Goal: Check status: Check status

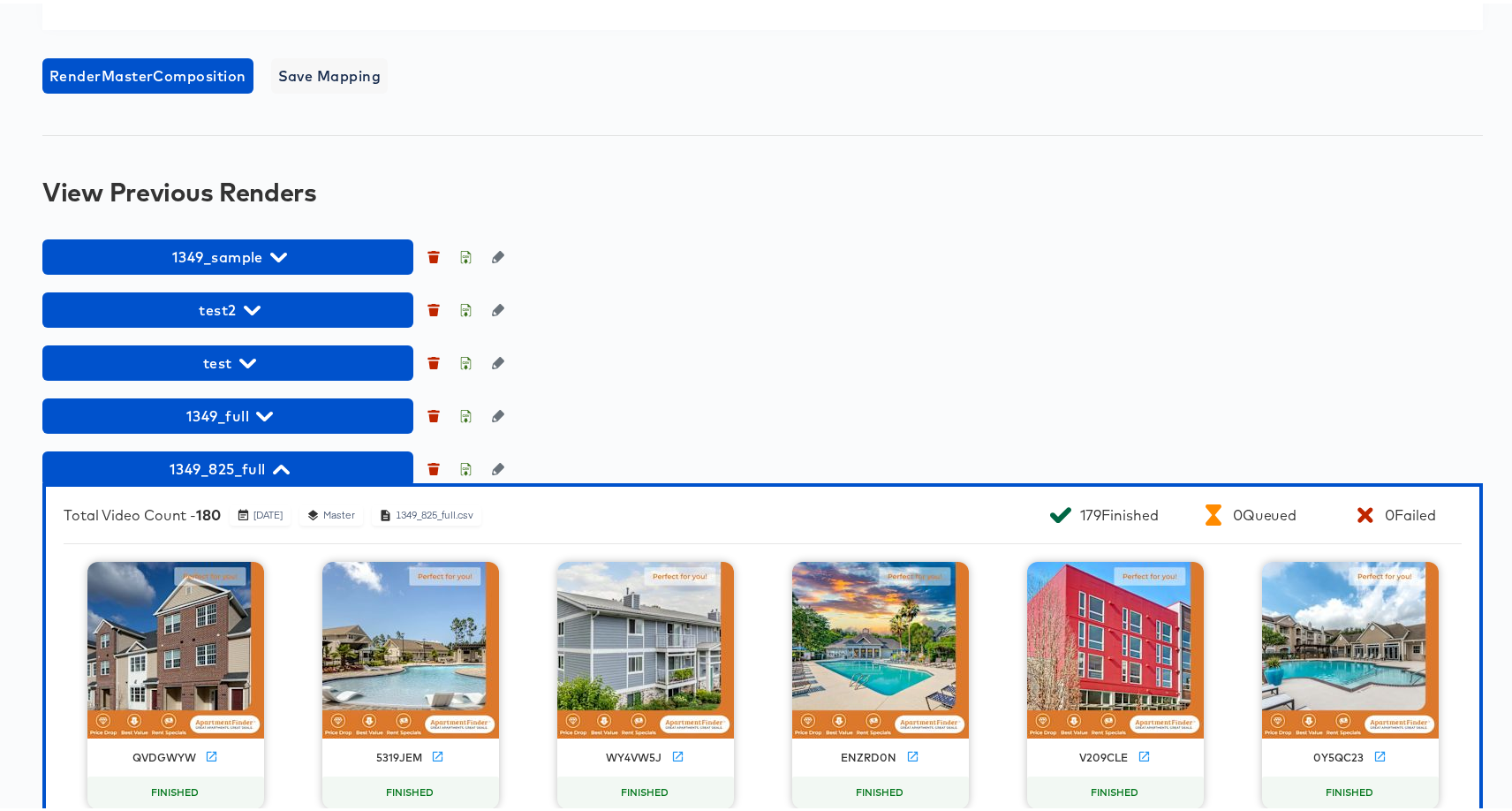
scroll to position [1306, 0]
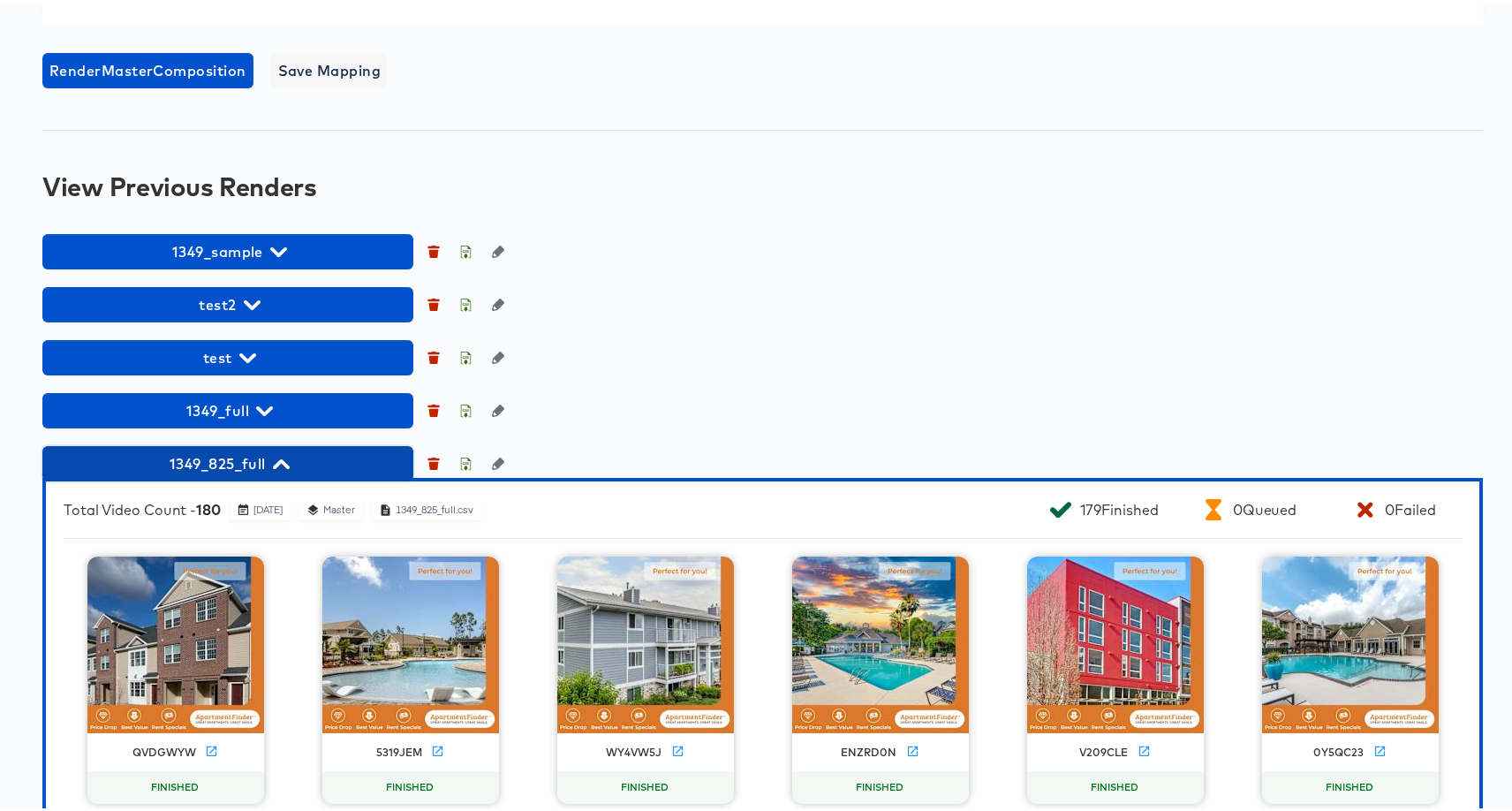
click at [308, 473] on span "1349_825_full" at bounding box center [227, 459] width 353 height 25
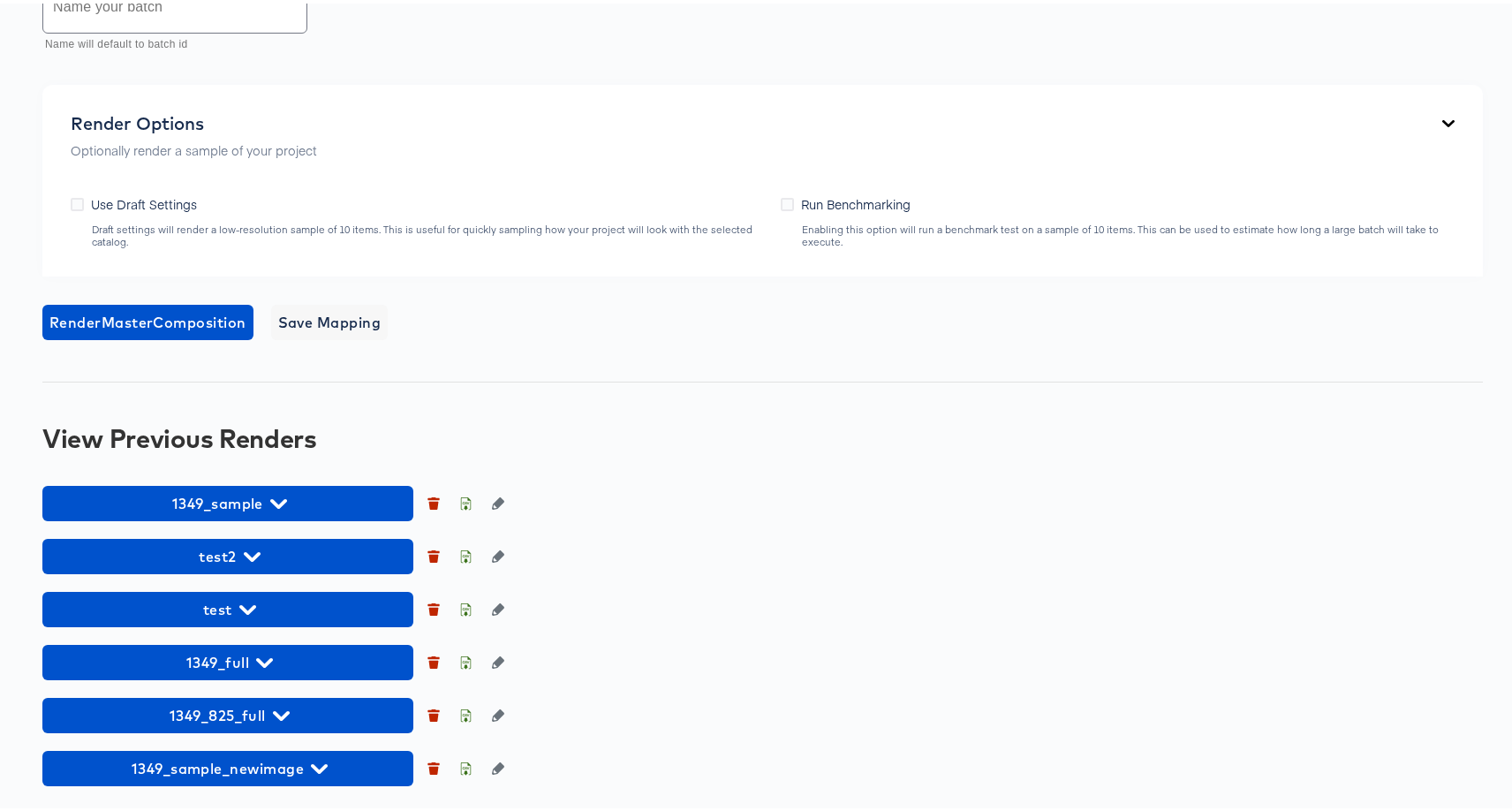
click at [1101, 577] on div "1349_sample test2 test 1349_full 1349_825_full 1349_sample_newimage" at bounding box center [762, 631] width 1440 height 300
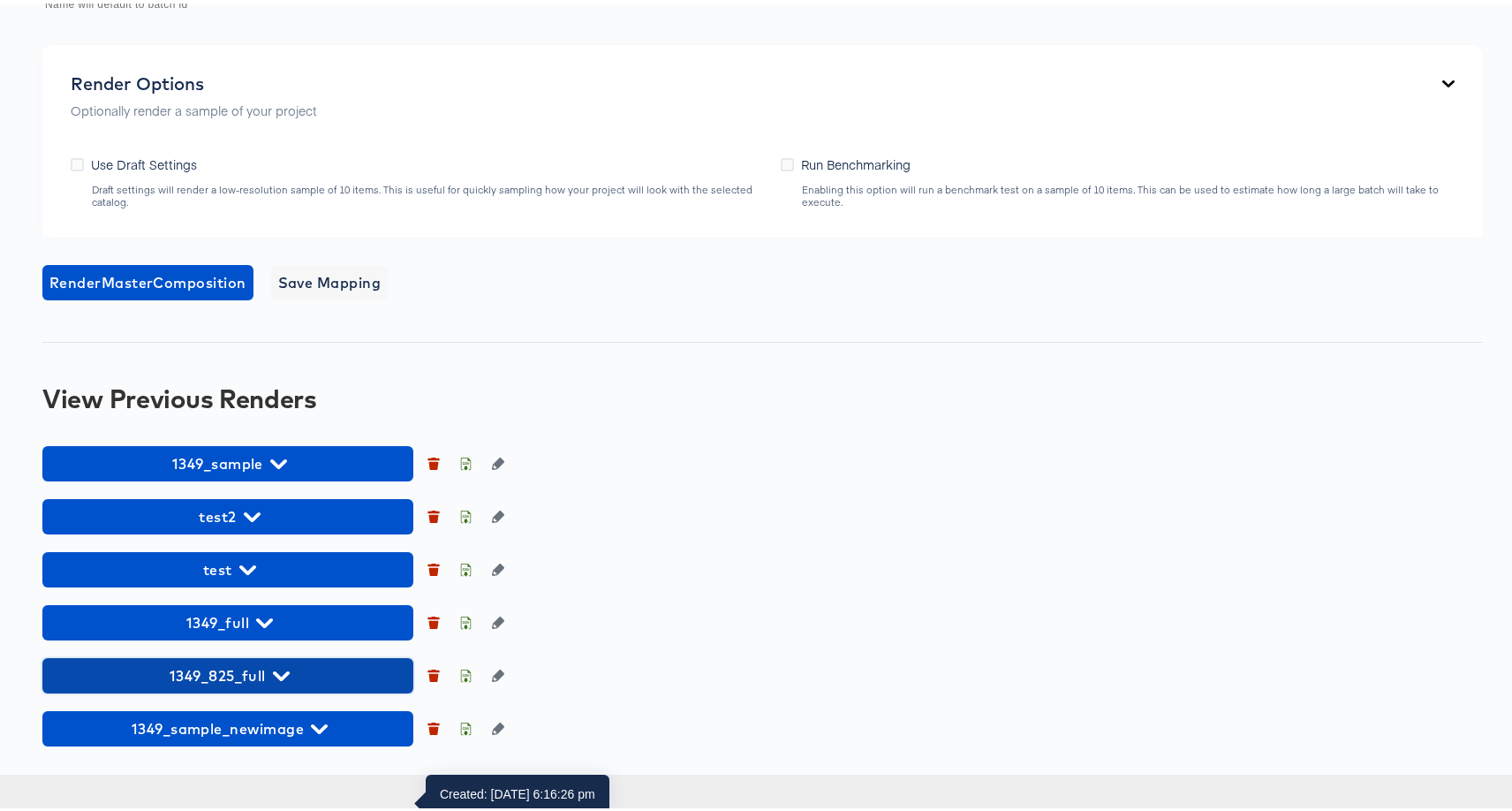
click at [224, 684] on span "1349_825_full" at bounding box center [227, 671] width 353 height 25
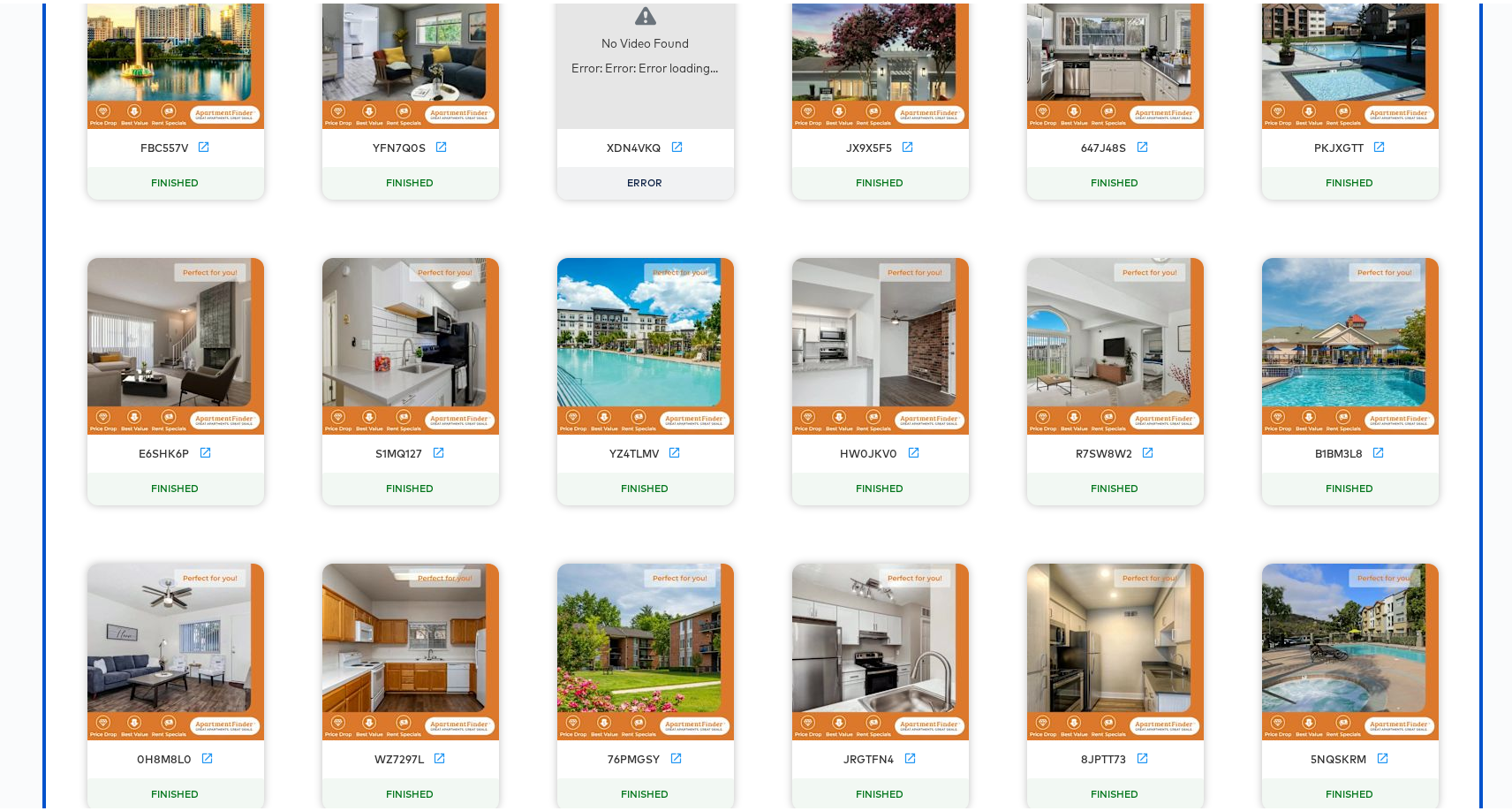
scroll to position [4909, 0]
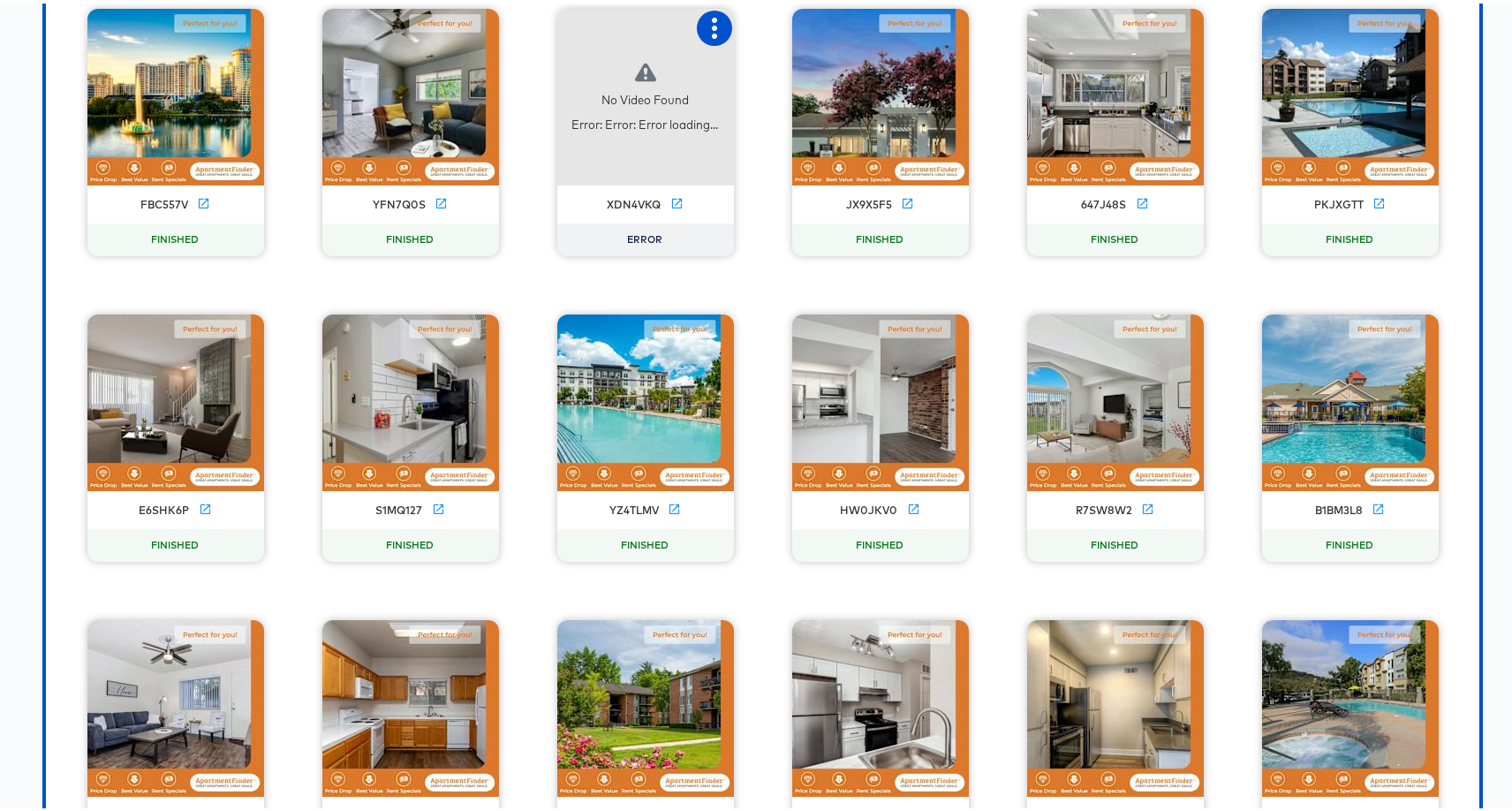
click at [705, 35] on icon "button" at bounding box center [715, 25] width 22 height 22
click at [768, 30] on div "Retry" at bounding box center [779, 23] width 34 height 14
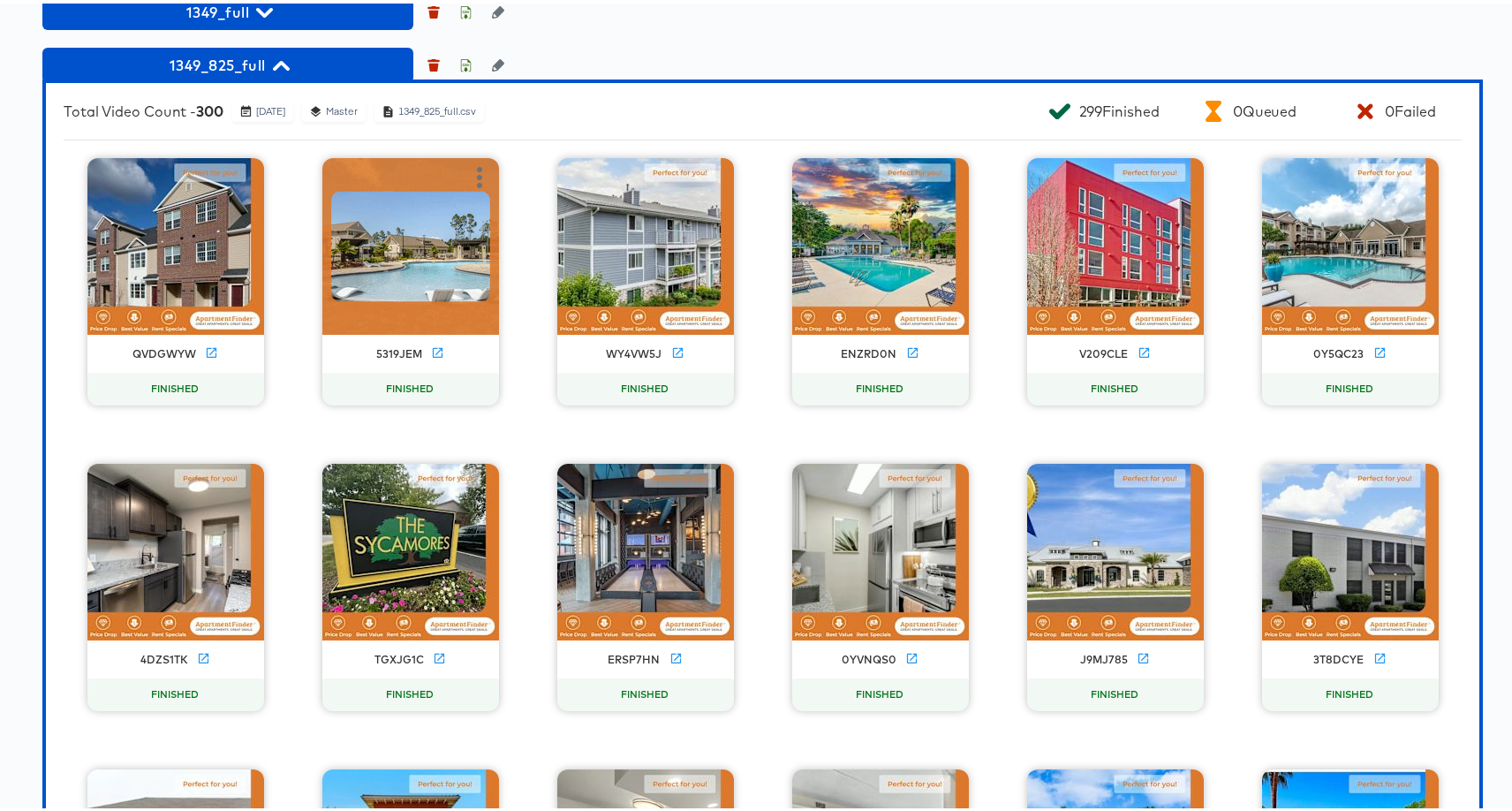
scroll to position [1696, 0]
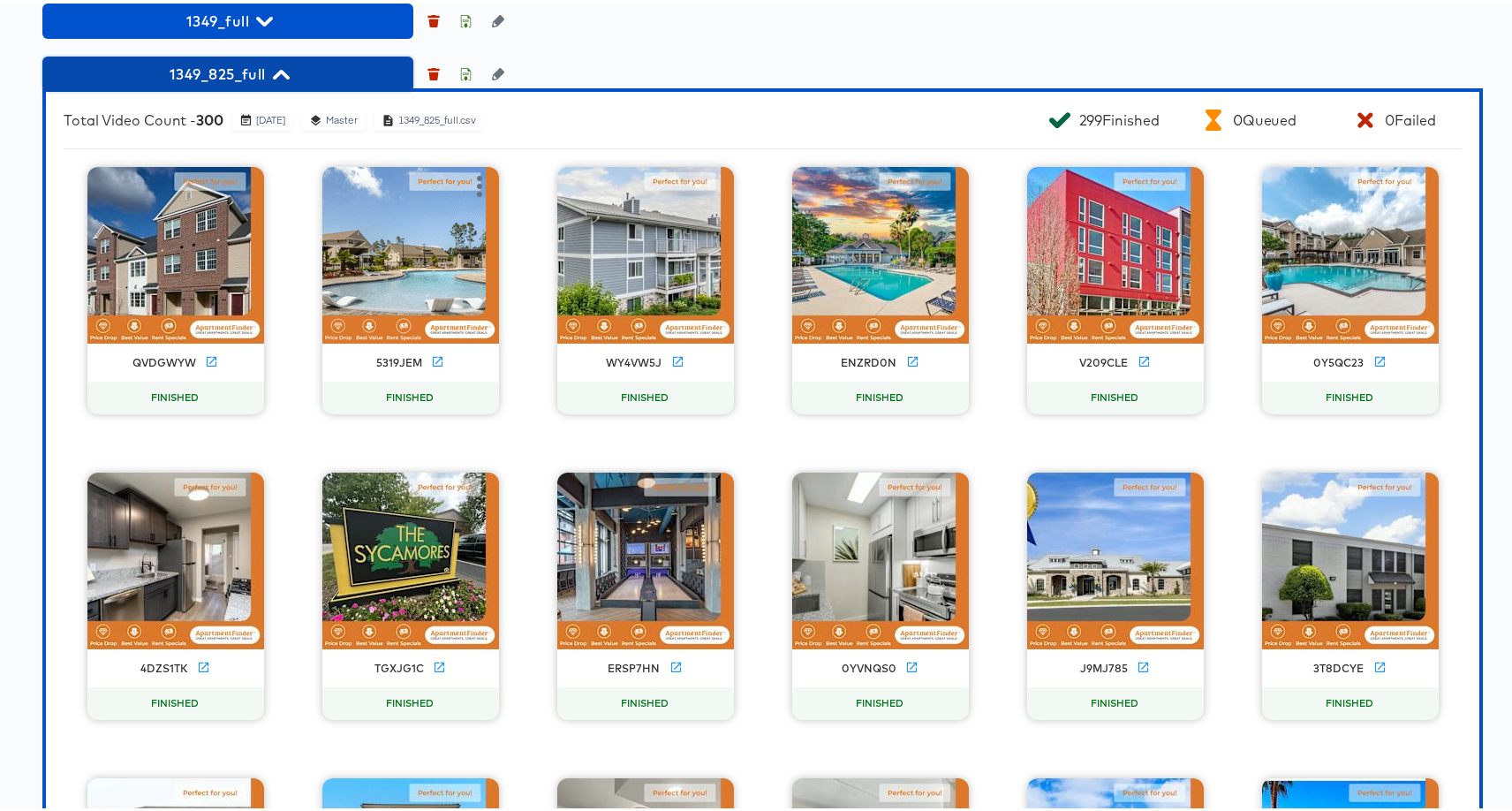
click at [257, 83] on span "1349_825_full" at bounding box center [227, 70] width 353 height 25
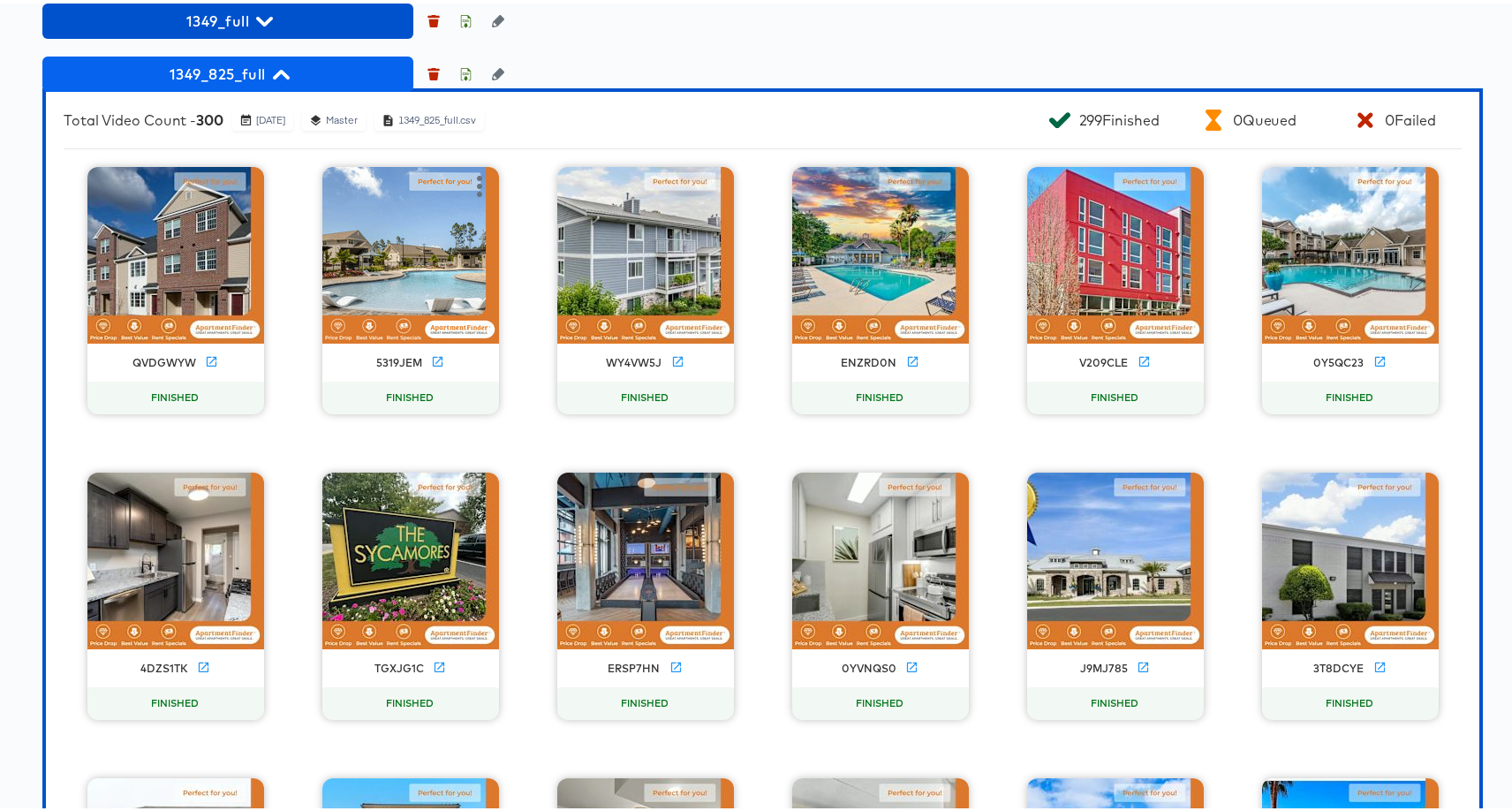
scroll to position [1183, 0]
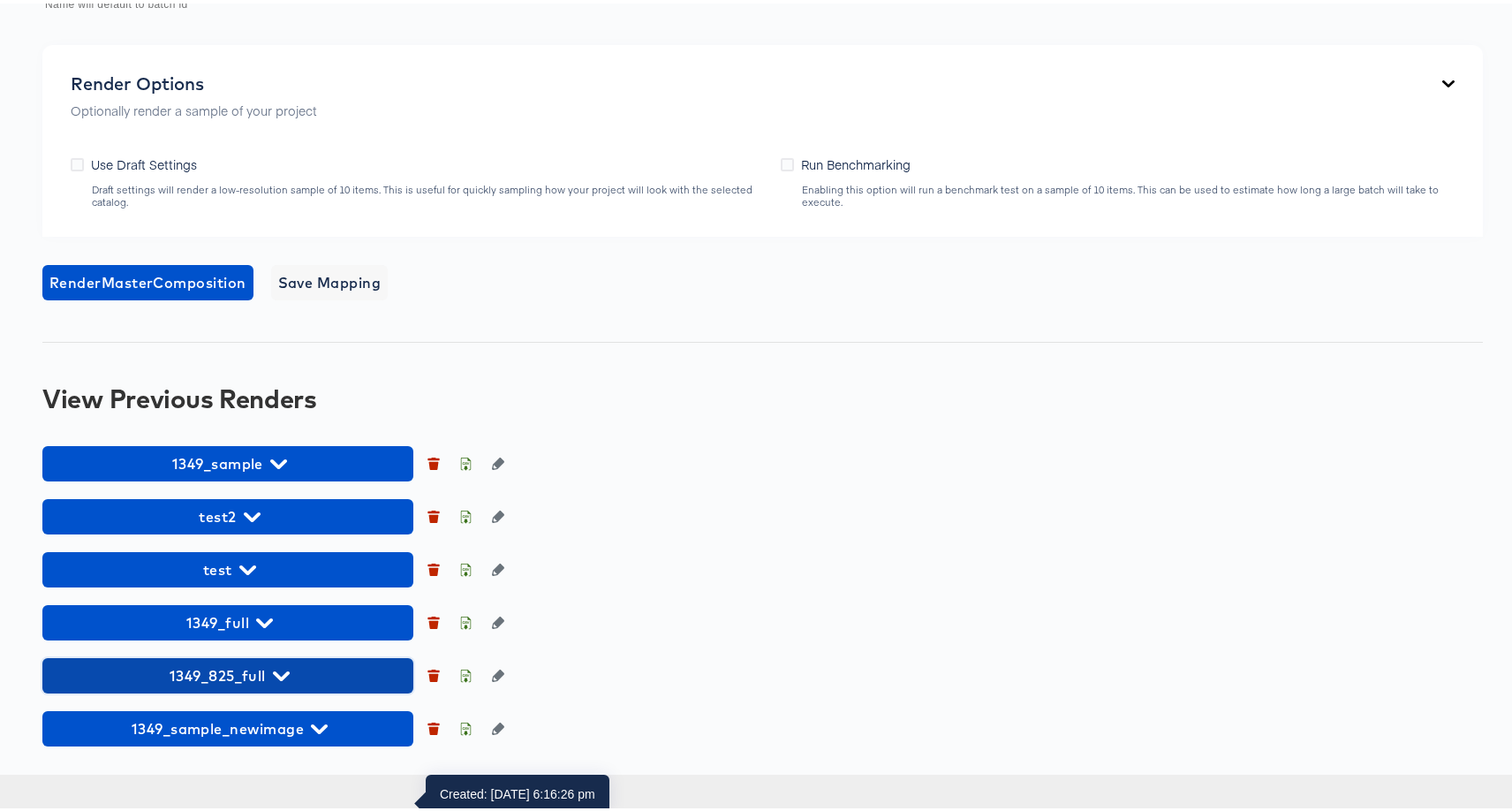
click at [271, 684] on span "1349_825_full" at bounding box center [227, 671] width 353 height 25
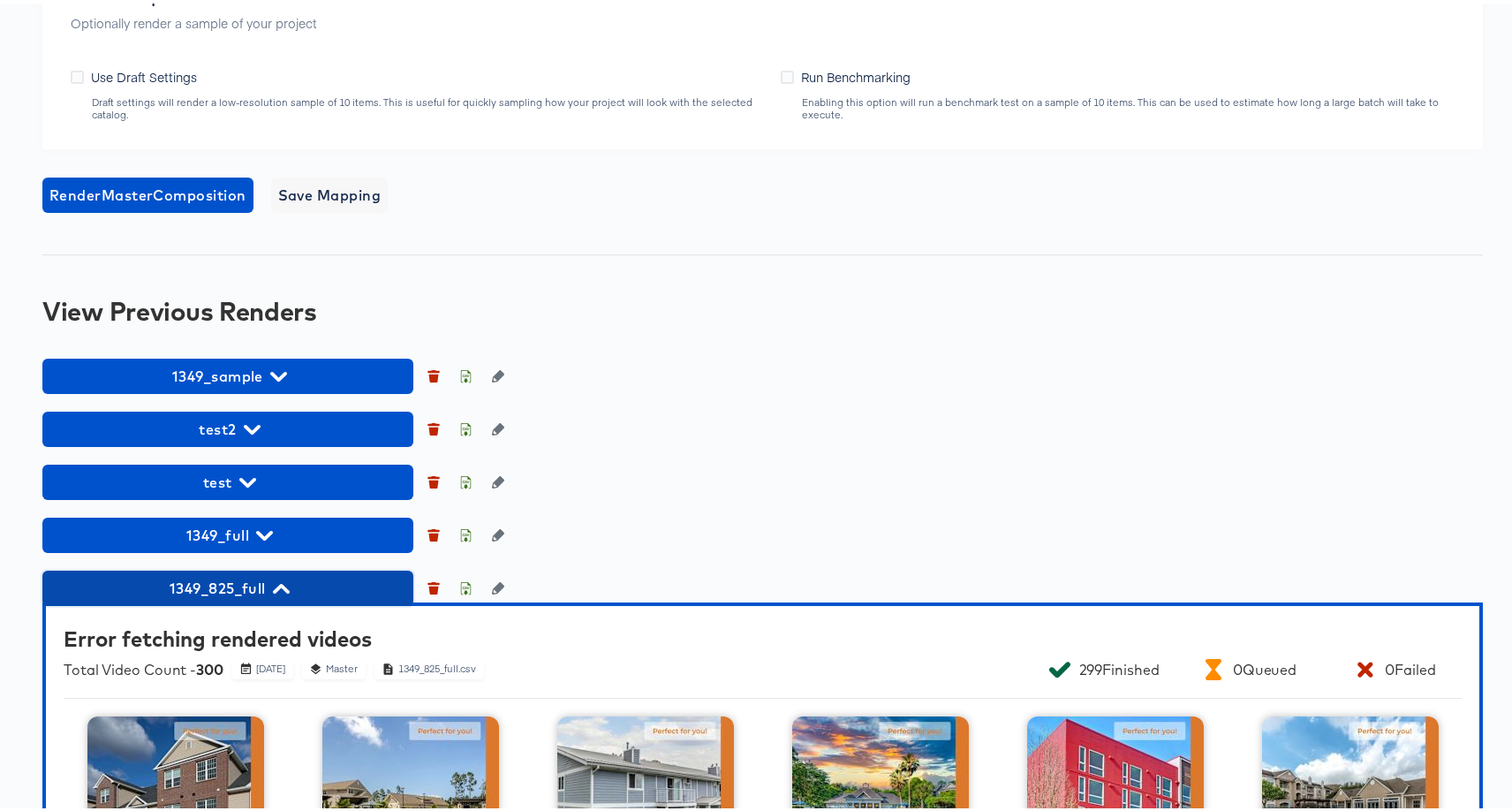
click at [216, 597] on span "1349_825_full" at bounding box center [227, 584] width 353 height 25
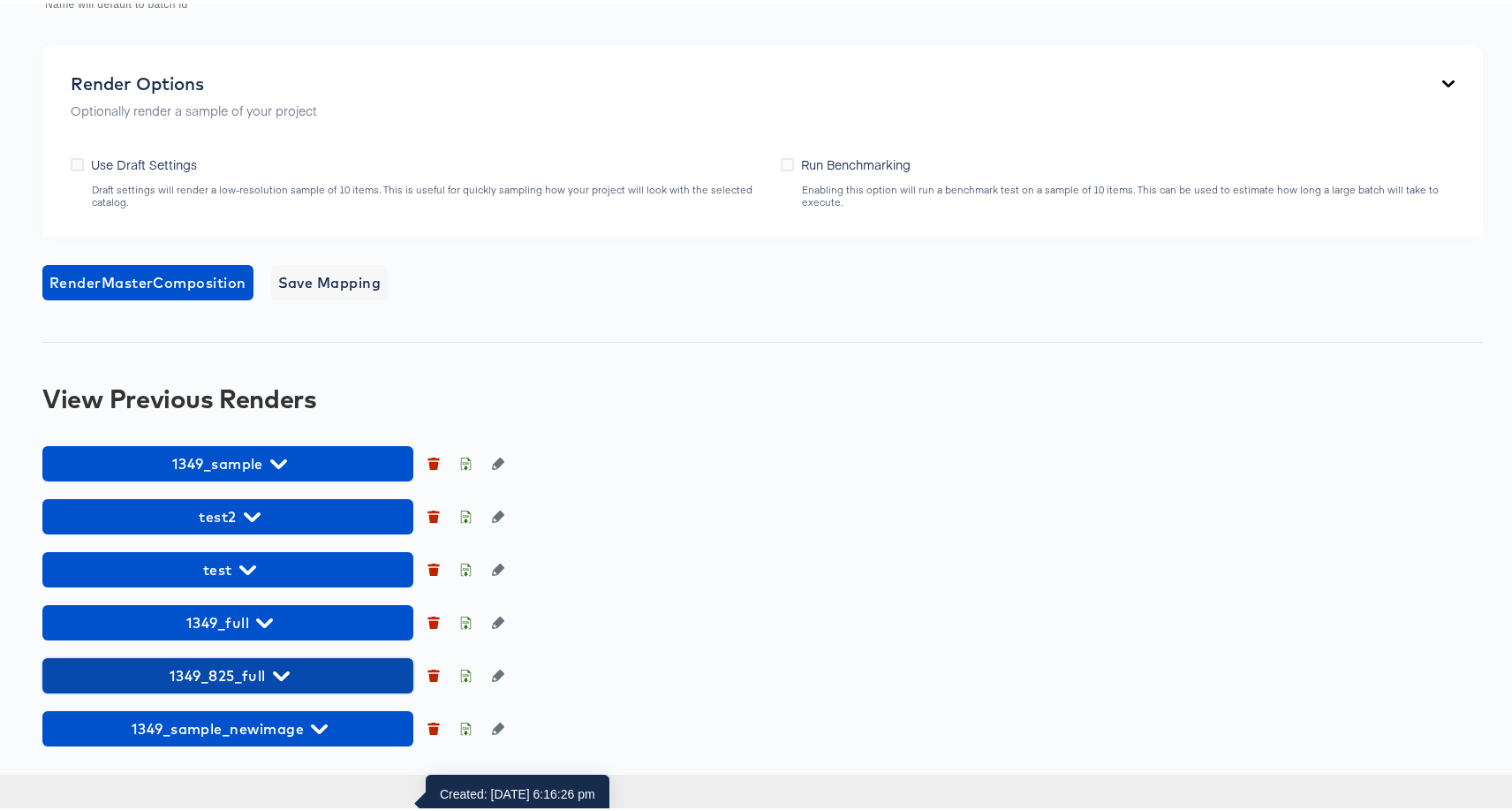
click at [216, 684] on span "1349_825_full" at bounding box center [227, 671] width 353 height 25
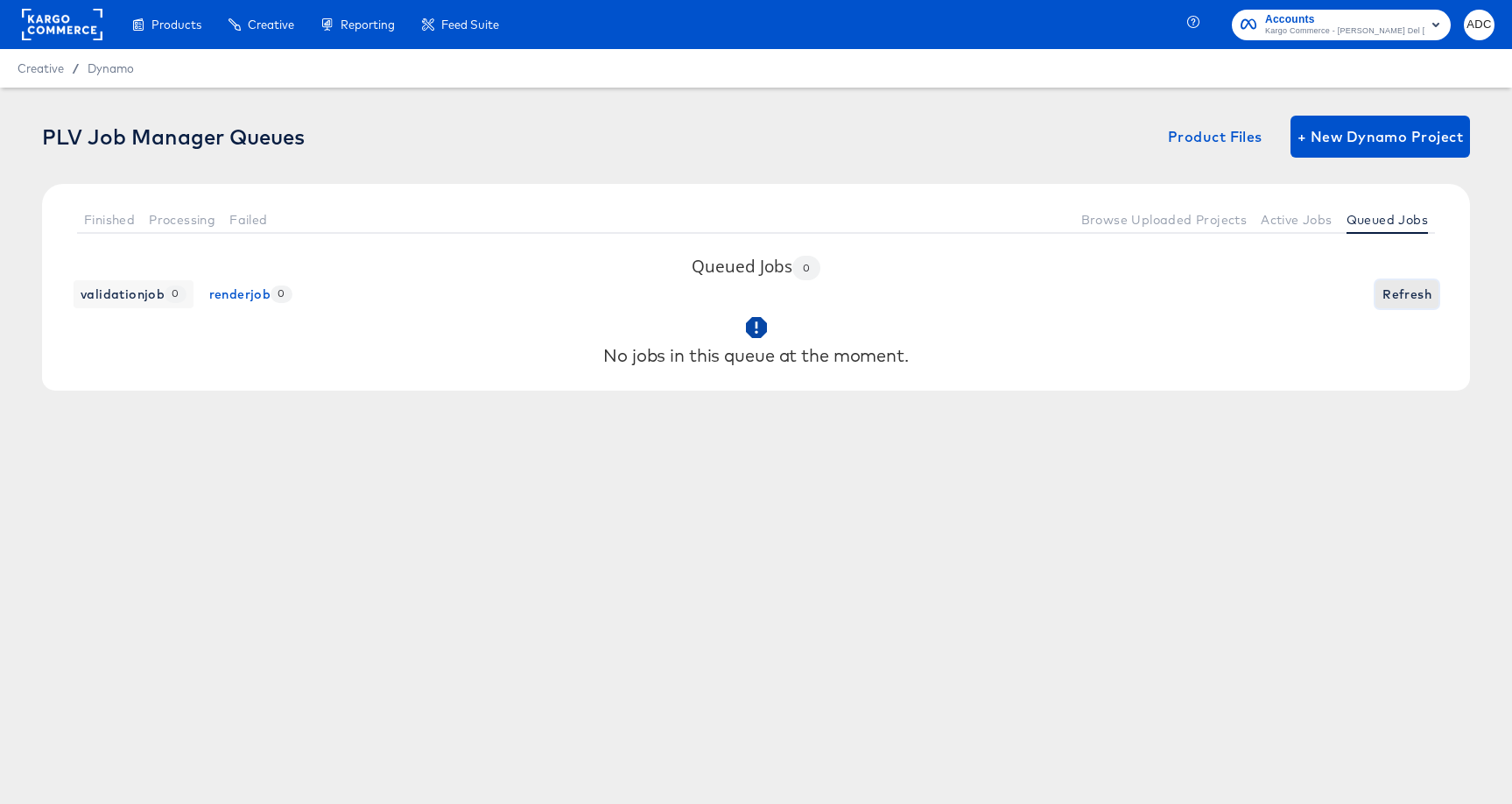
click at [1415, 305] on button "Refresh" at bounding box center [1407, 293] width 63 height 28
click at [1324, 210] on button "Active Jobs" at bounding box center [1296, 219] width 85 height 29
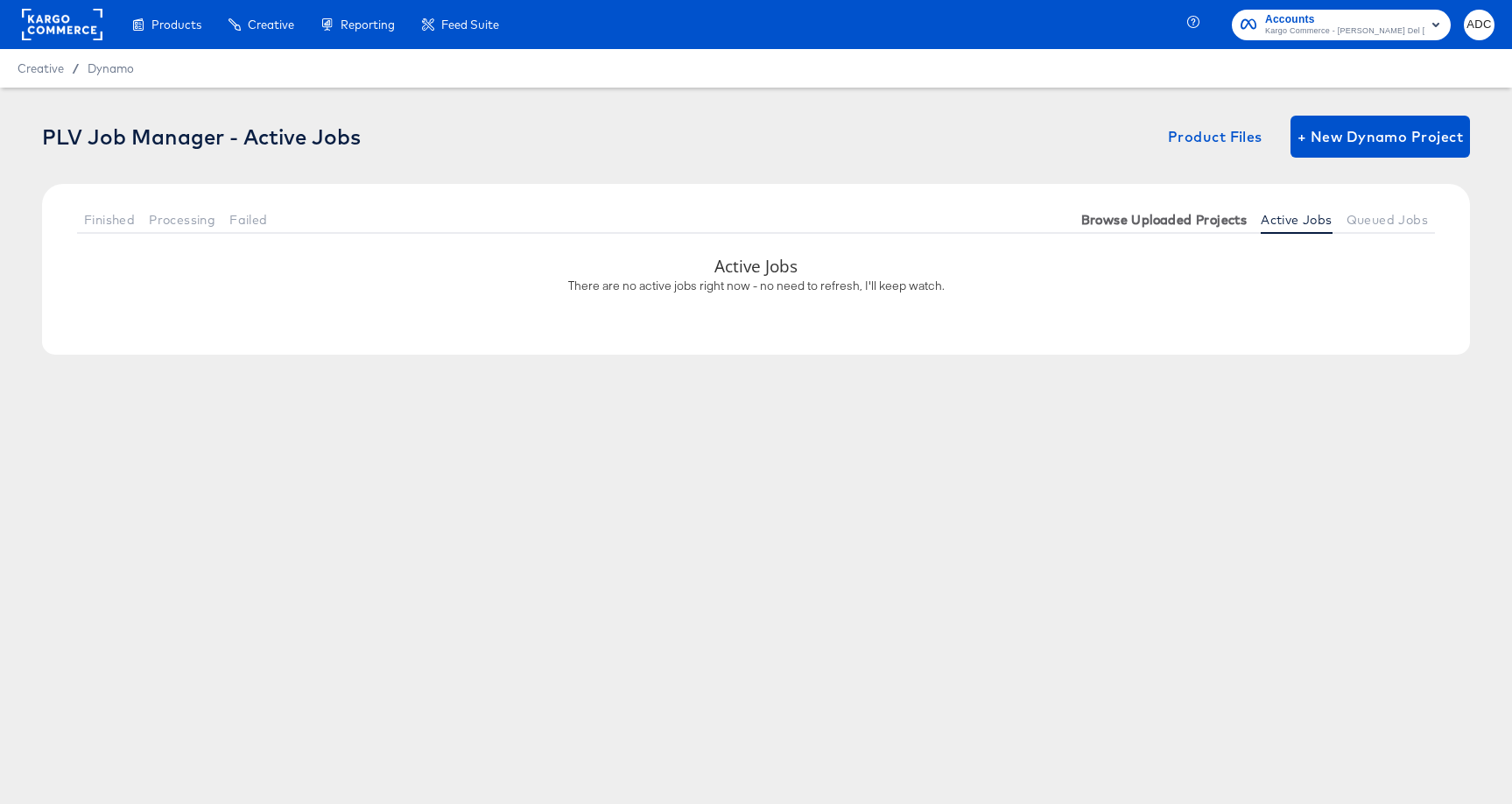
click at [1182, 217] on span "Browse Uploaded Projects" at bounding box center [1164, 219] width 167 height 14
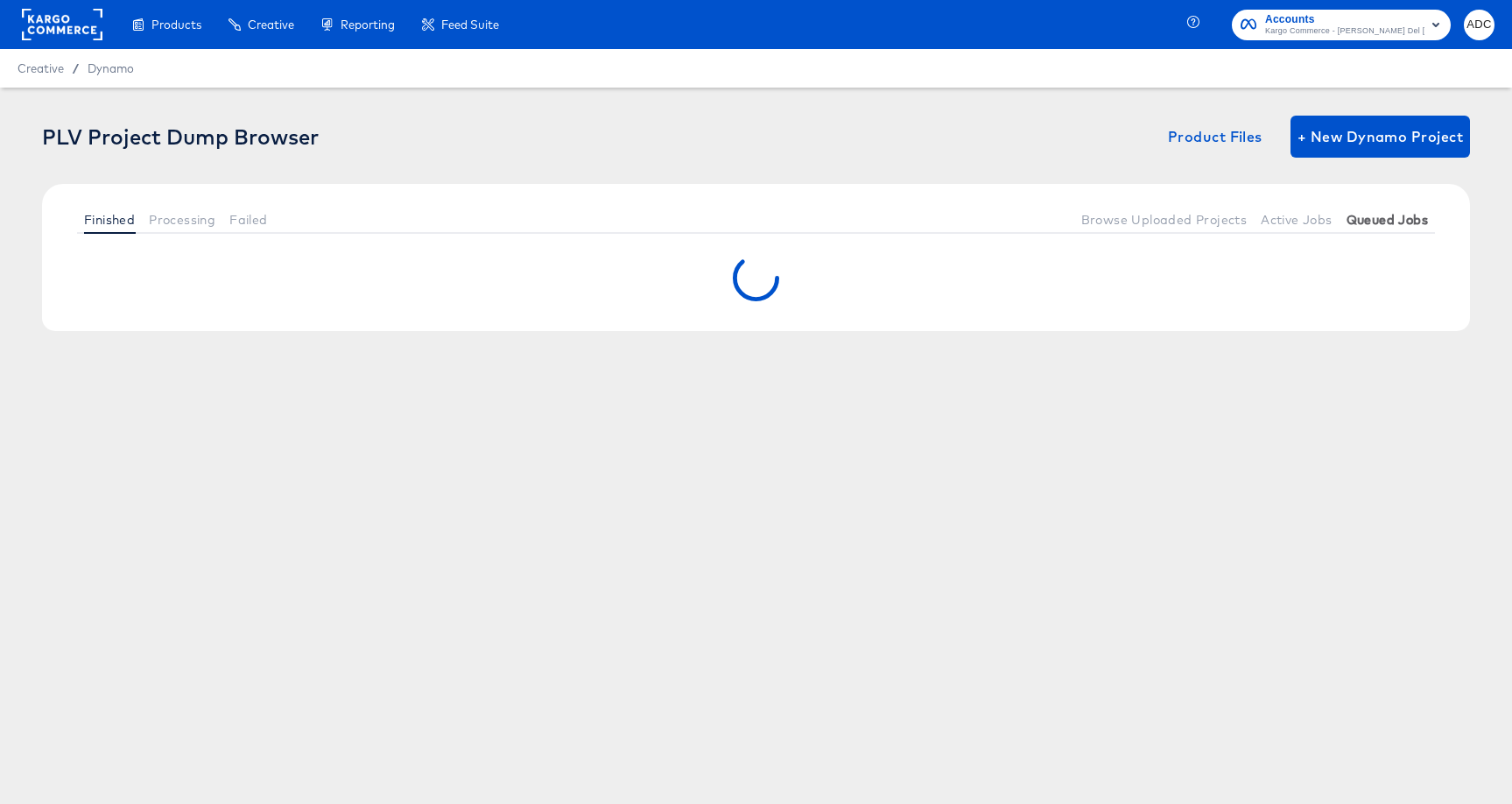
click at [1382, 218] on span "Queued Jobs" at bounding box center [1387, 219] width 82 height 14
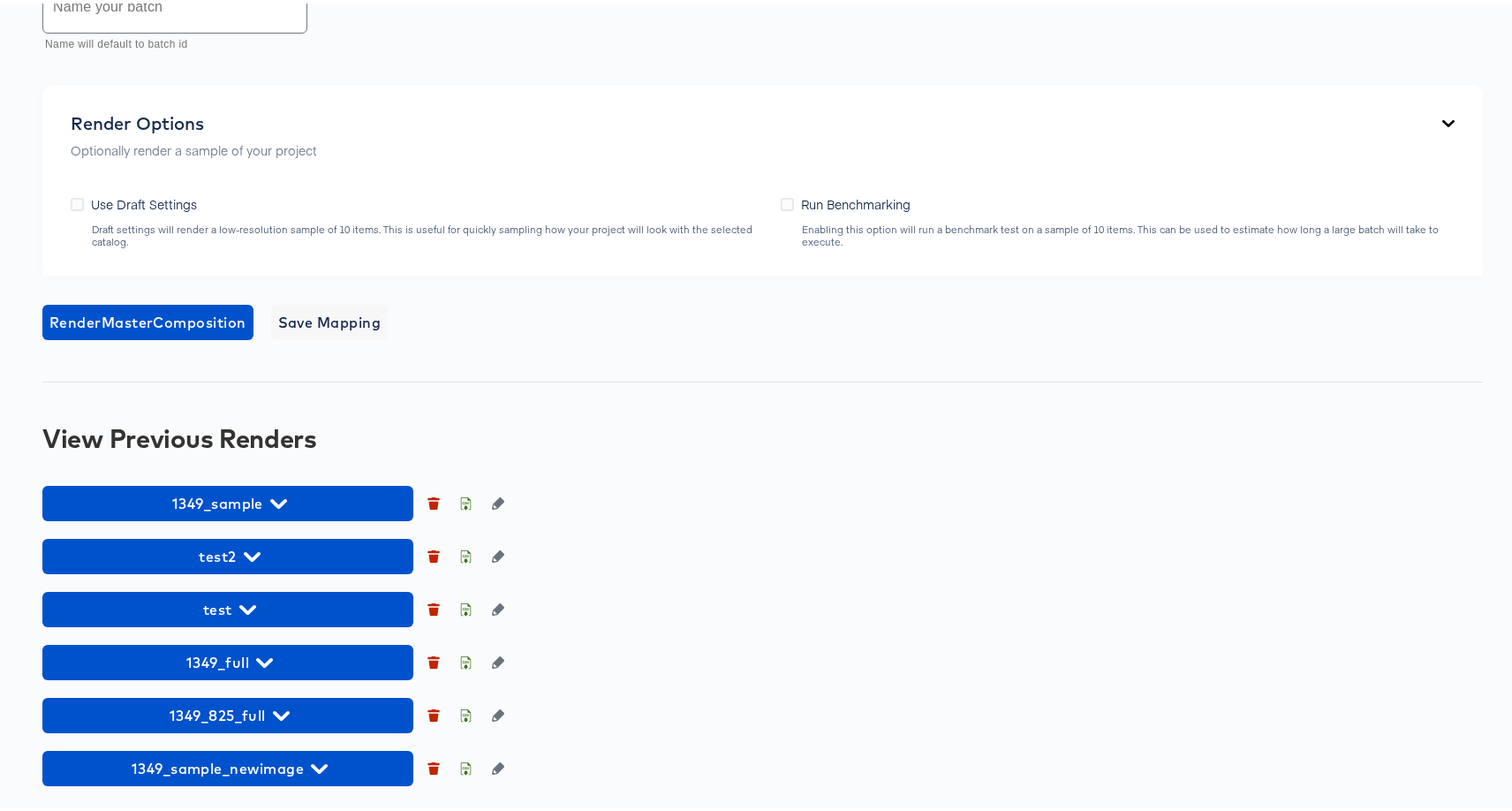
scroll to position [1183, 0]
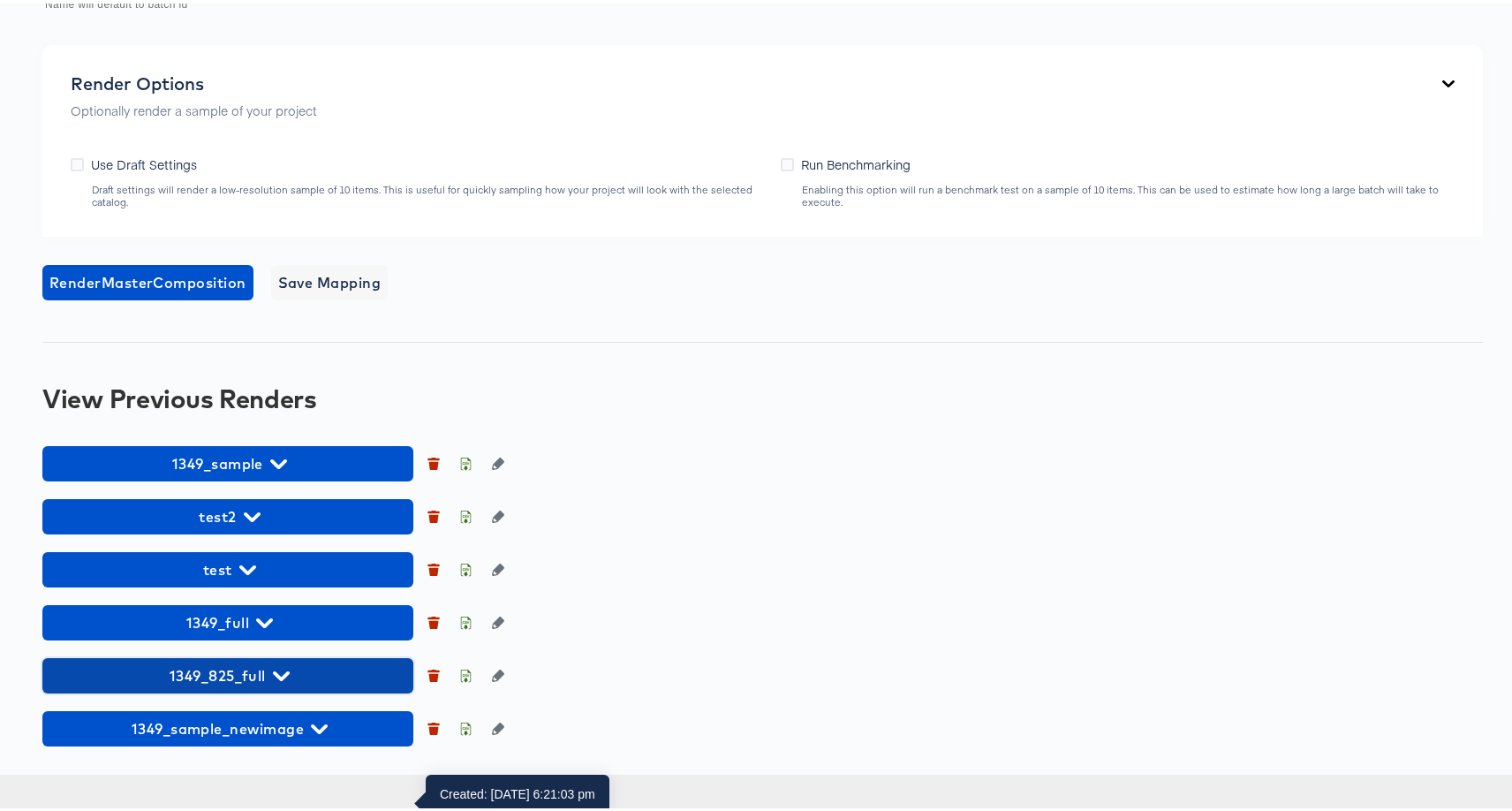
click at [285, 681] on icon "button" at bounding box center [281, 671] width 17 height 17
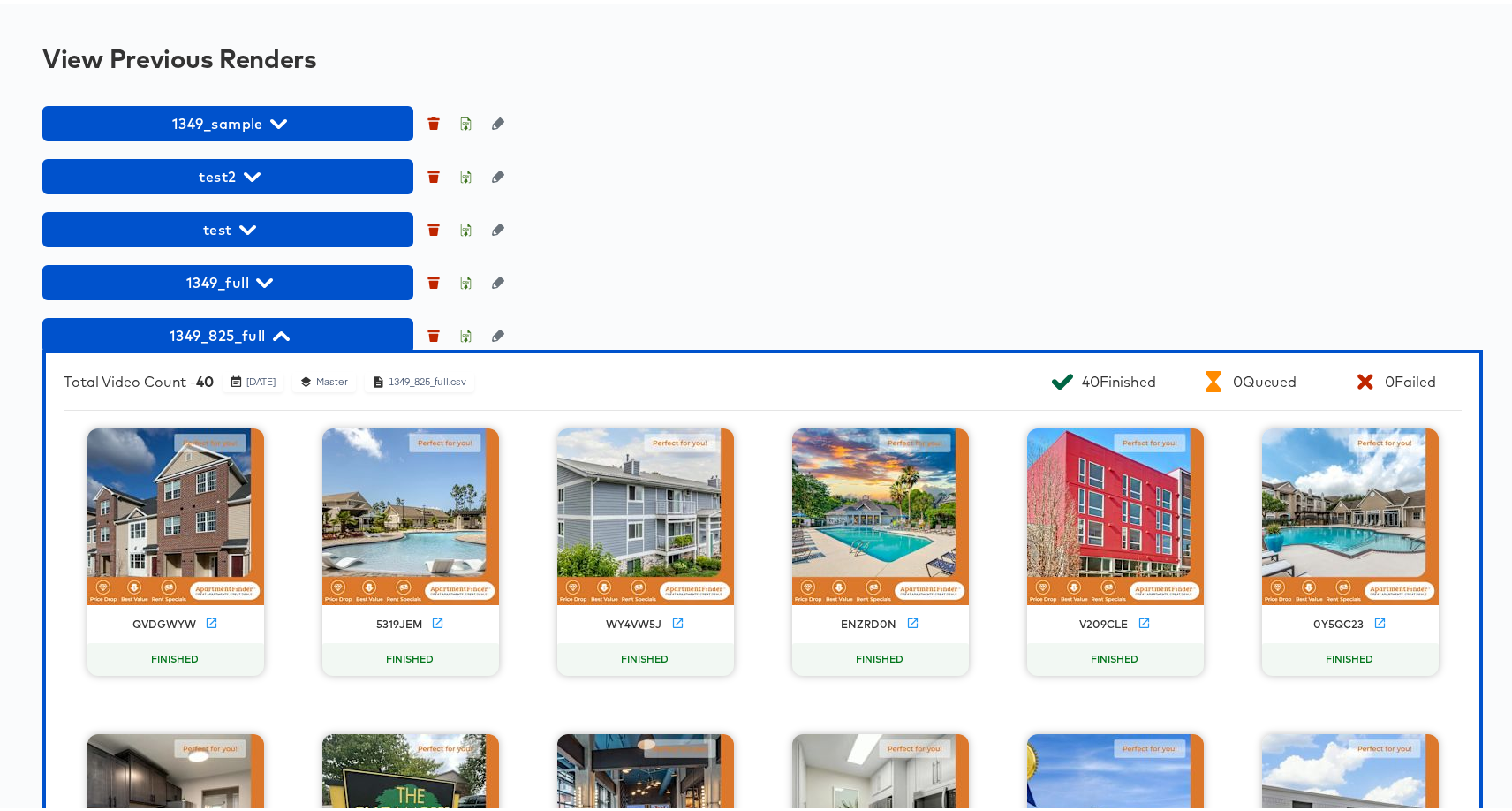
scroll to position [1445, 0]
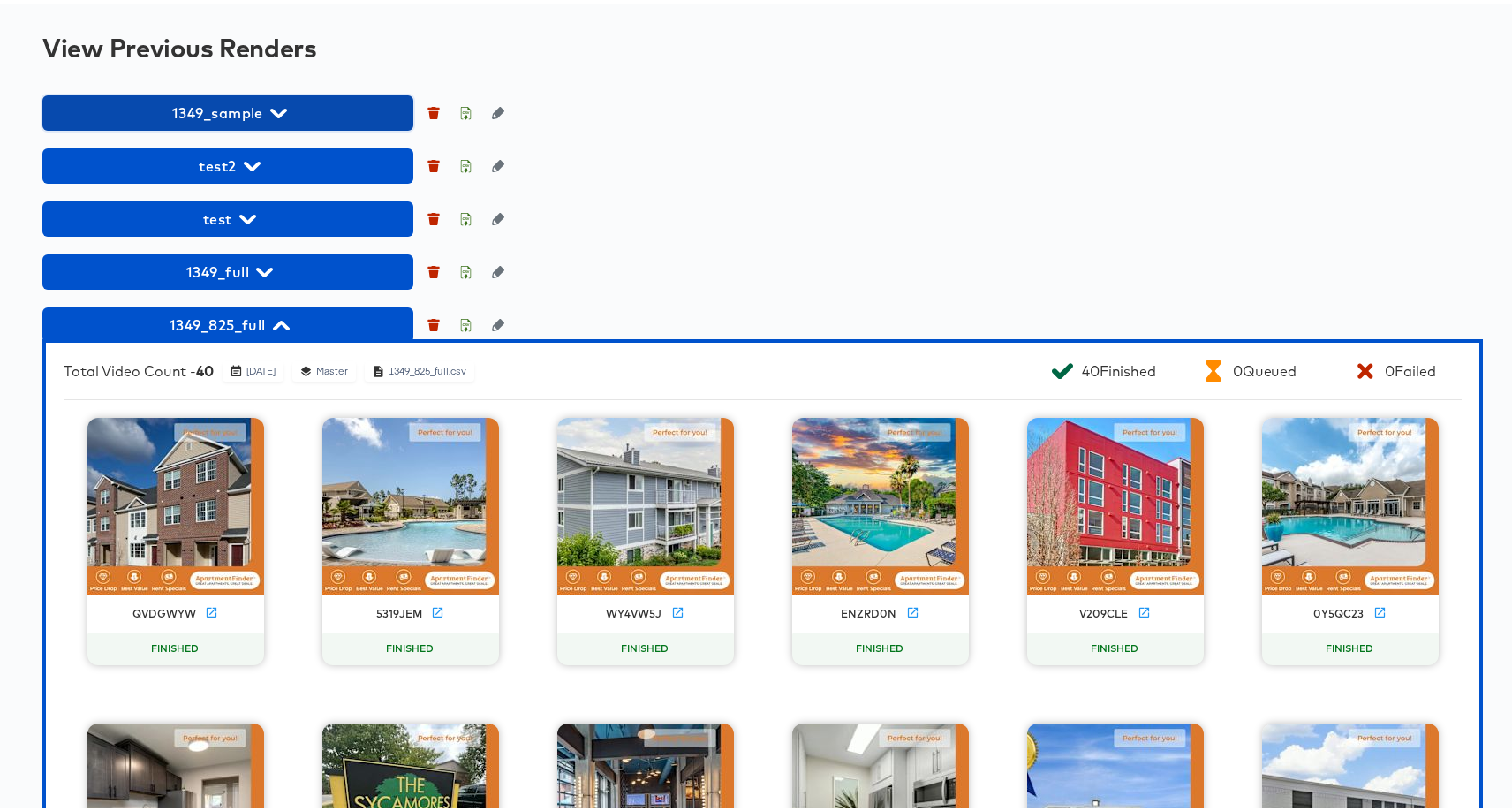
click at [277, 118] on icon "button" at bounding box center [278, 109] width 17 height 17
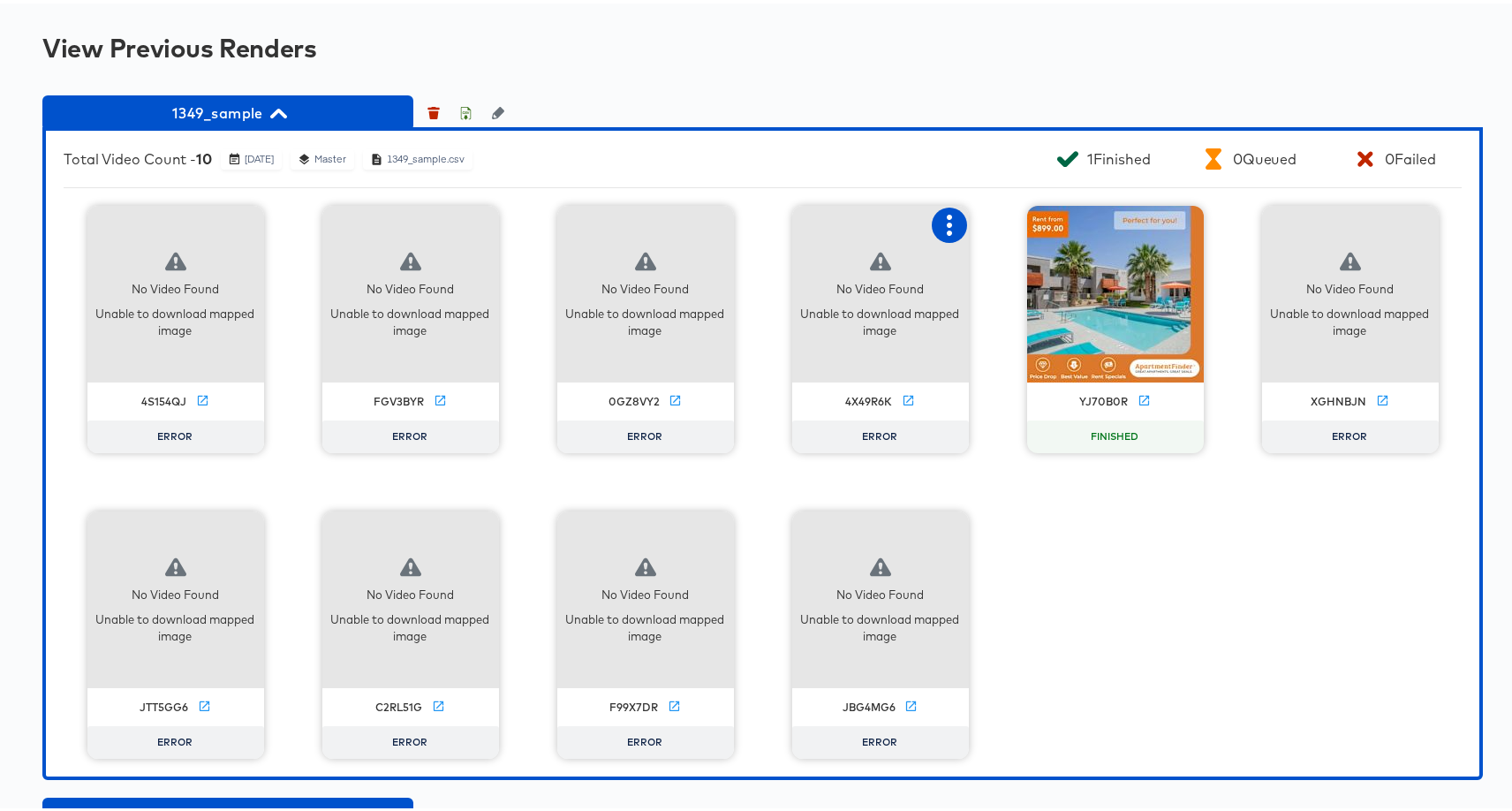
drag, startPoint x: 959, startPoint y: 350, endPoint x: 947, endPoint y: 348, distance: 12.2
click at [947, 232] on icon "button" at bounding box center [950, 222] width 22 height 22
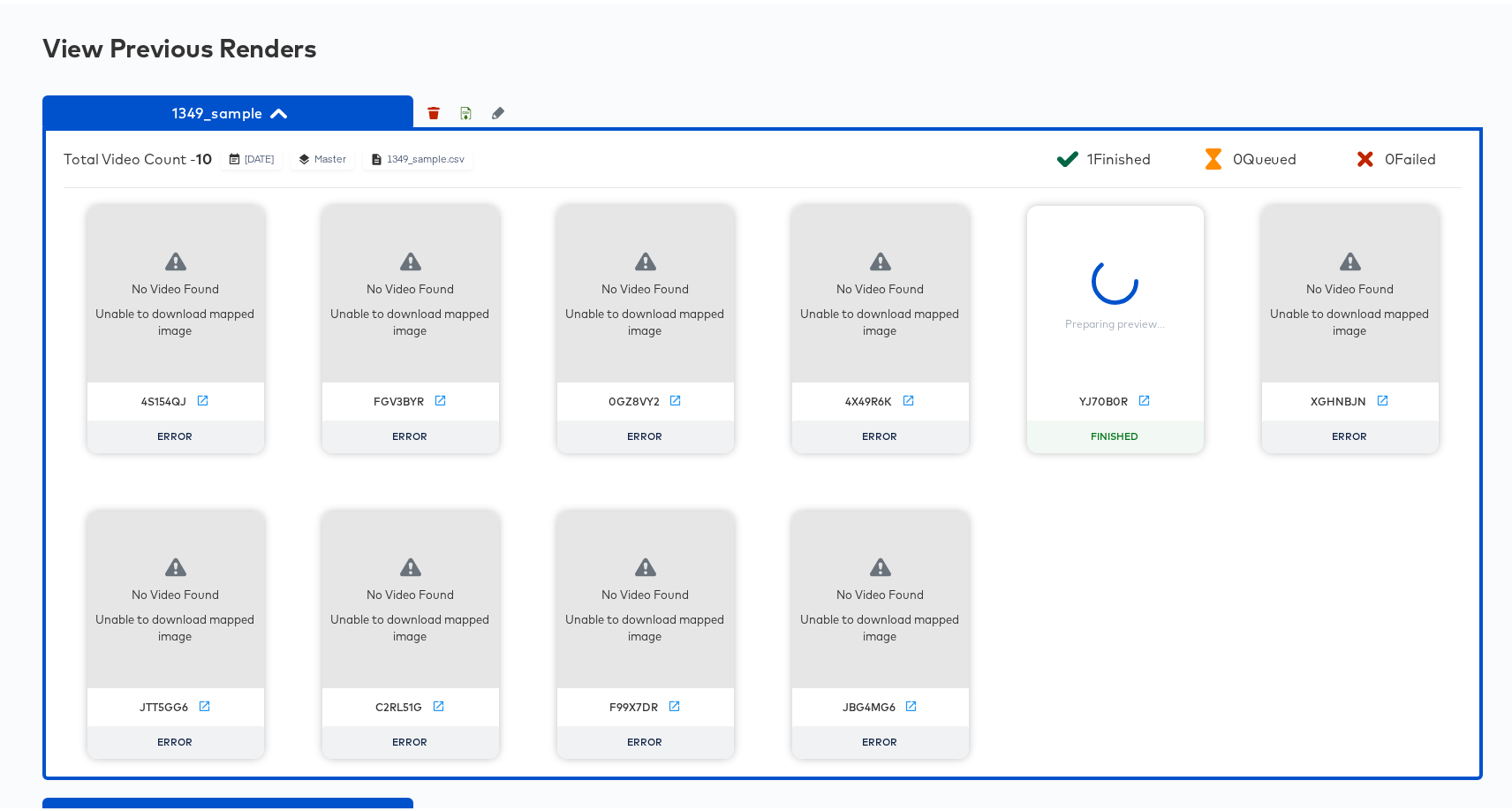
click at [1184, 351] on div "Preparing preview..." at bounding box center [1116, 291] width 177 height 177
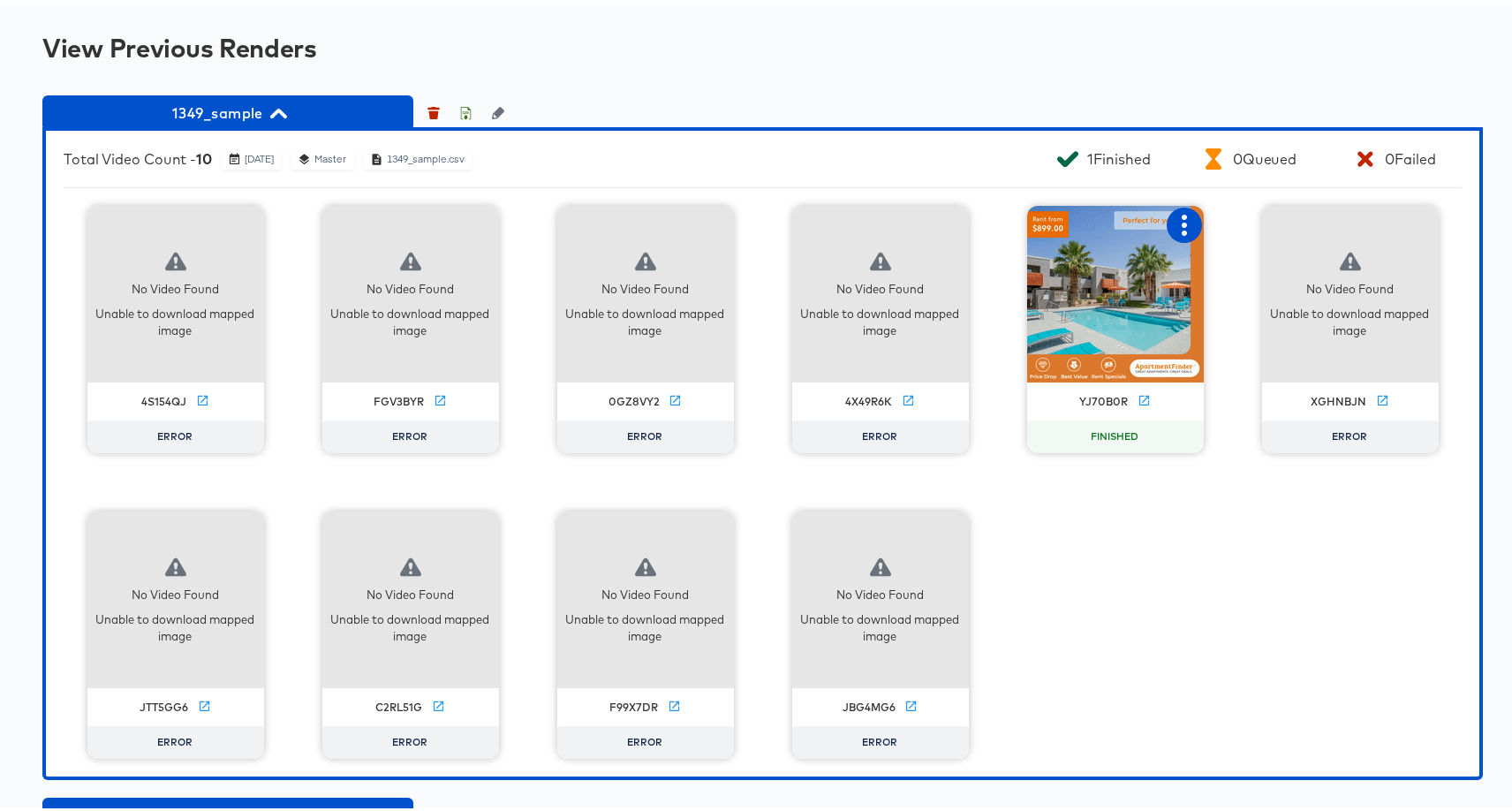
click at [1182, 232] on icon "button" at bounding box center [1185, 222] width 22 height 22
click at [1219, 262] on div "Set as failed" at bounding box center [1256, 255] width 75 height 14
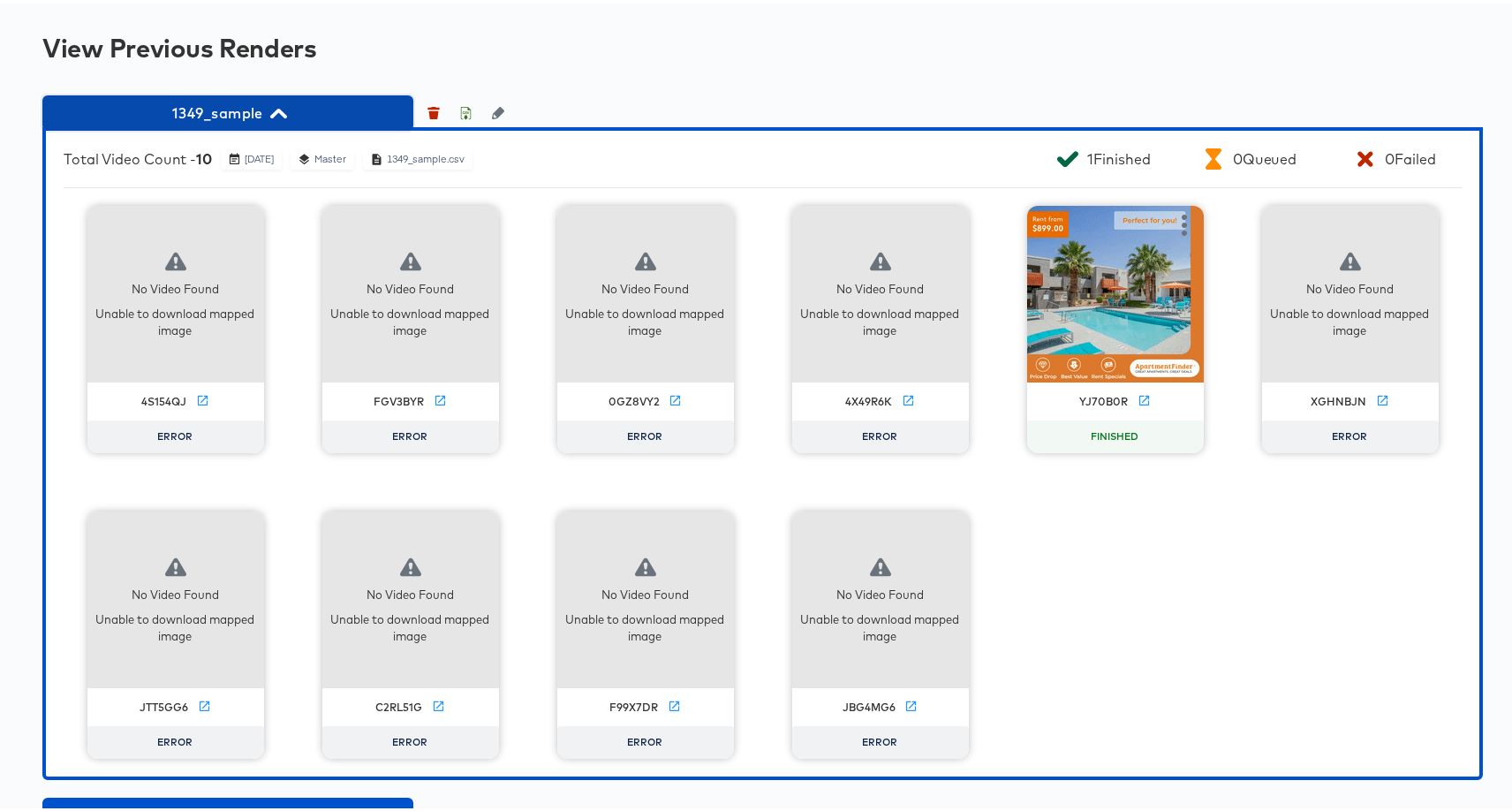
click at [291, 122] on span "1349_sample" at bounding box center [227, 109] width 353 height 25
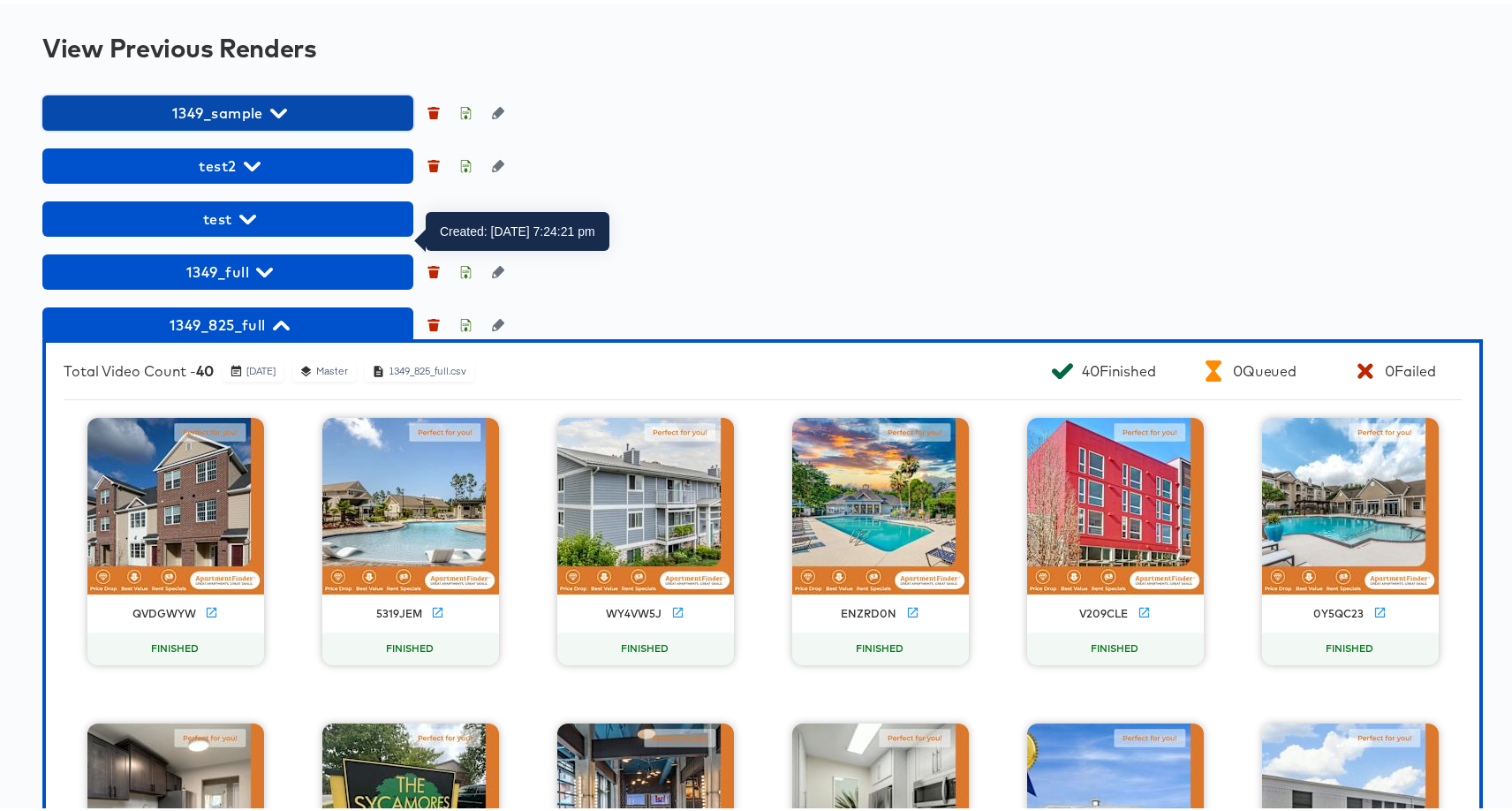
click at [262, 122] on span "1349_sample" at bounding box center [227, 109] width 353 height 25
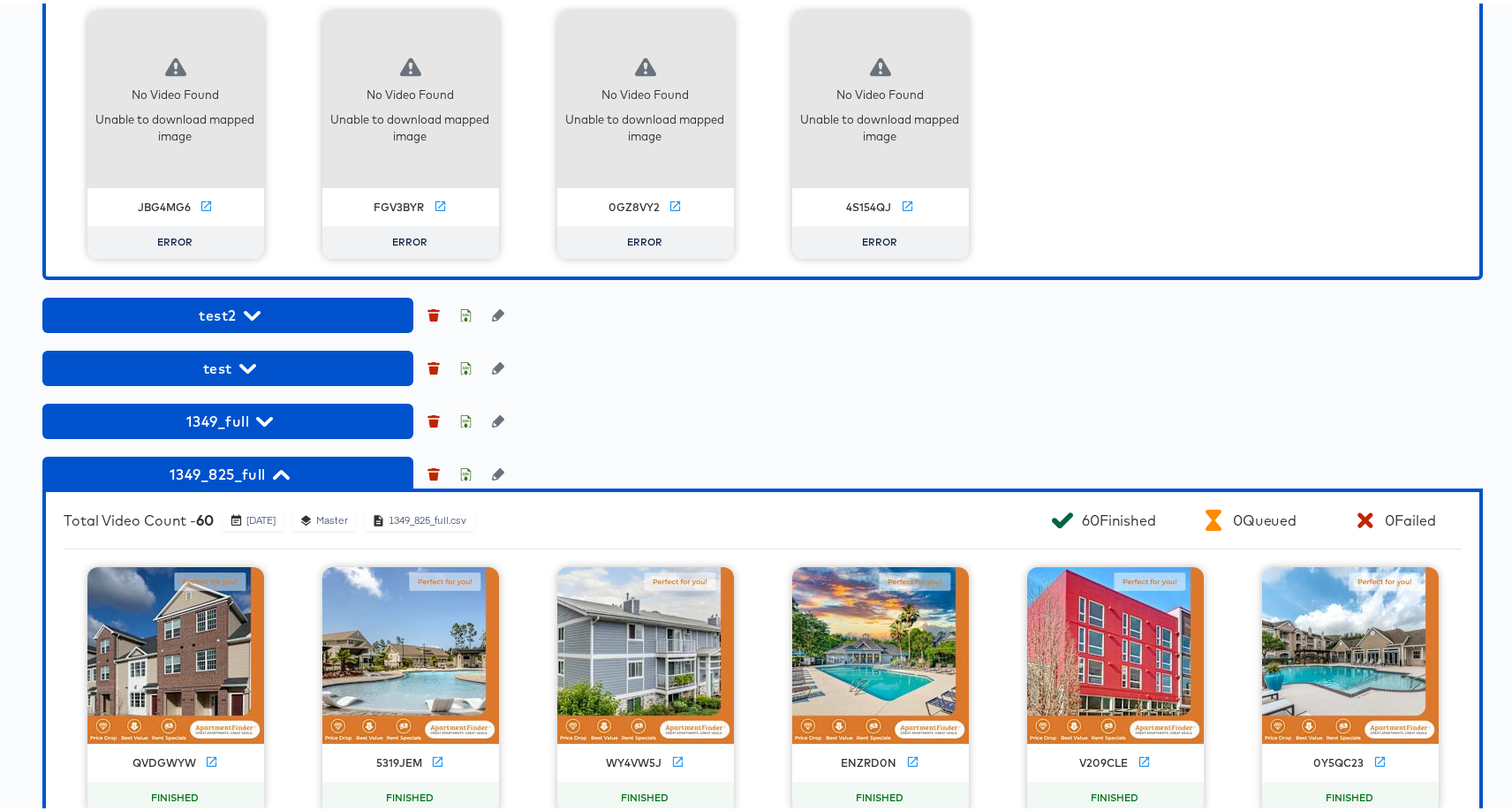
scroll to position [1991, 0]
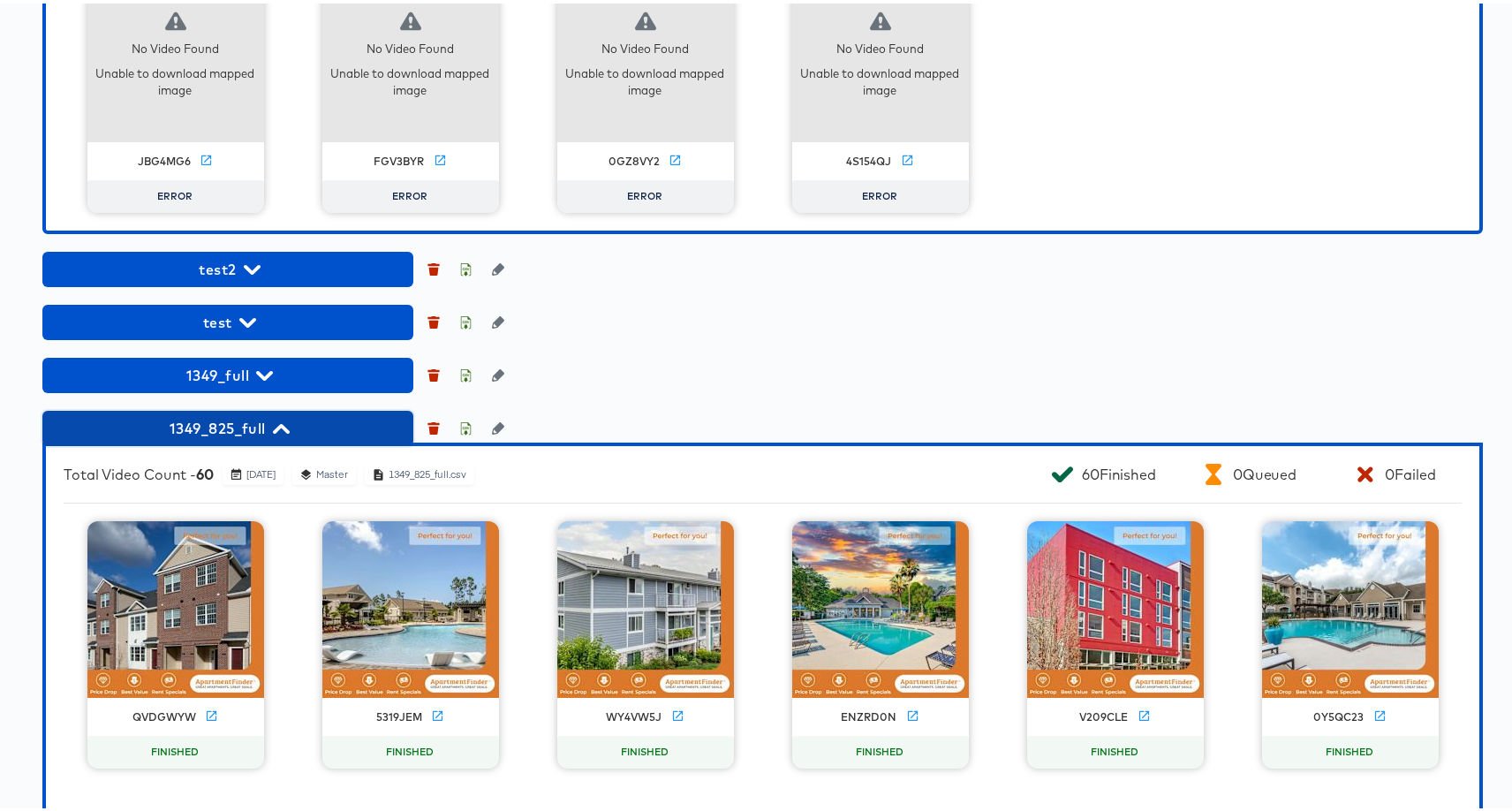
click at [292, 437] on span "1349_825_full" at bounding box center [227, 424] width 353 height 25
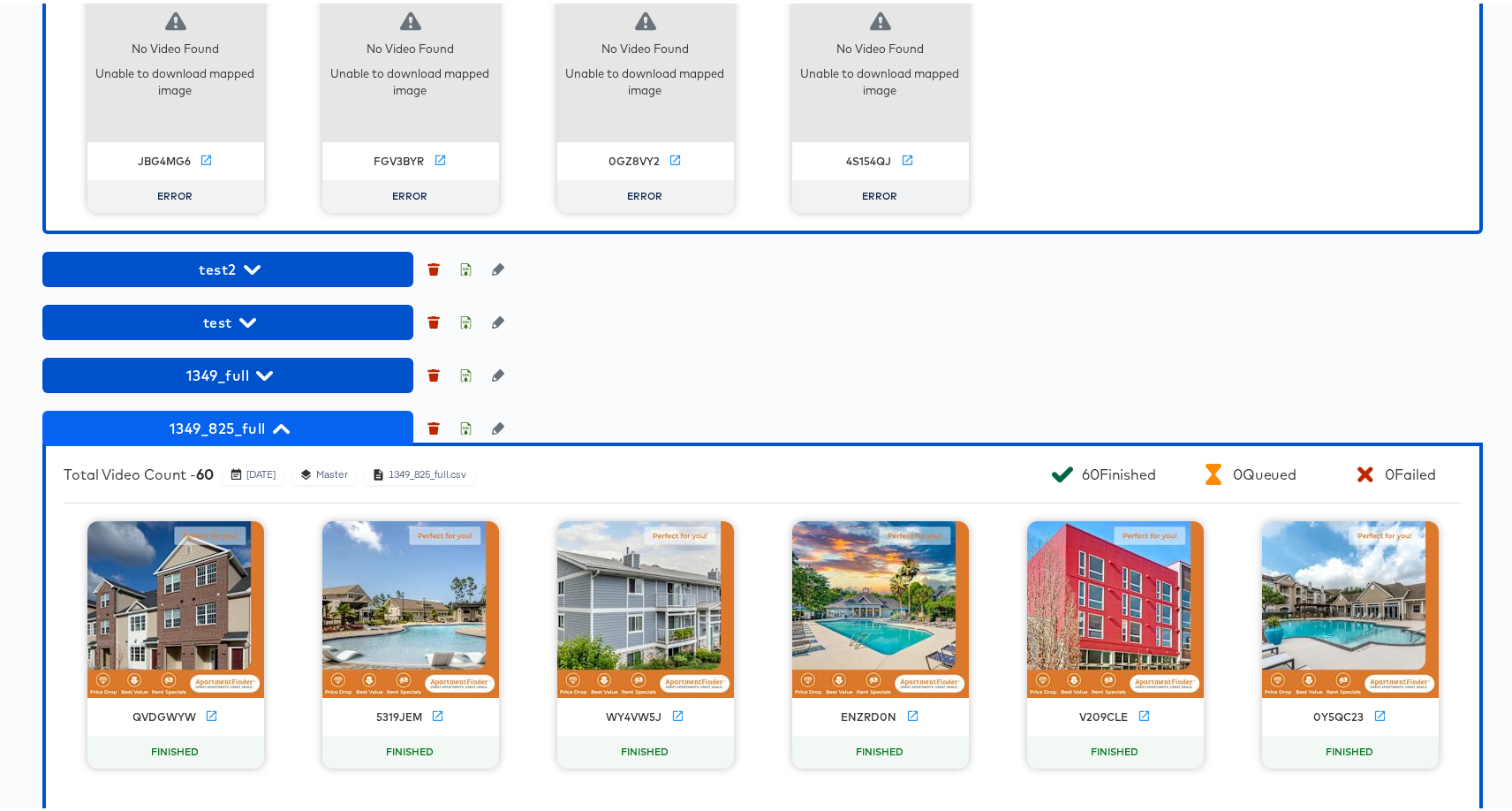
scroll to position [1831, 0]
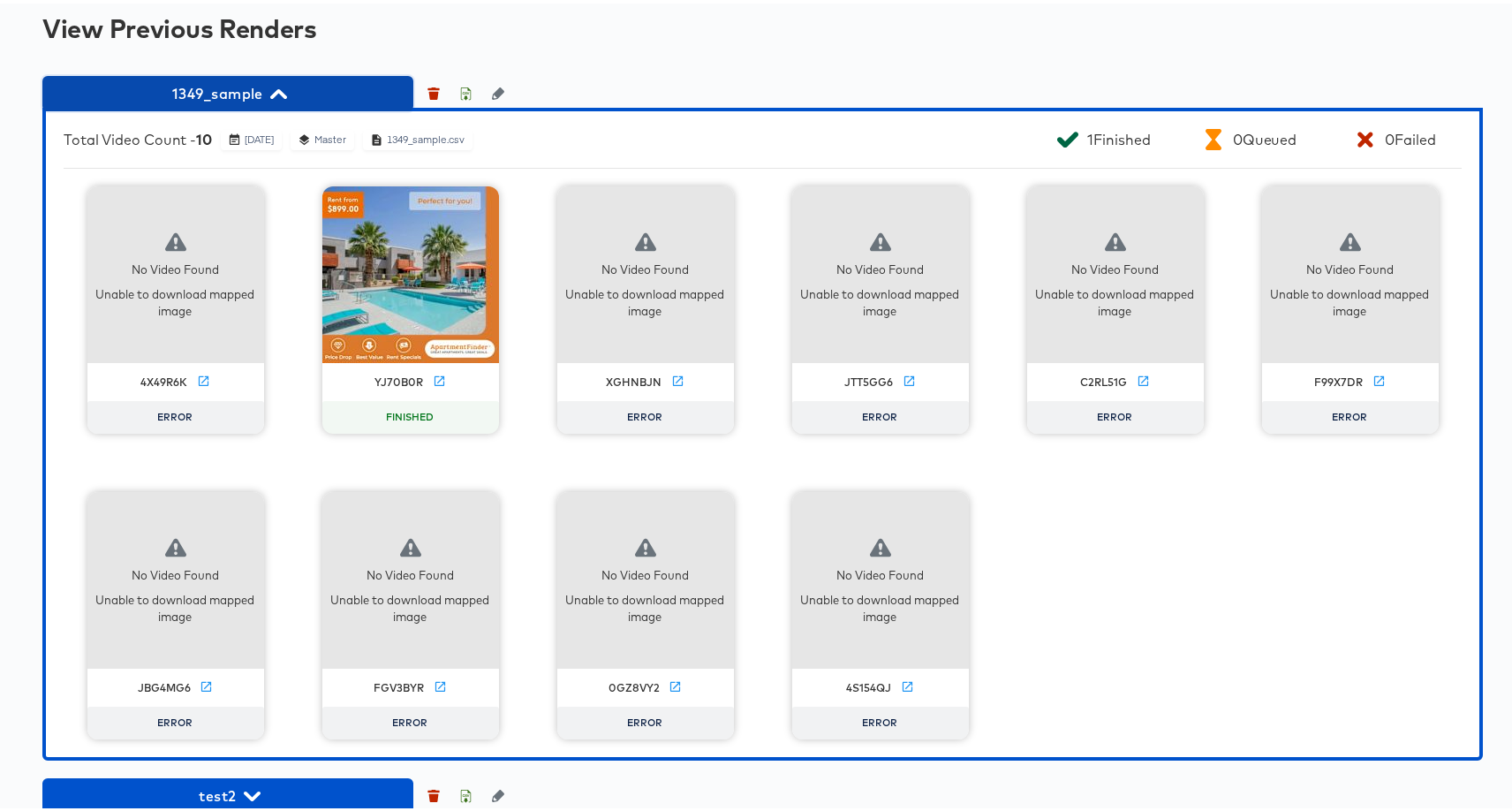
click at [268, 102] on span "1349_sample" at bounding box center [227, 89] width 353 height 25
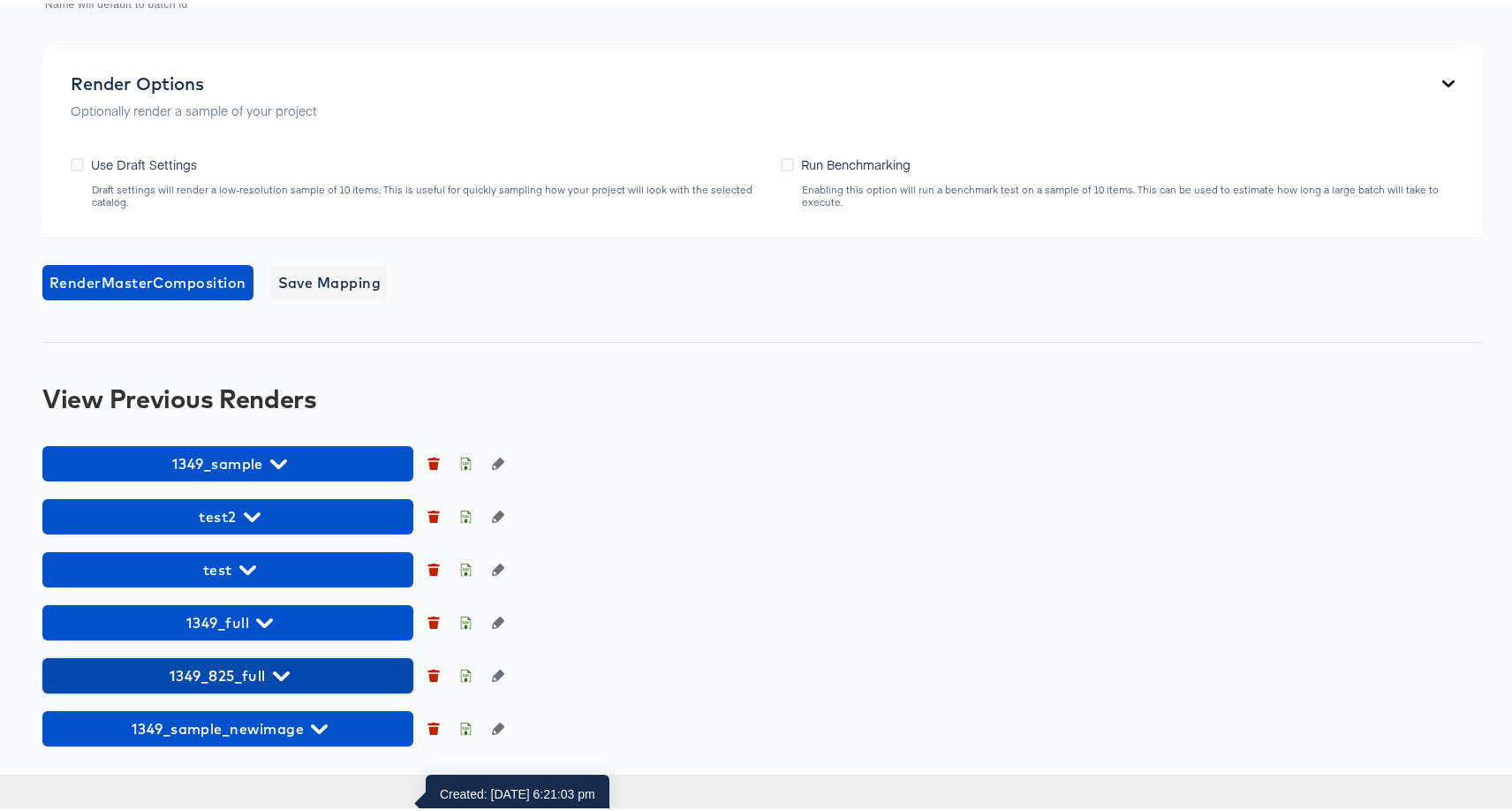
click at [313, 684] on span "1349_825_full" at bounding box center [227, 671] width 353 height 25
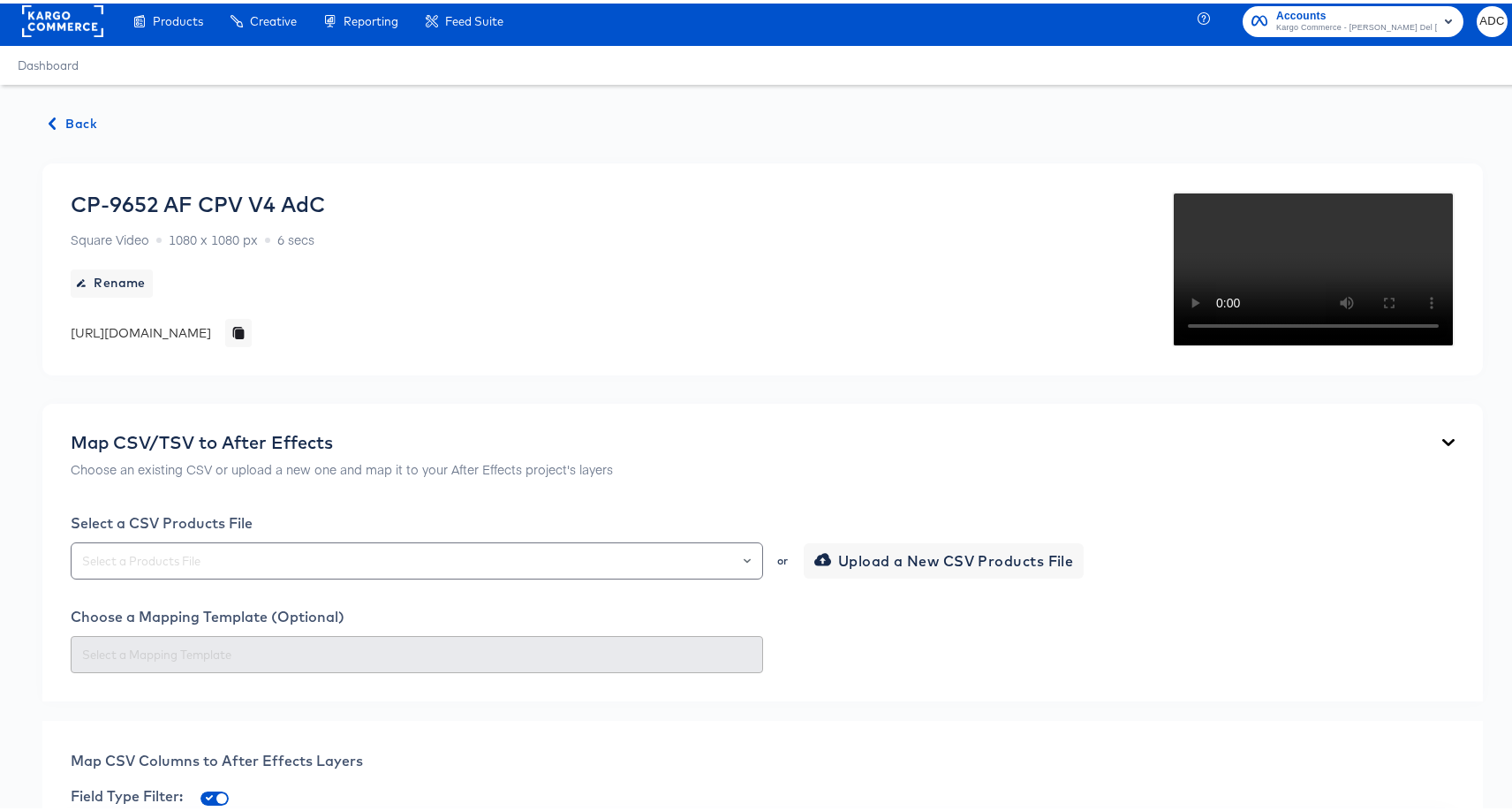
scroll to position [0, 0]
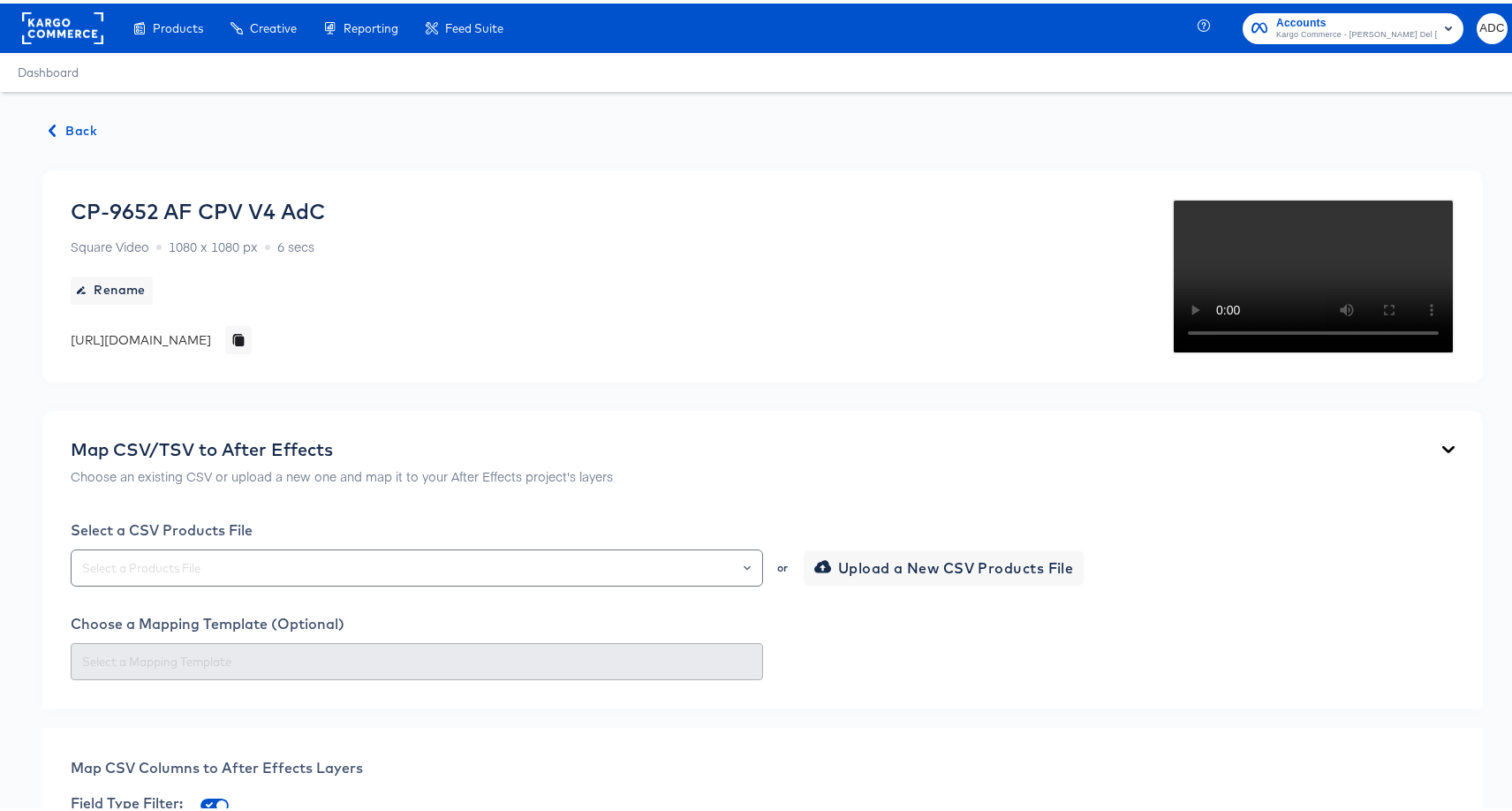
click at [325, 351] on div "CP-9652 AF CPV V4 AdC Square Video 1080 x 1080 px 6 secs Rename https://dynamo-…" at bounding box center [198, 273] width 255 height 155
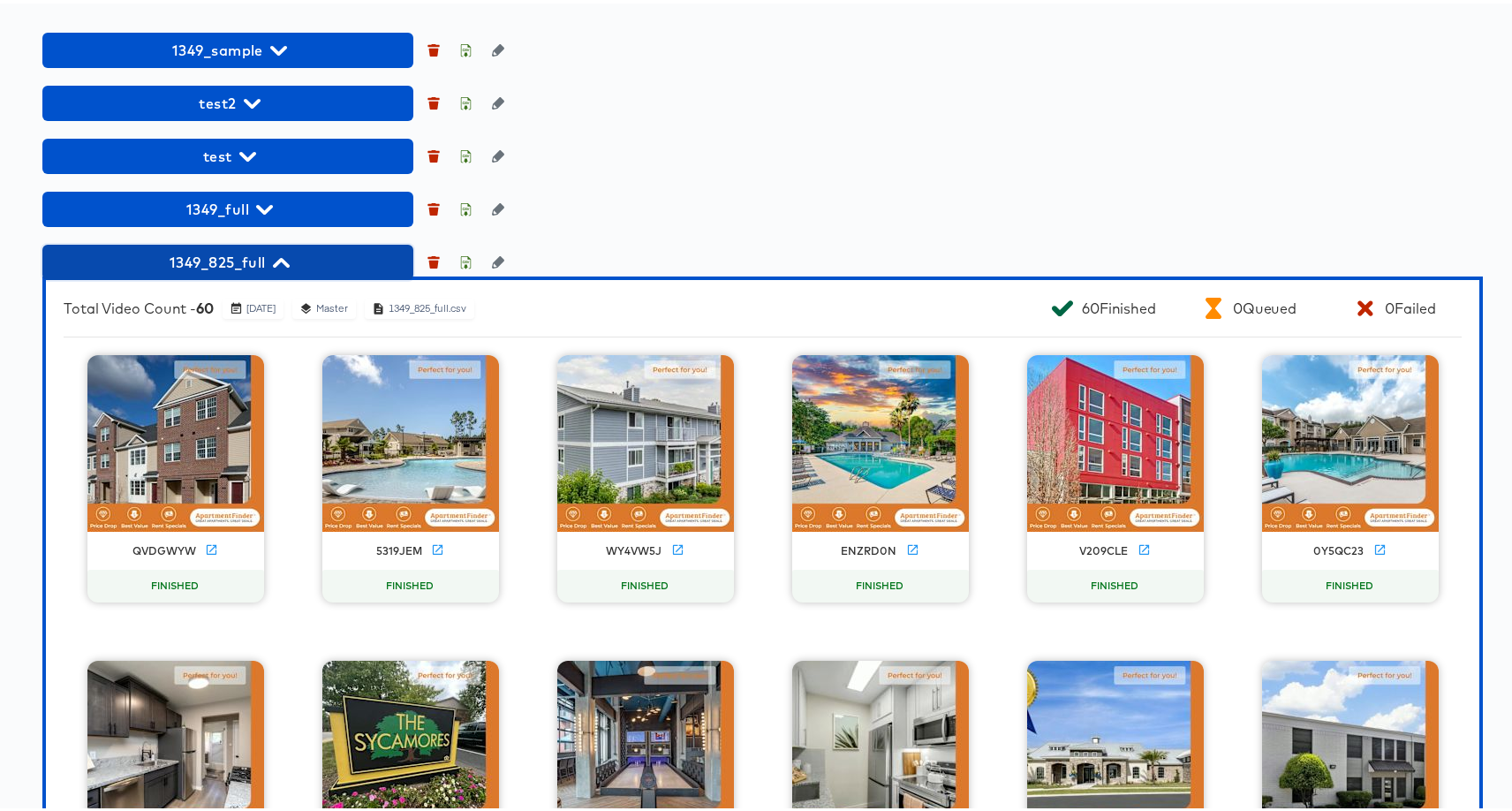
click at [297, 271] on span "1349_825_full" at bounding box center [227, 259] width 353 height 25
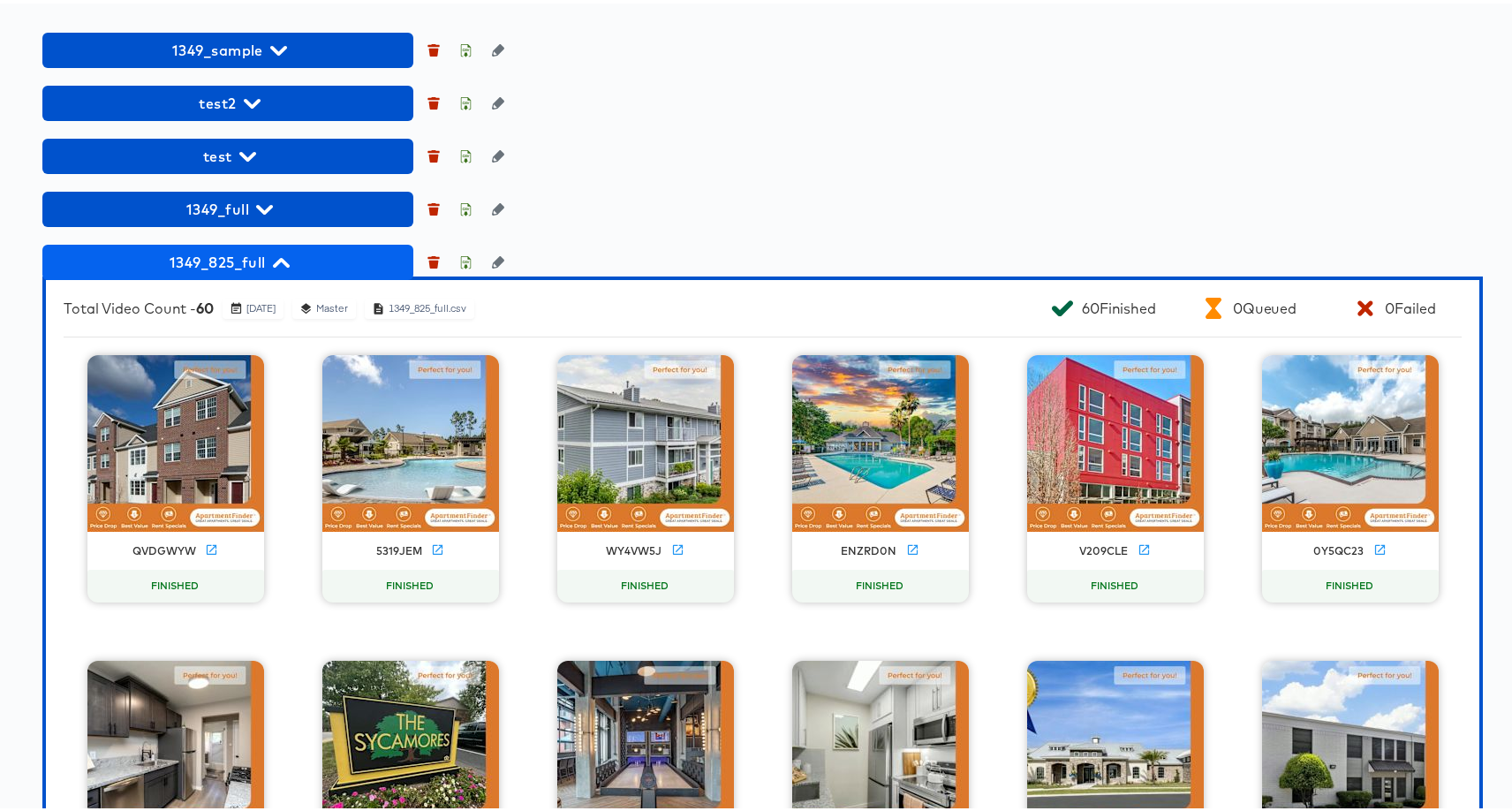
scroll to position [1183, 0]
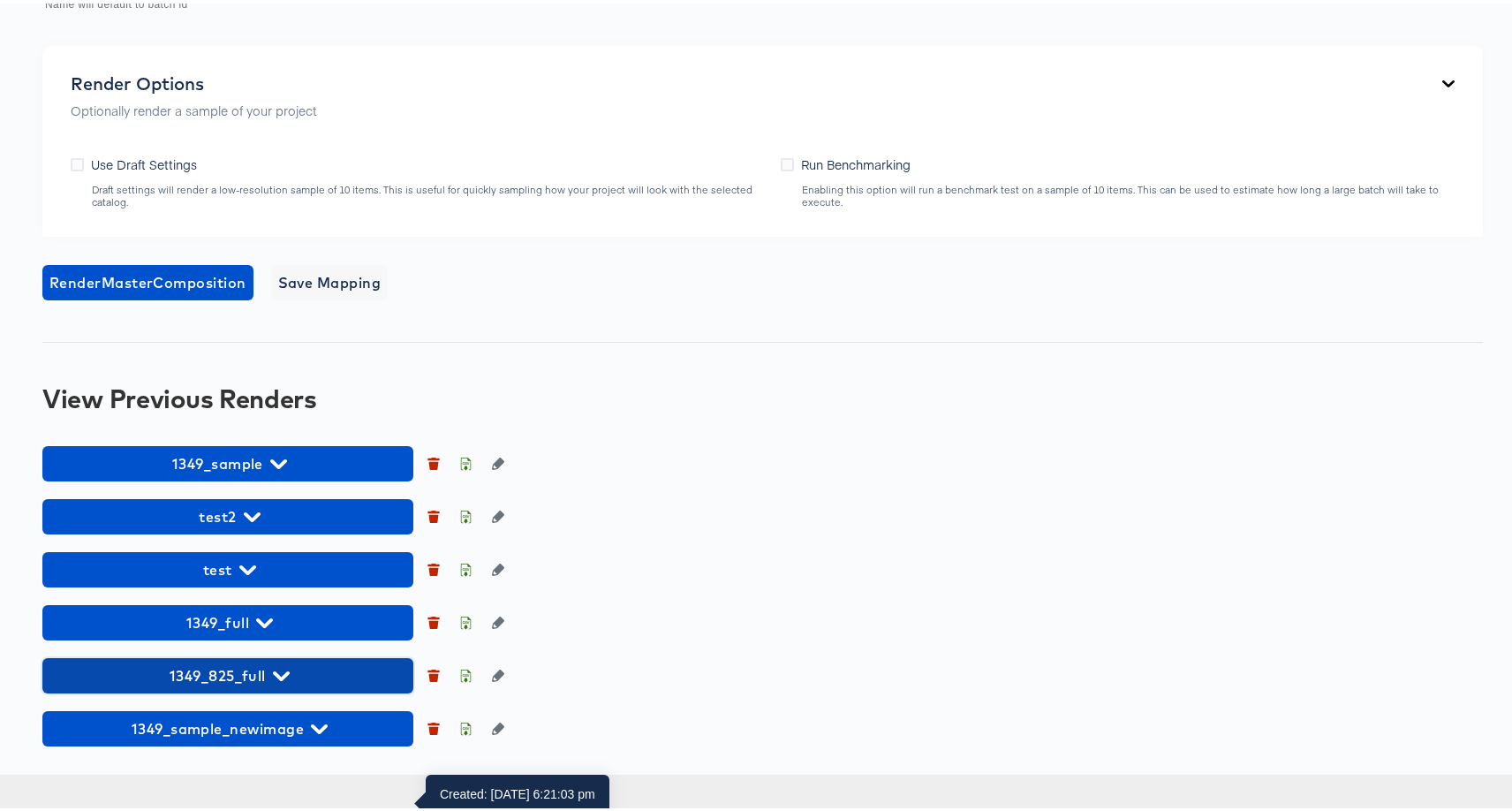
click at [288, 681] on icon "button" at bounding box center [281, 671] width 17 height 17
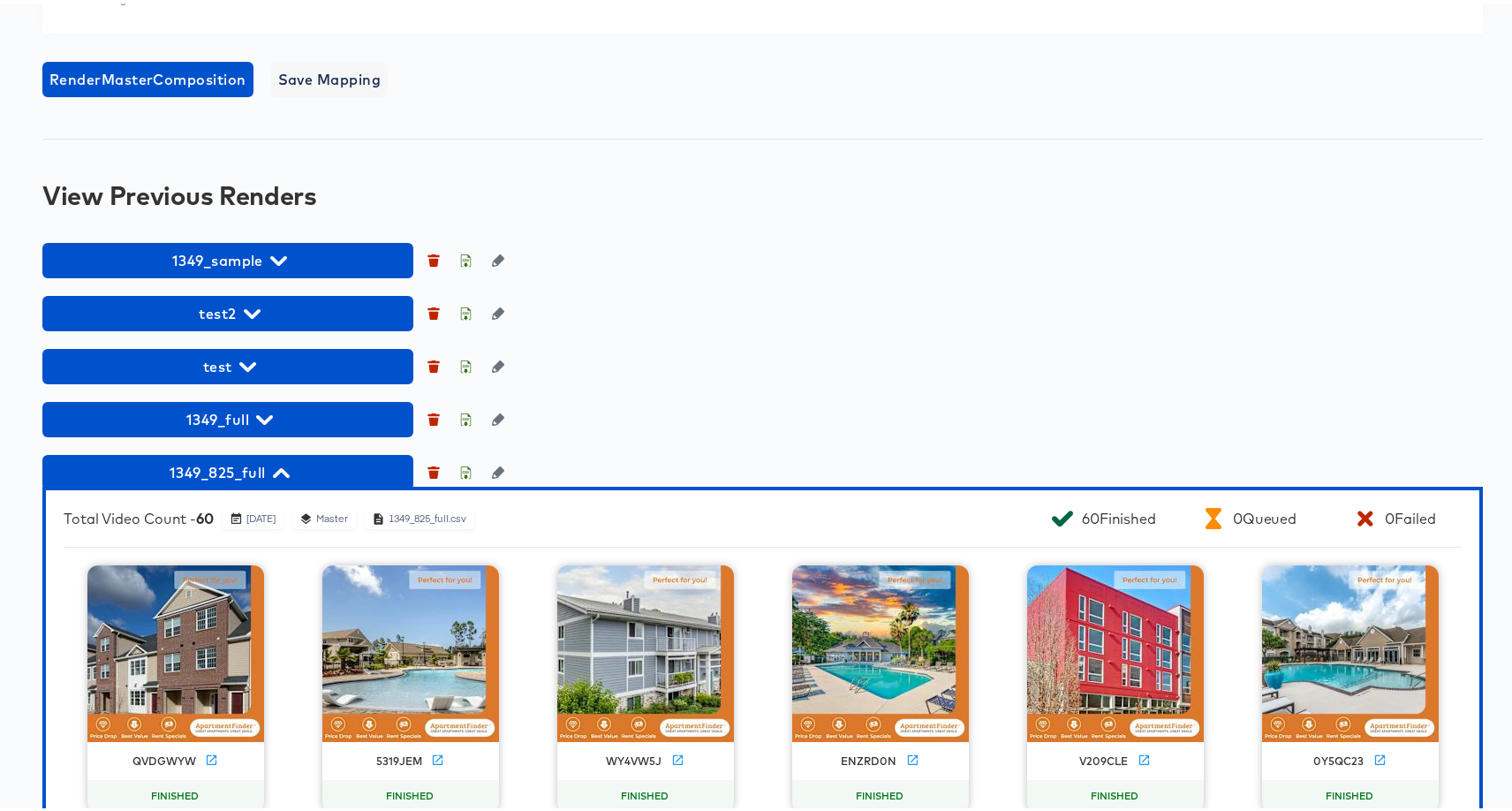
scroll to position [1516, 0]
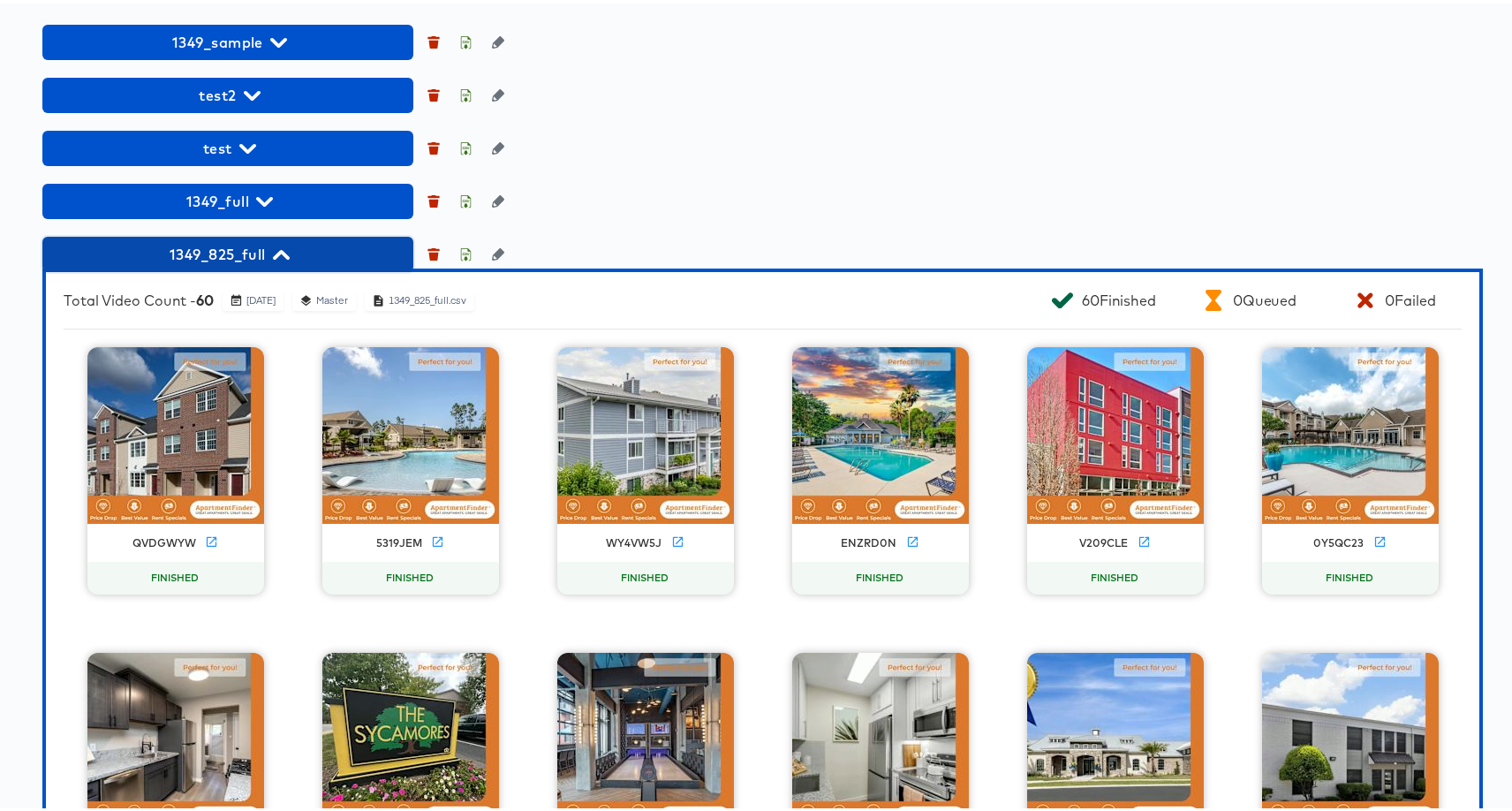
click at [293, 263] on span "1349_825_full" at bounding box center [227, 251] width 353 height 25
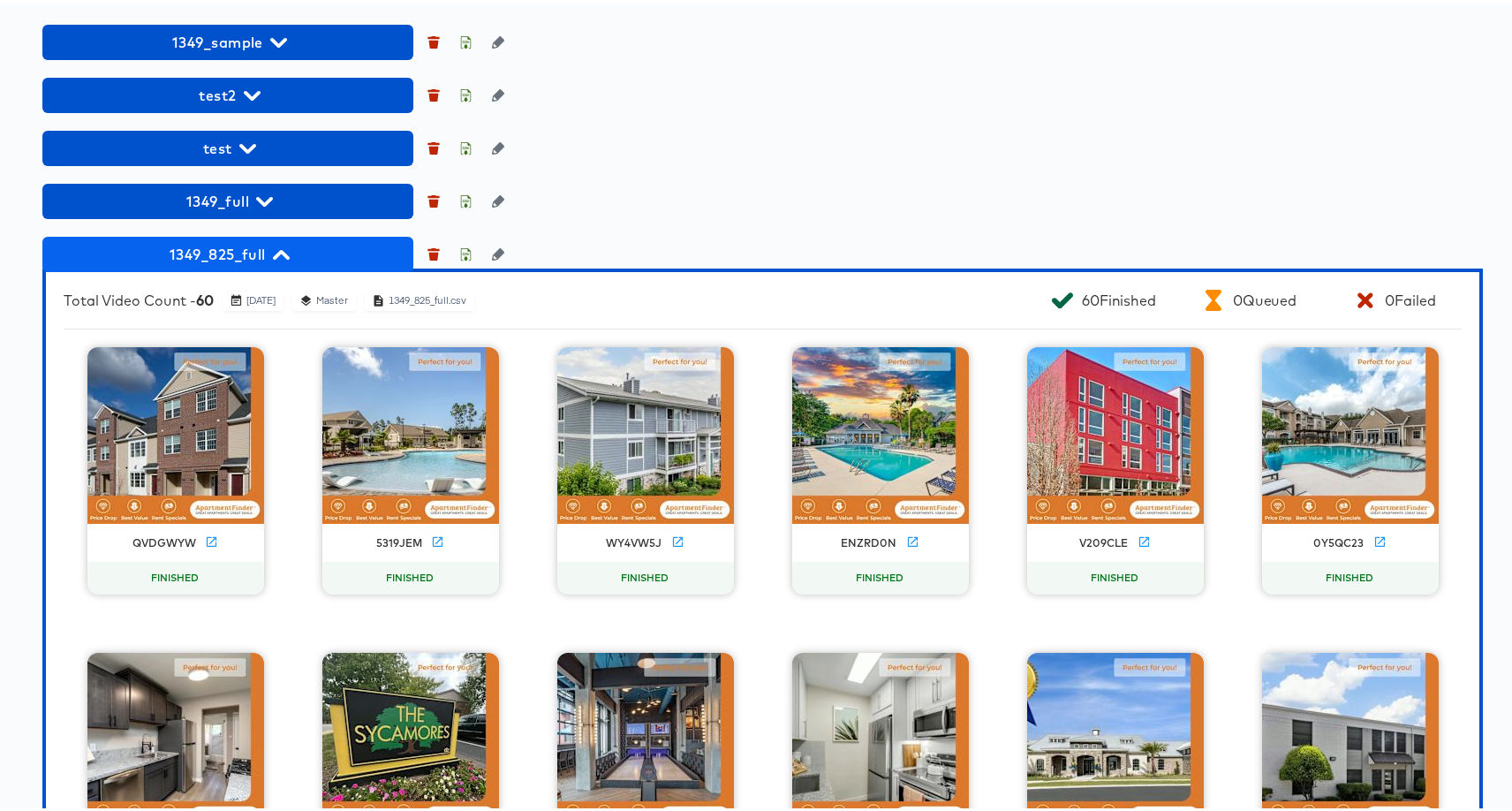
scroll to position [1183, 0]
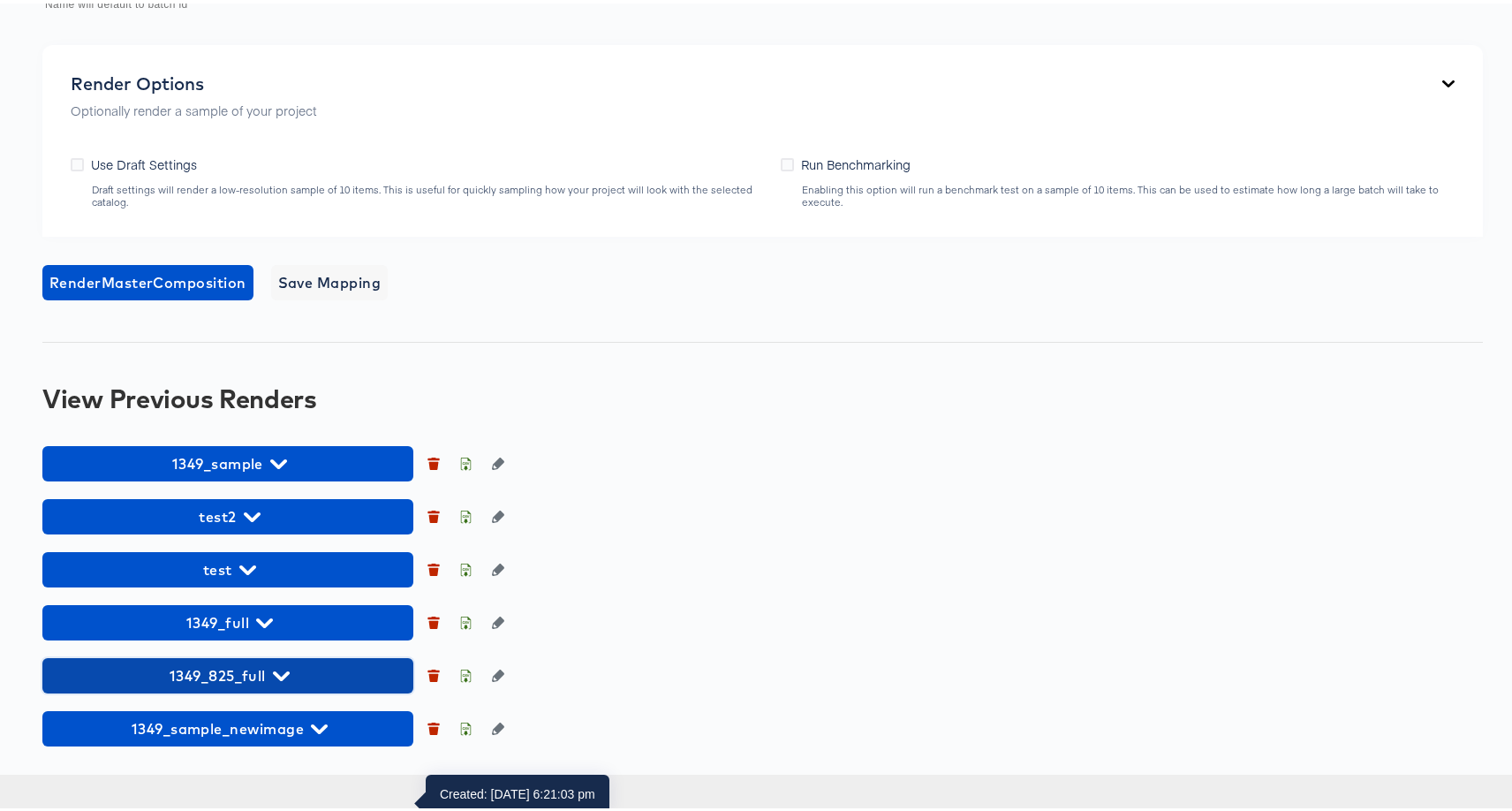
click at [258, 684] on span "1349_825_full" at bounding box center [227, 671] width 353 height 25
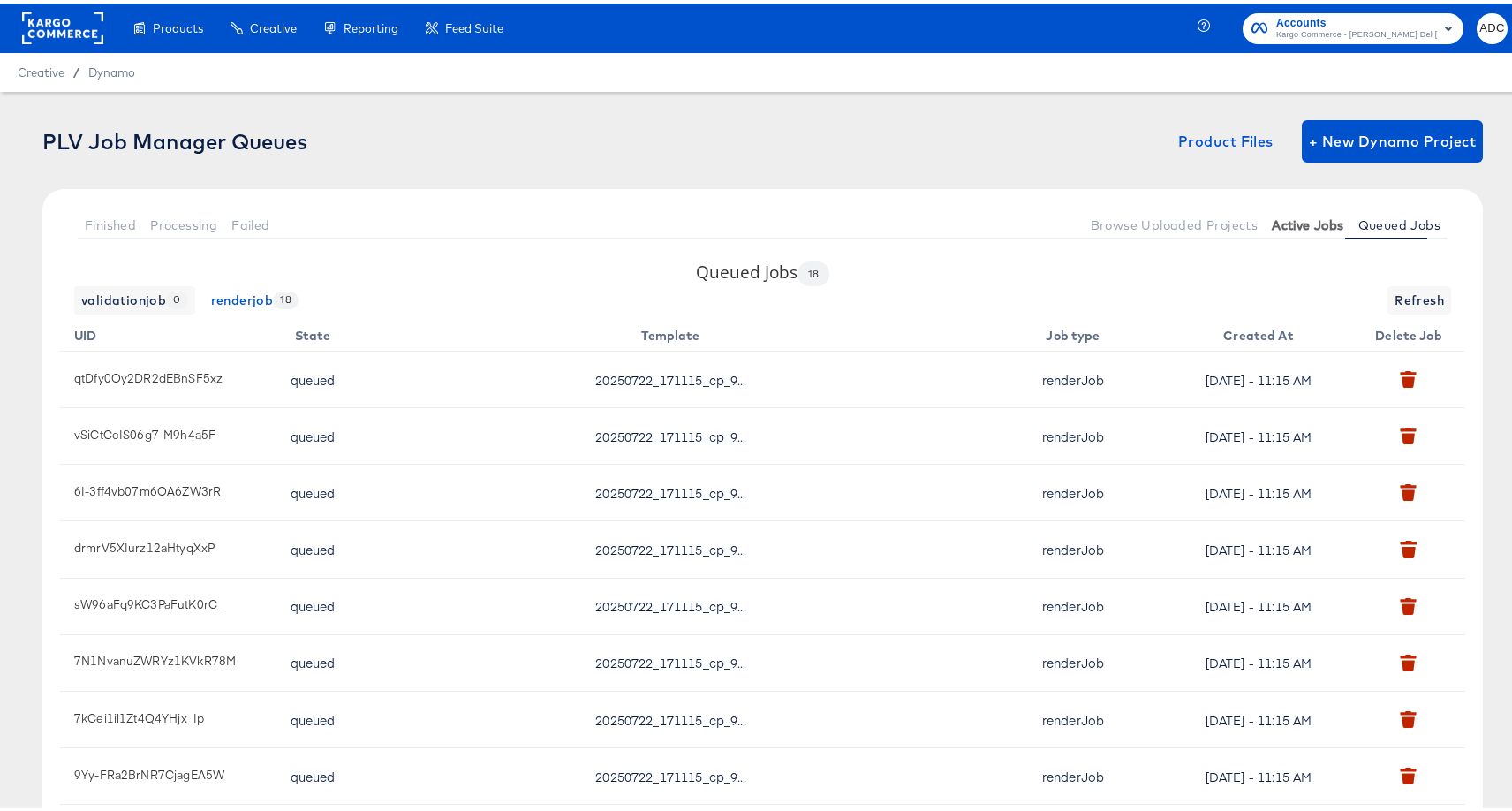
click at [1302, 218] on span "Active Jobs" at bounding box center [1307, 221] width 72 height 14
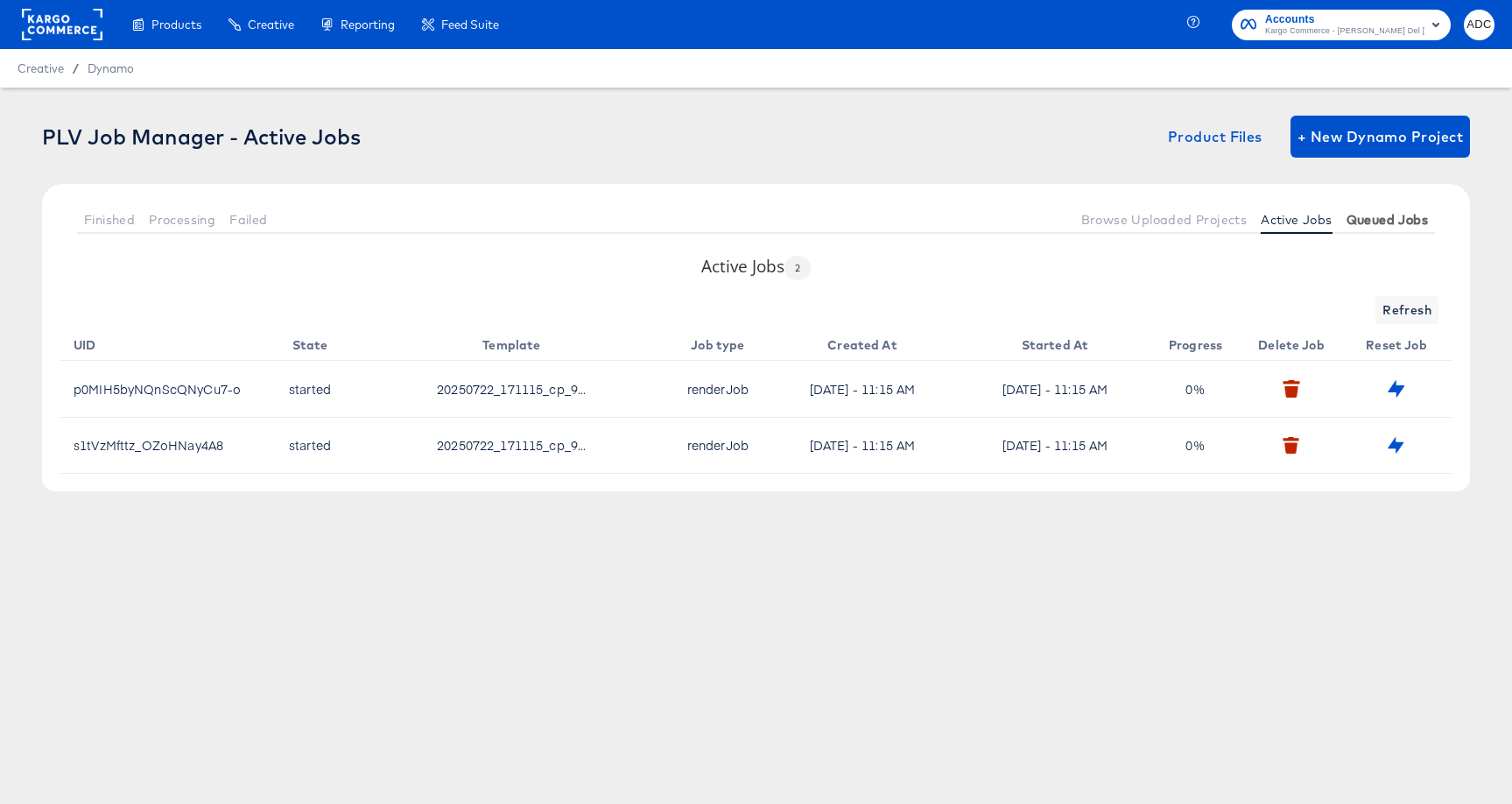
click at [1384, 212] on span "Queued Jobs" at bounding box center [1387, 219] width 82 height 14
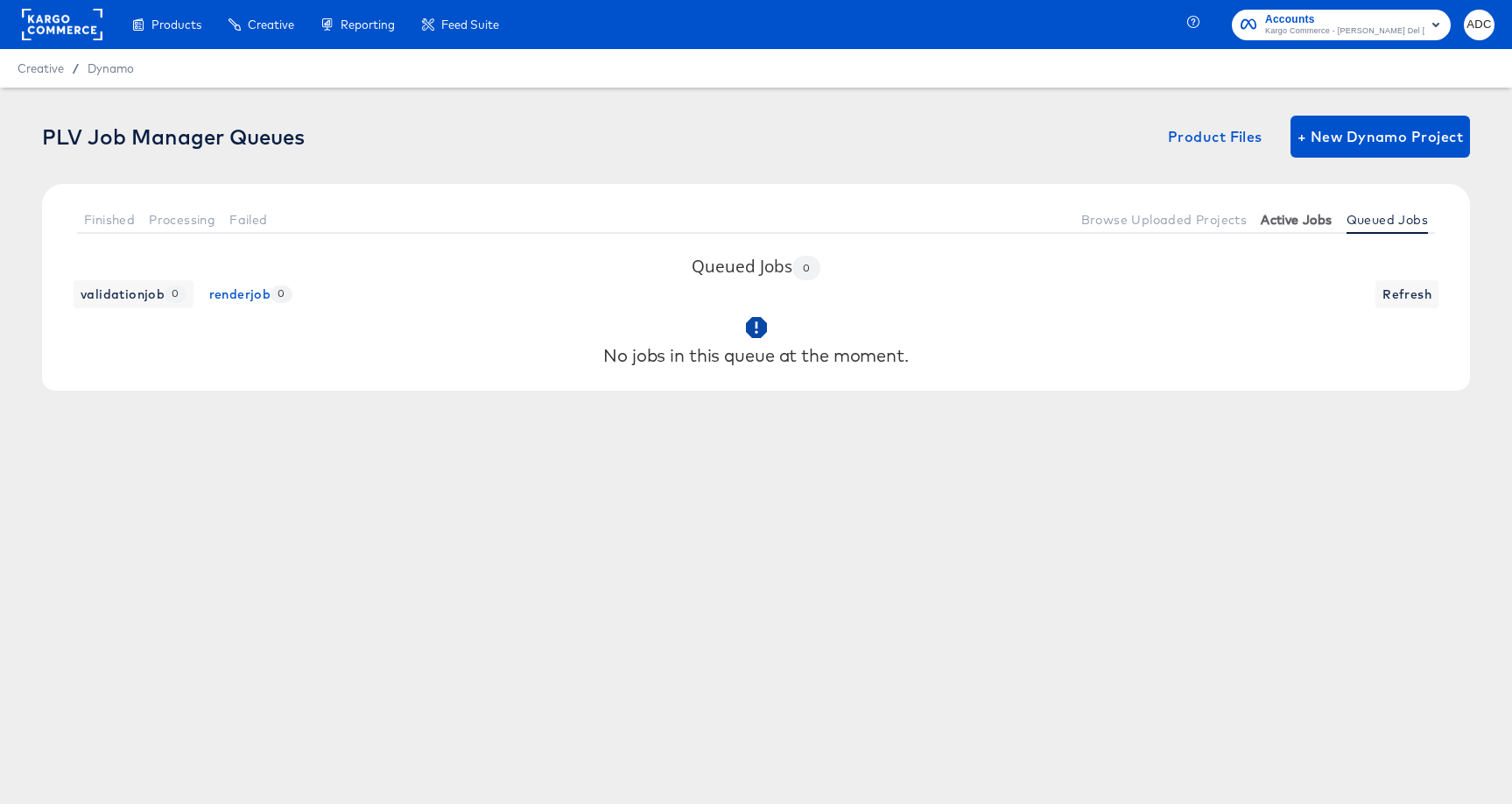
click at [1297, 219] on span "Active Jobs" at bounding box center [1296, 219] width 71 height 14
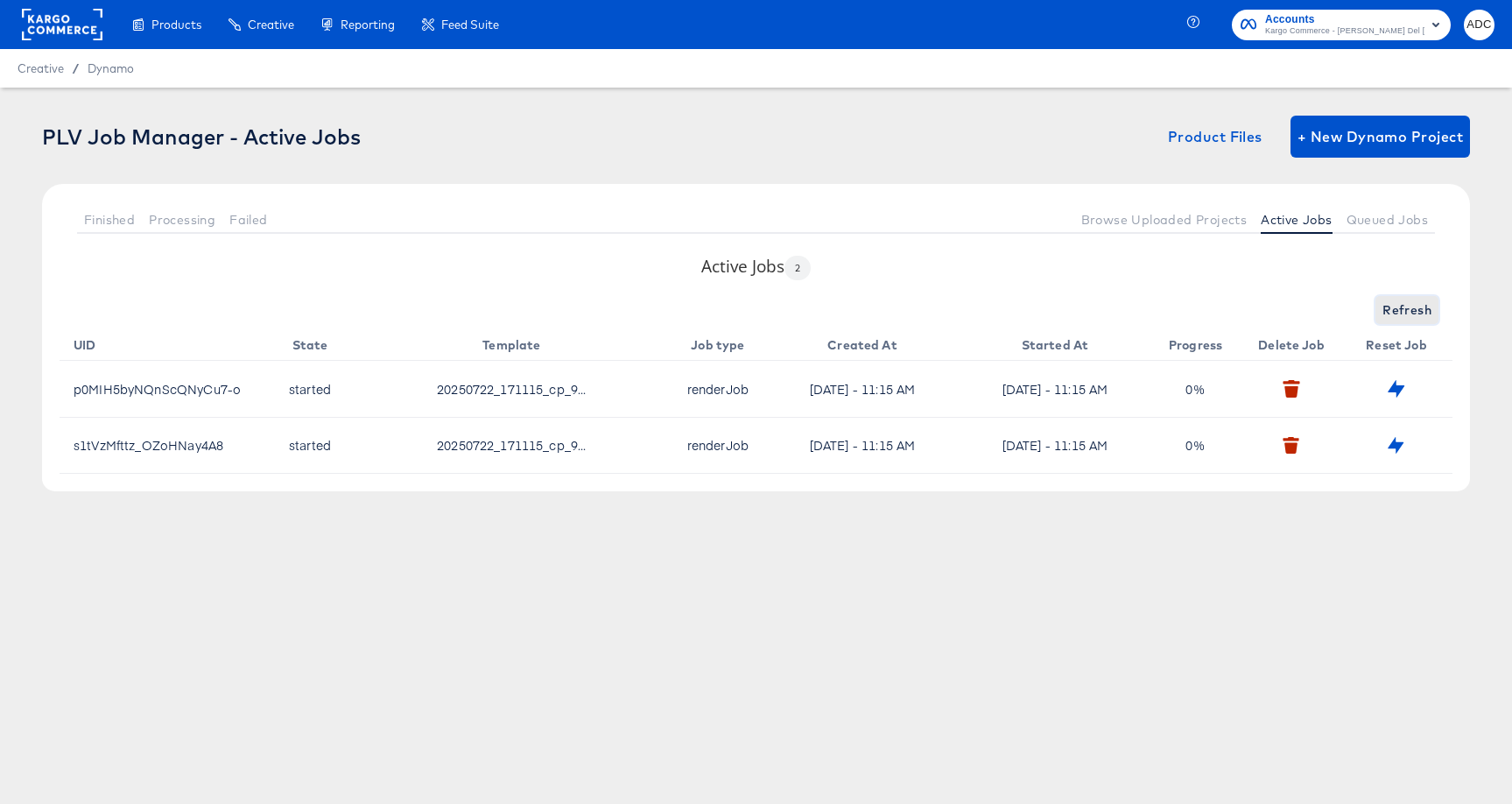
click at [1409, 313] on span "Refresh" at bounding box center [1407, 310] width 49 height 21
click at [1410, 312] on span "Refresh" at bounding box center [1407, 310] width 49 height 21
click at [1410, 312] on span "Refreshing..." at bounding box center [1392, 310] width 80 height 21
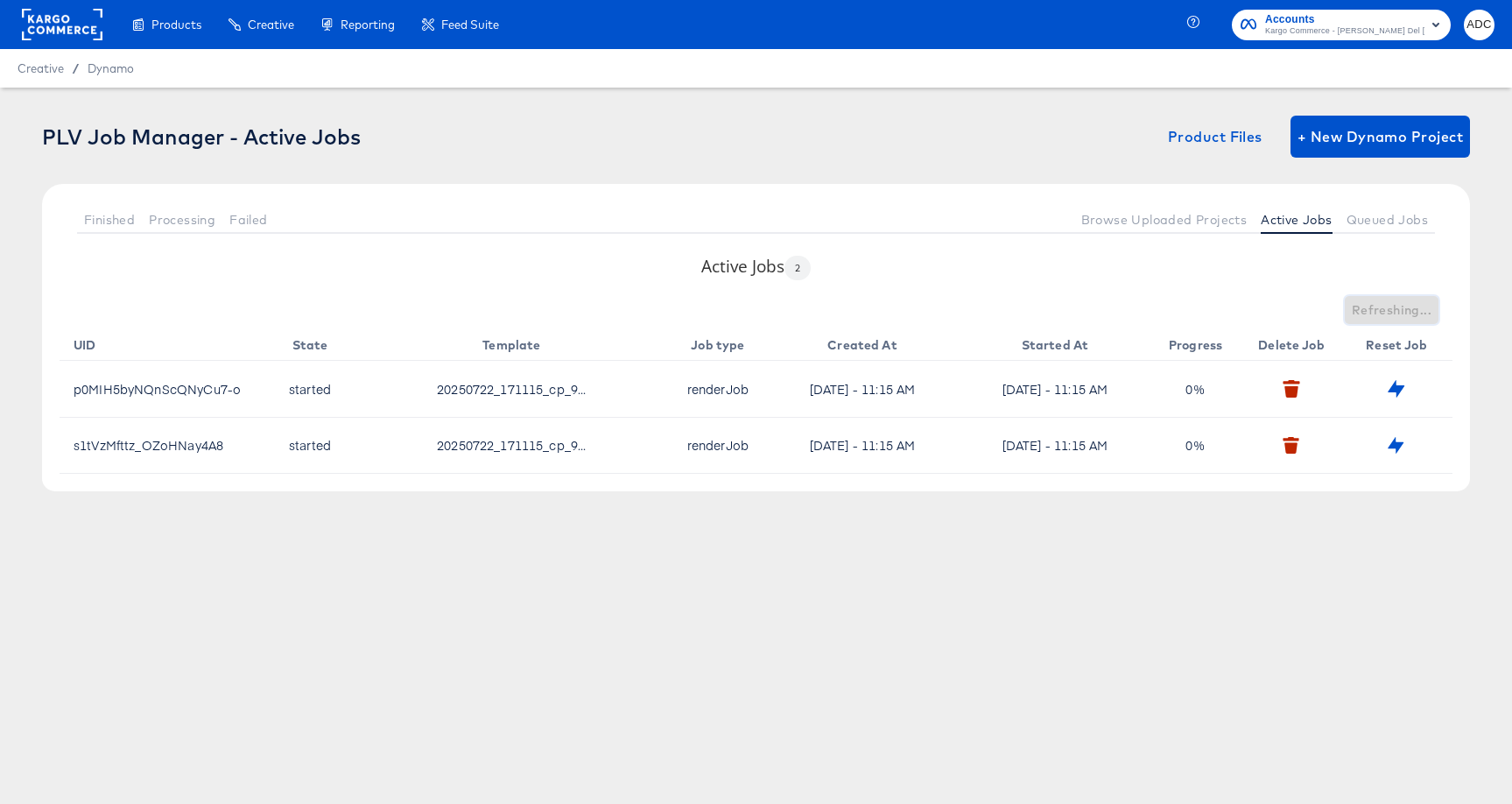
click at [1410, 312] on span "Refreshing..." at bounding box center [1392, 310] width 80 height 21
click at [1410, 312] on span "Refresh" at bounding box center [1407, 310] width 49 height 21
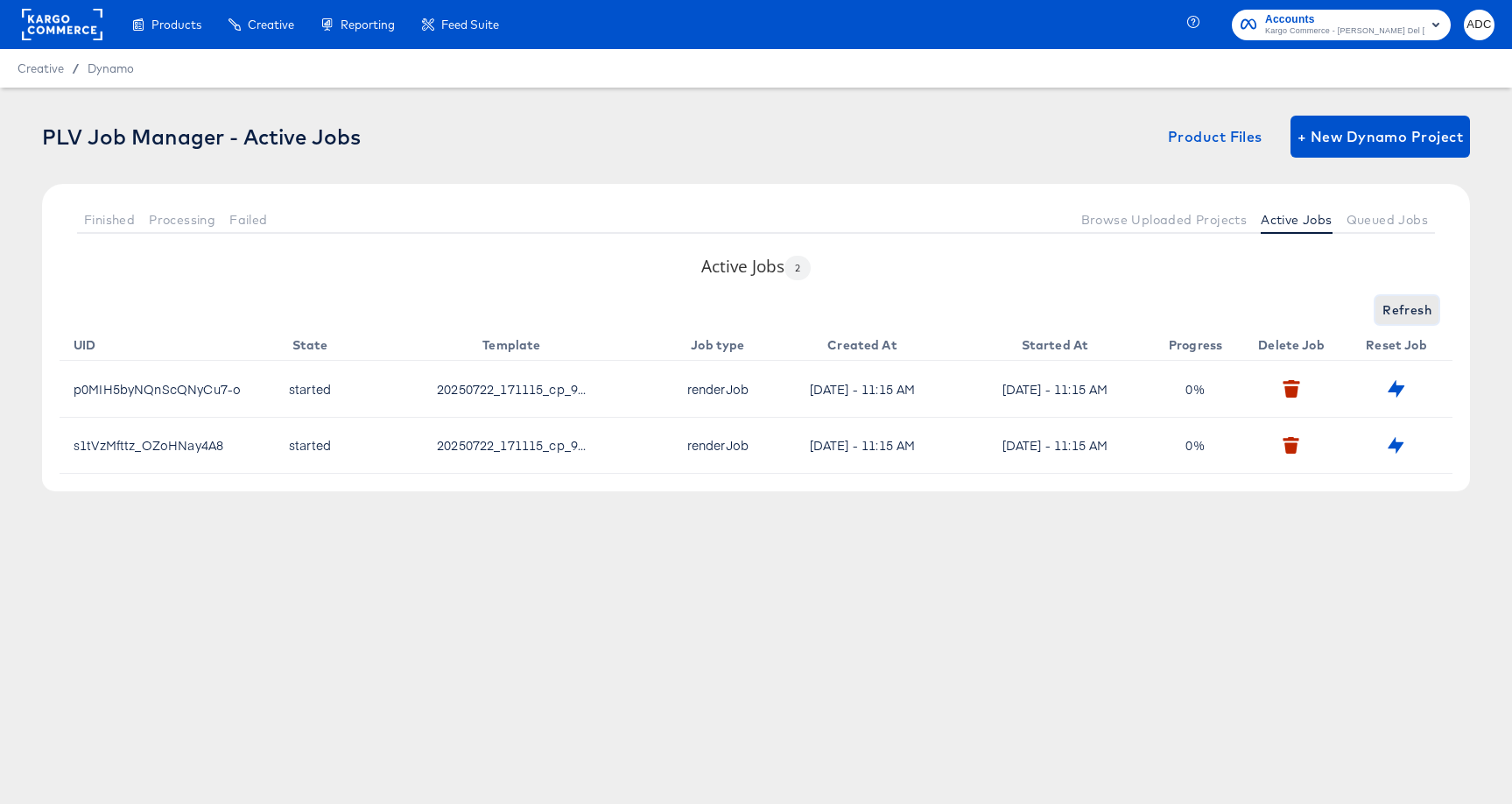
click at [1410, 312] on span "Refresh" at bounding box center [1407, 310] width 49 height 21
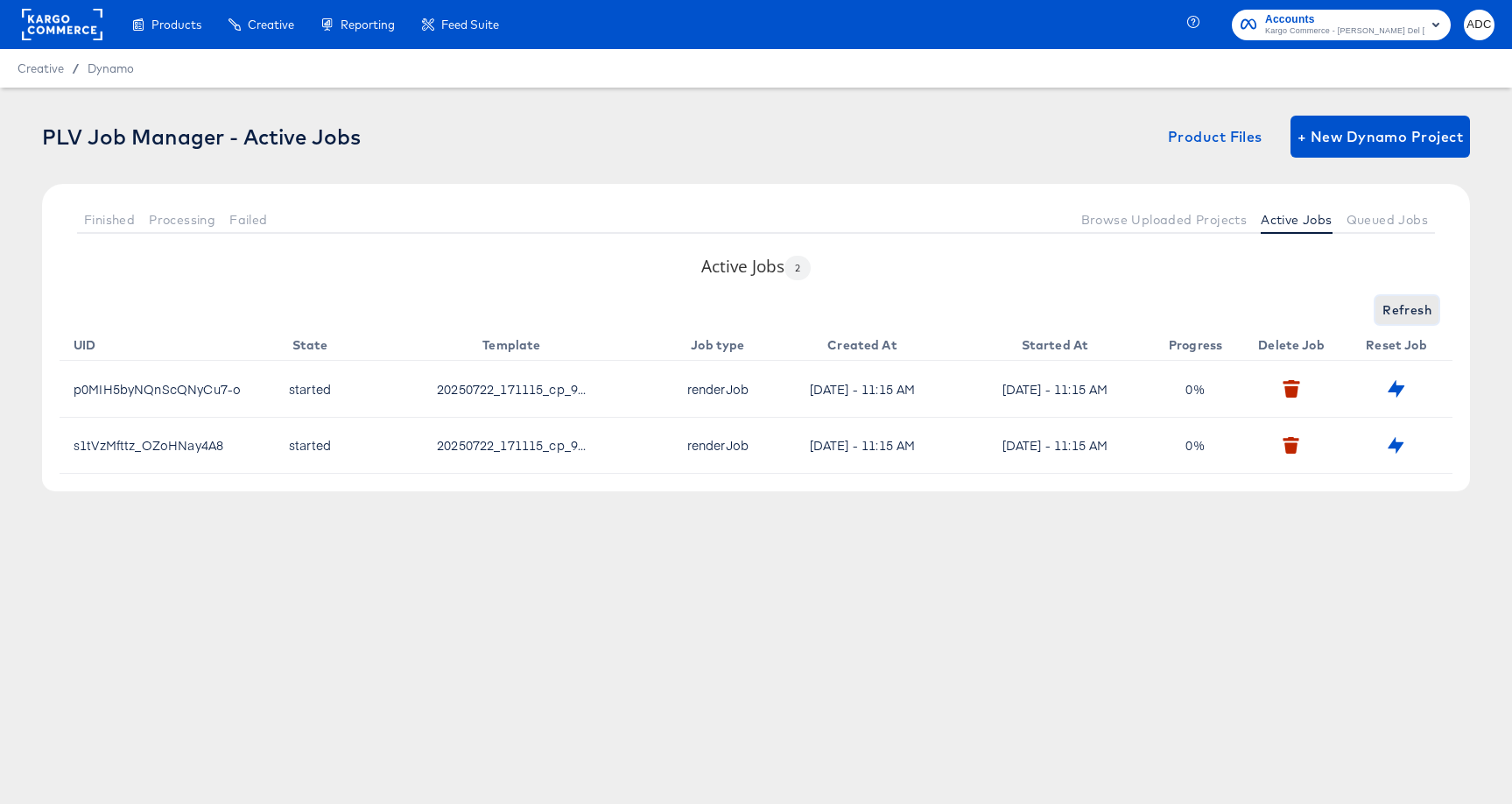
click at [1410, 312] on span "Refresh" at bounding box center [1407, 310] width 49 height 21
click at [1410, 312] on span "Refreshing..." at bounding box center [1392, 310] width 80 height 21
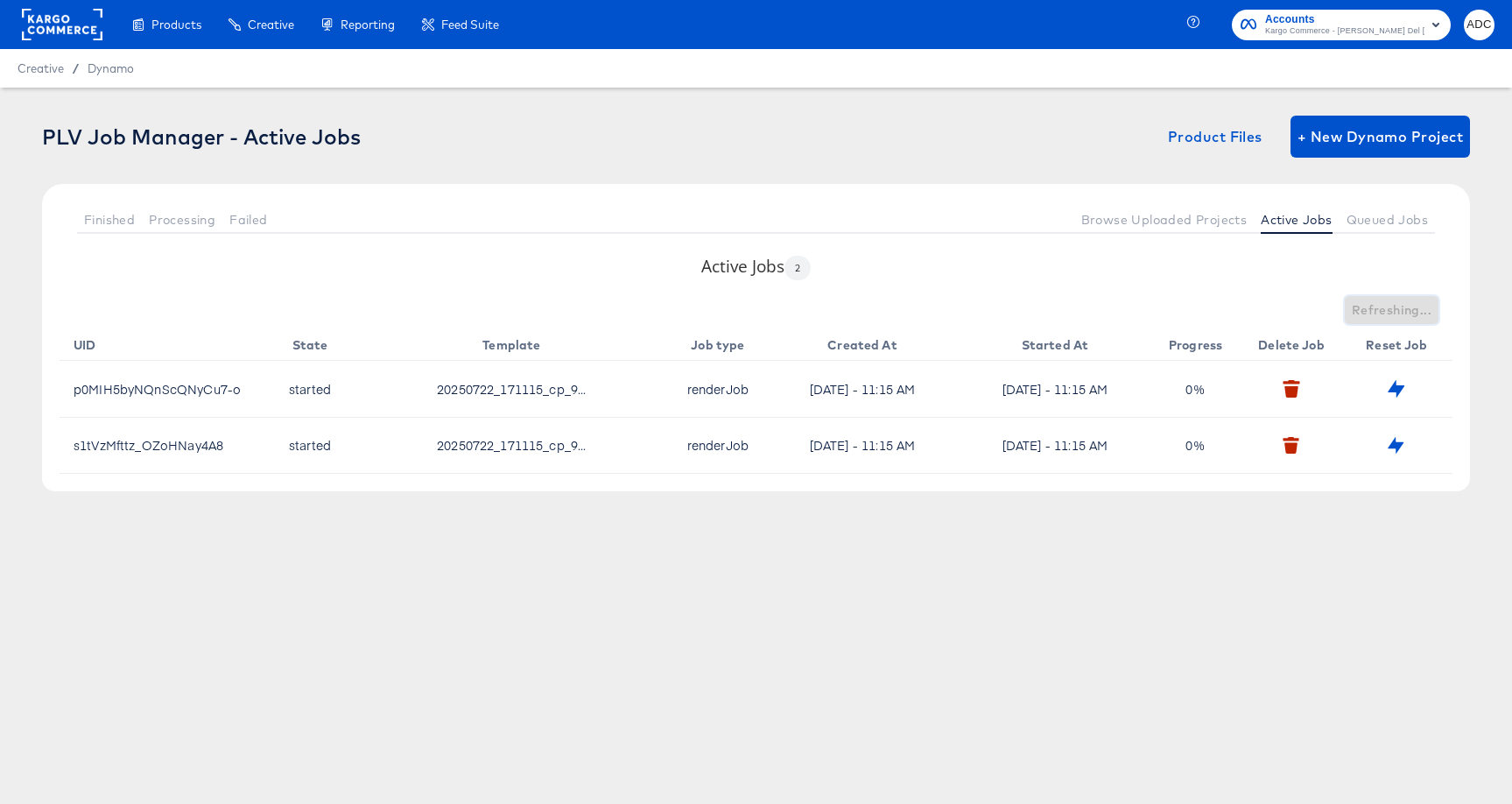
click at [1410, 312] on span "Refreshing..." at bounding box center [1392, 310] width 80 height 21
click at [1410, 312] on span "Refresh" at bounding box center [1407, 310] width 49 height 21
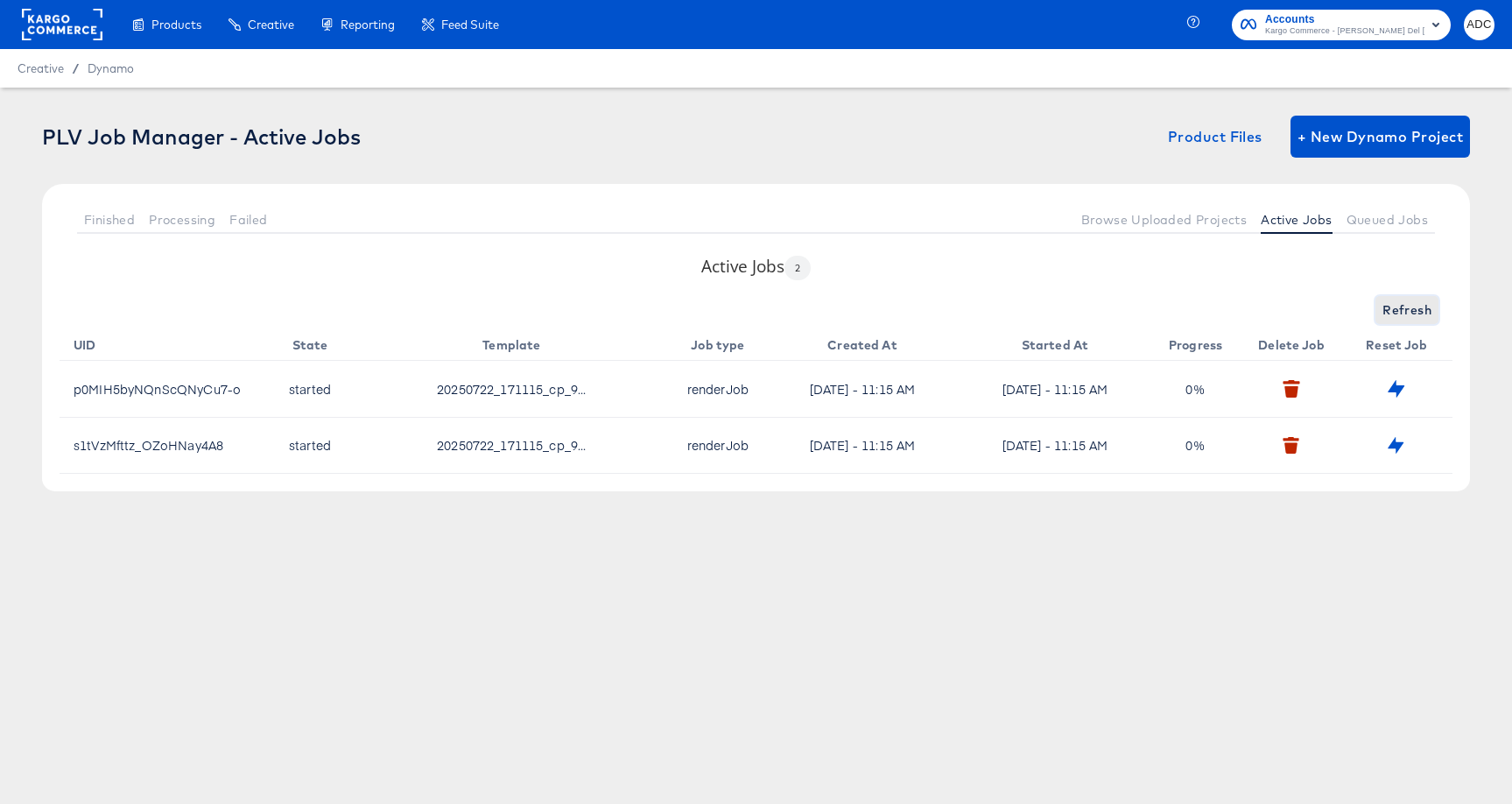
click at [1410, 312] on span "Refresh" at bounding box center [1407, 310] width 49 height 21
click at [1410, 312] on span "Refreshing..." at bounding box center [1392, 310] width 80 height 21
click at [1410, 312] on span "Refresh" at bounding box center [1407, 310] width 49 height 21
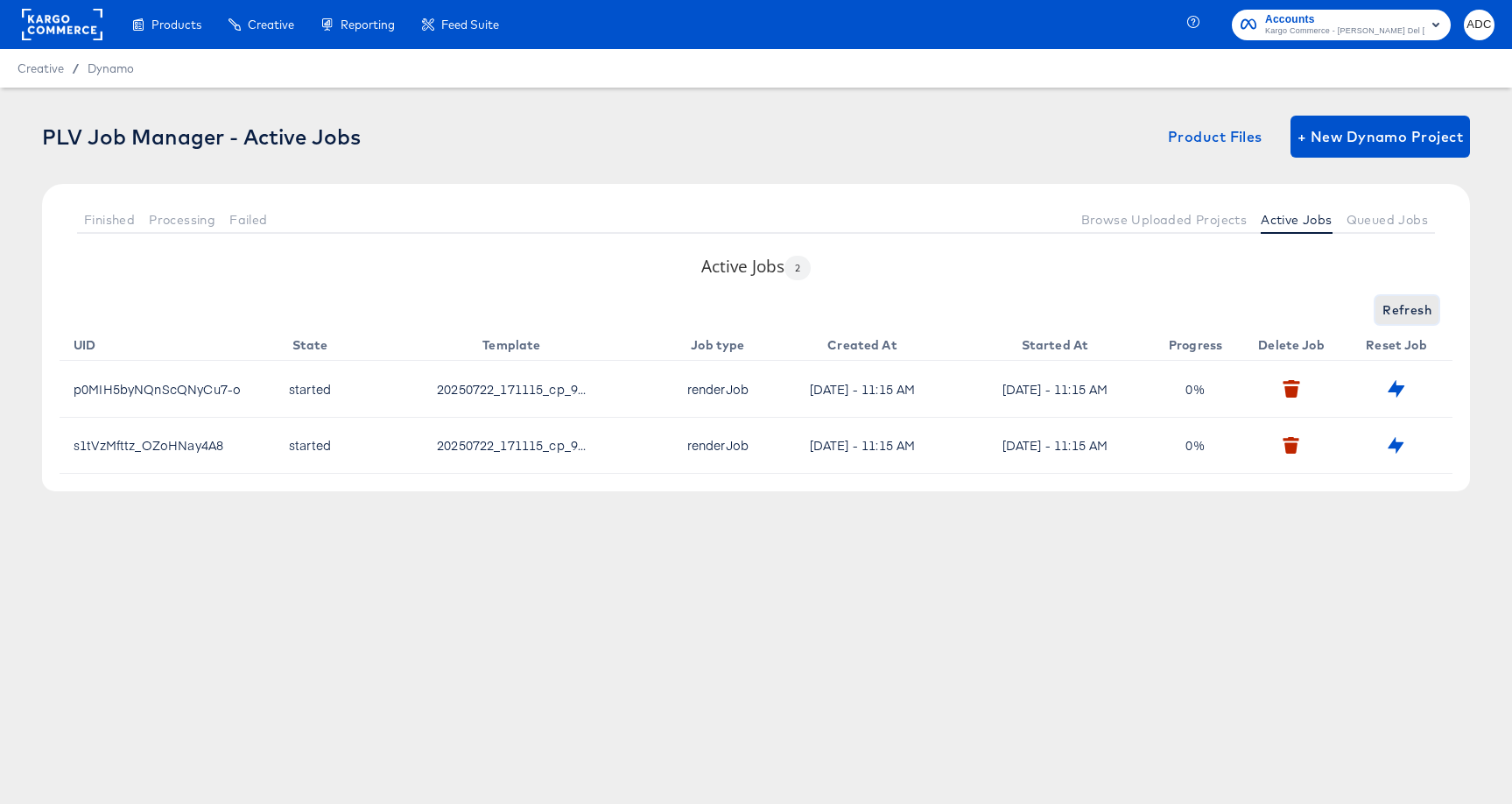
click at [1410, 312] on span "Refresh" at bounding box center [1407, 310] width 49 height 21
click at [1410, 312] on span "Refreshing..." at bounding box center [1392, 310] width 80 height 21
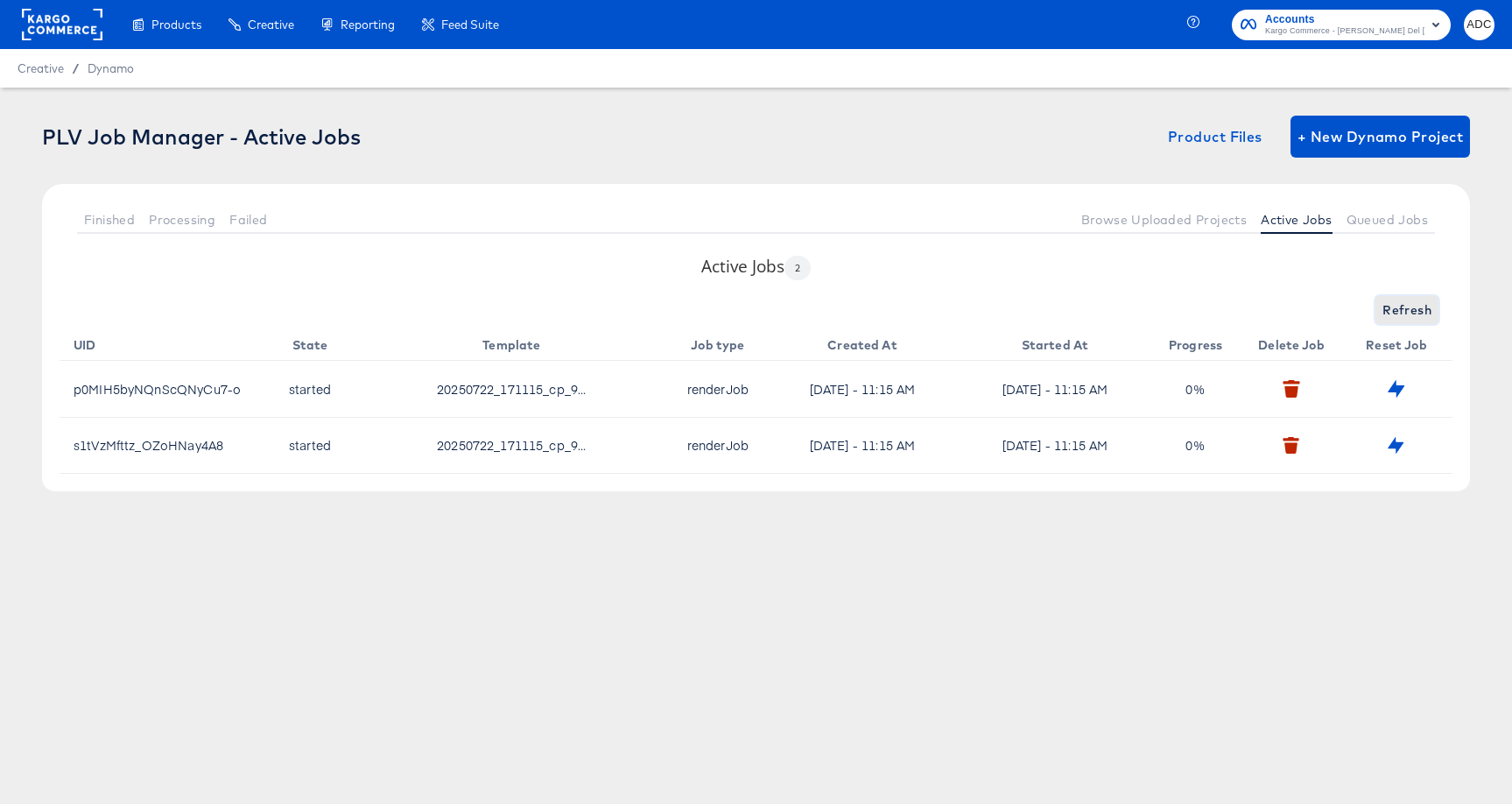
click at [1410, 312] on span "Refresh" at bounding box center [1407, 310] width 49 height 21
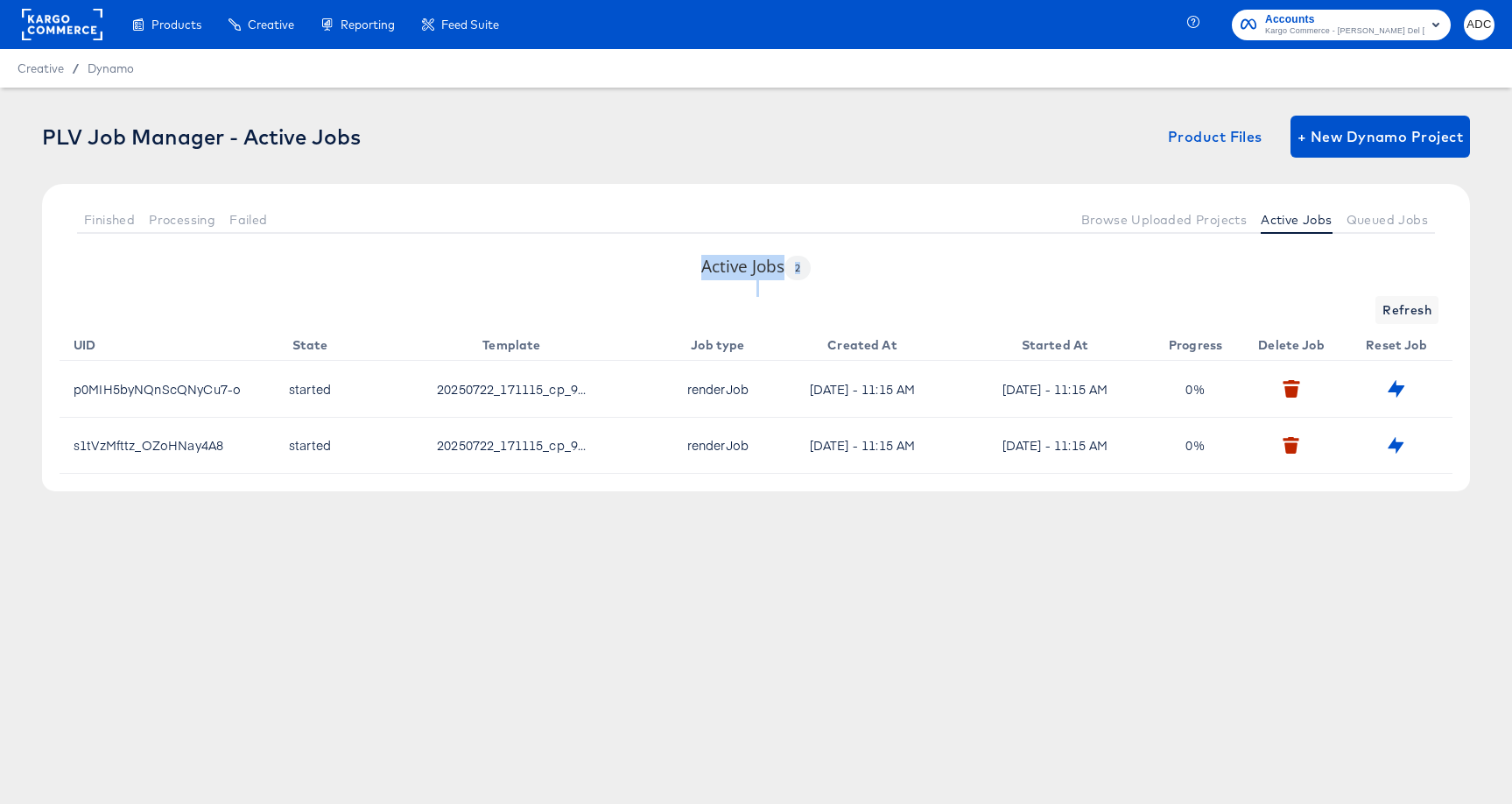
click at [1410, 312] on div "Refresh" at bounding box center [756, 310] width 1393 height 28
click at [1410, 312] on span "Refresh" at bounding box center [1407, 310] width 49 height 21
click at [1409, 312] on span "Refresh" at bounding box center [1407, 310] width 49 height 21
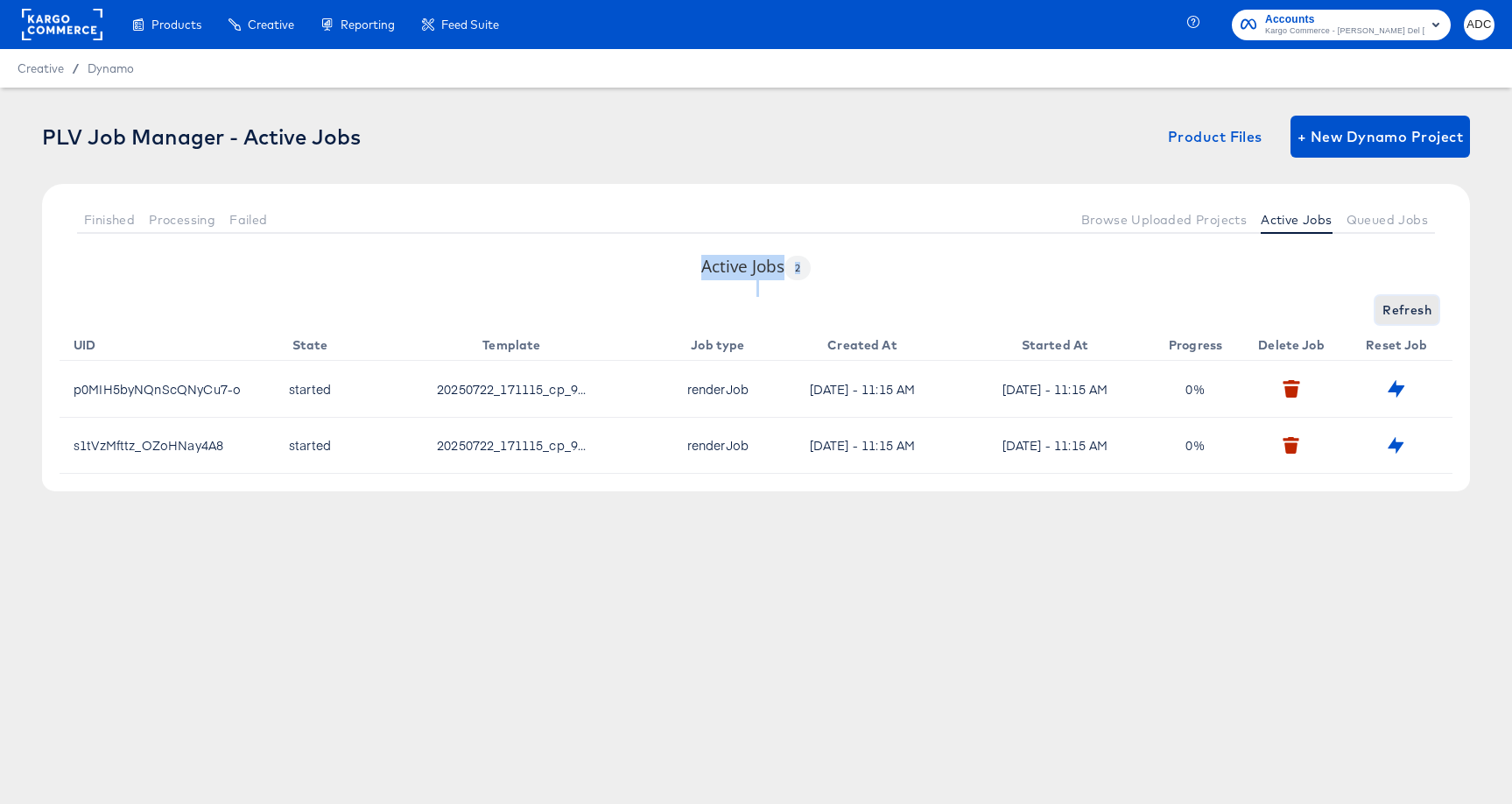
click at [1409, 312] on span "Refresh" at bounding box center [1407, 310] width 49 height 21
click at [1409, 312] on span "Refreshing..." at bounding box center [1392, 310] width 80 height 21
click at [1407, 312] on span "Refreshing..." at bounding box center [1392, 310] width 80 height 21
click at [1406, 312] on span "Refreshing..." at bounding box center [1392, 310] width 80 height 21
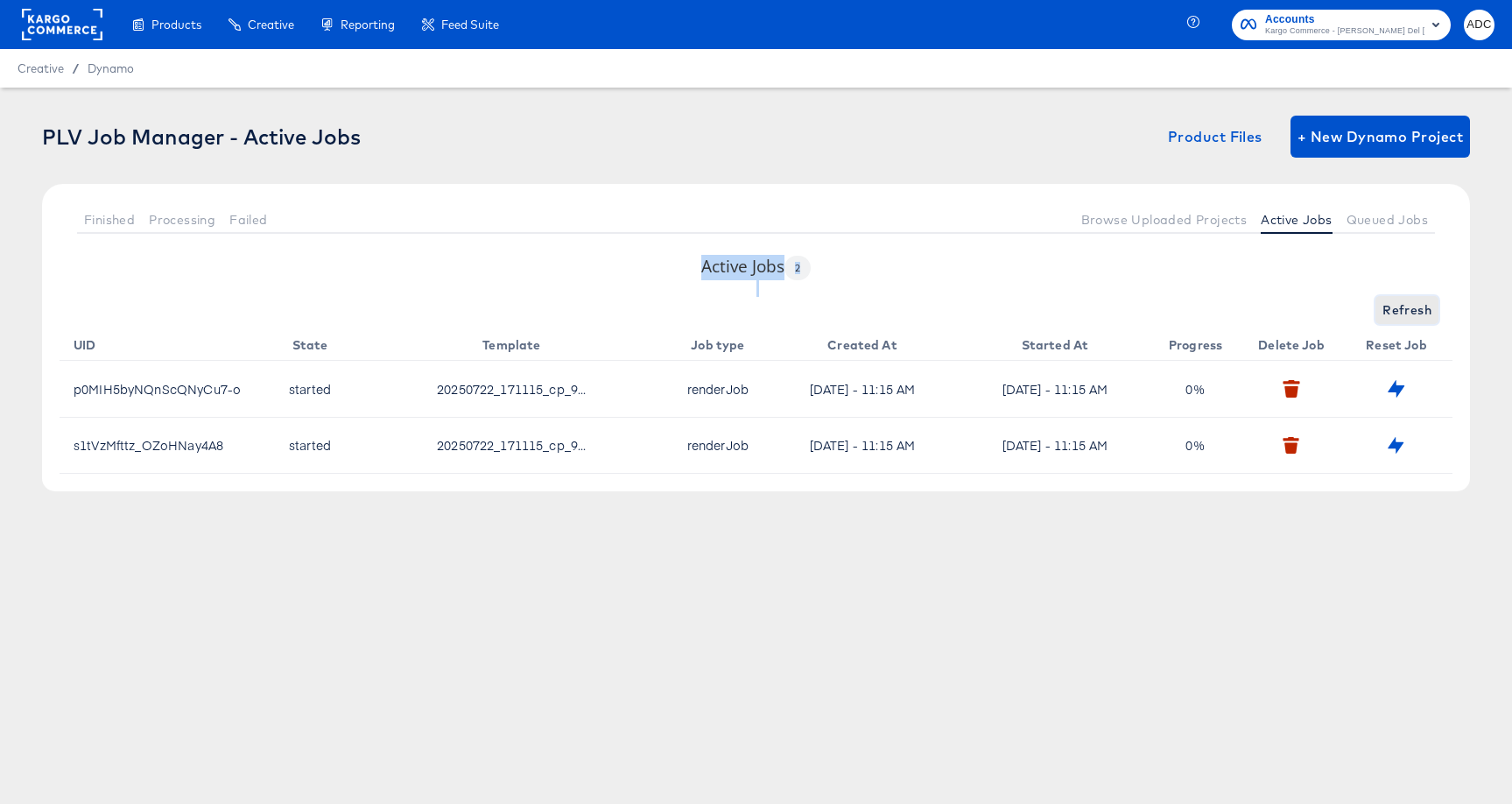
click at [1398, 313] on span "Refresh" at bounding box center [1407, 310] width 49 height 21
click at [1396, 313] on span "Refreshing..." at bounding box center [1392, 310] width 80 height 21
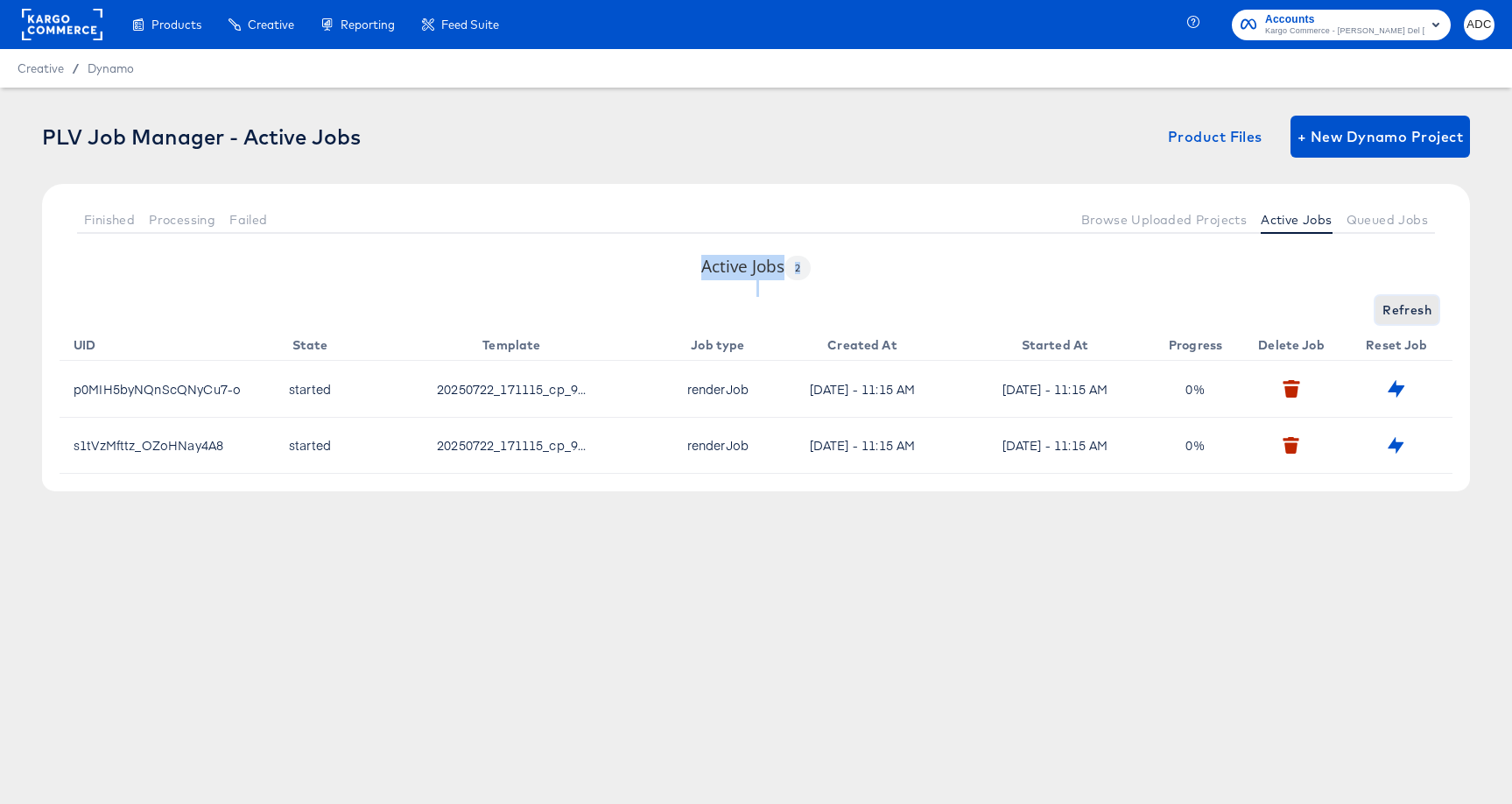
click at [1396, 313] on span "Refresh" at bounding box center [1407, 310] width 49 height 21
click at [1396, 313] on div "Refreshing..." at bounding box center [756, 310] width 1393 height 28
click at [1396, 313] on span "Refresh" at bounding box center [1407, 310] width 49 height 21
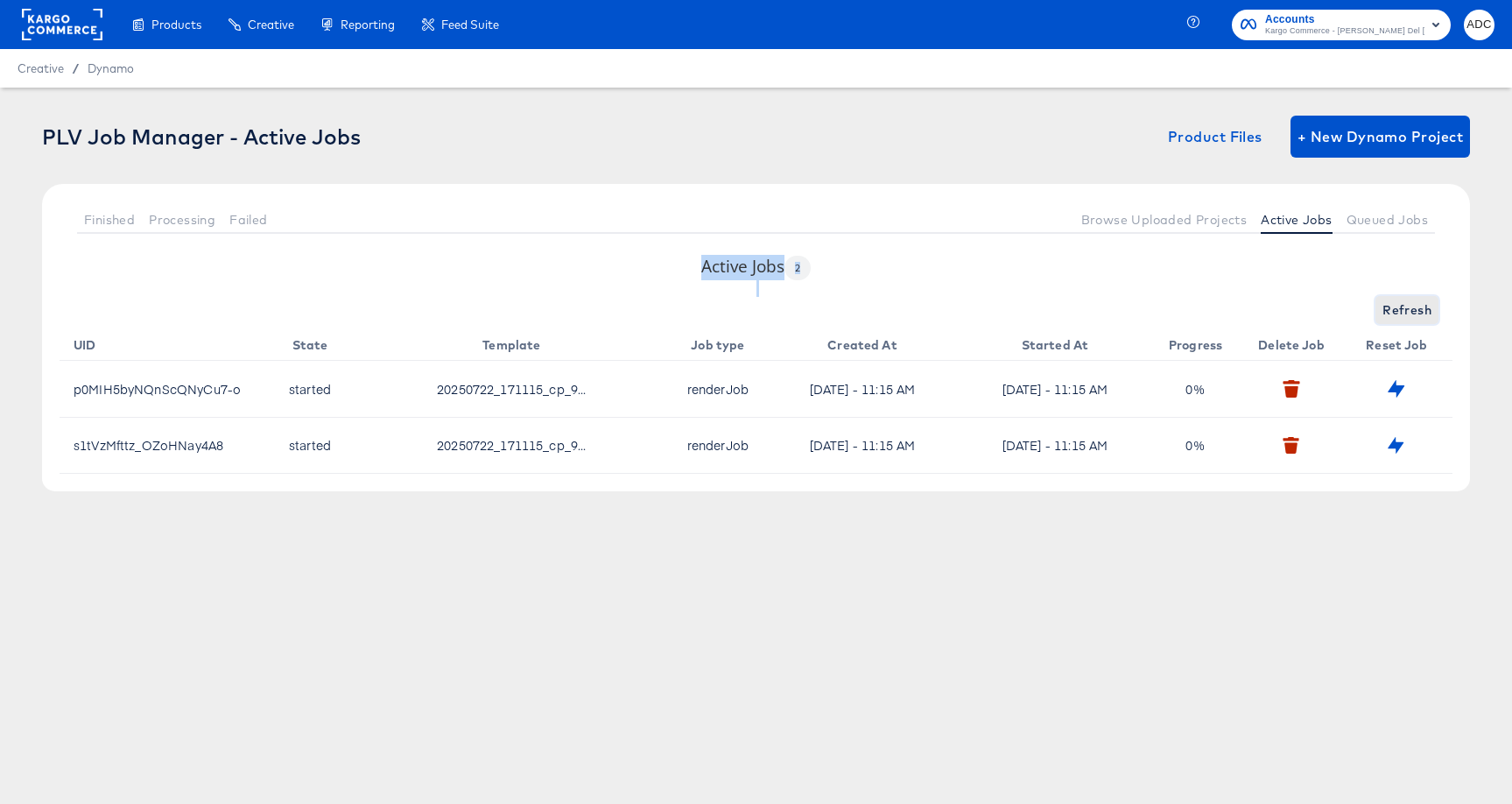
click at [1396, 313] on span "Refresh" at bounding box center [1407, 310] width 49 height 21
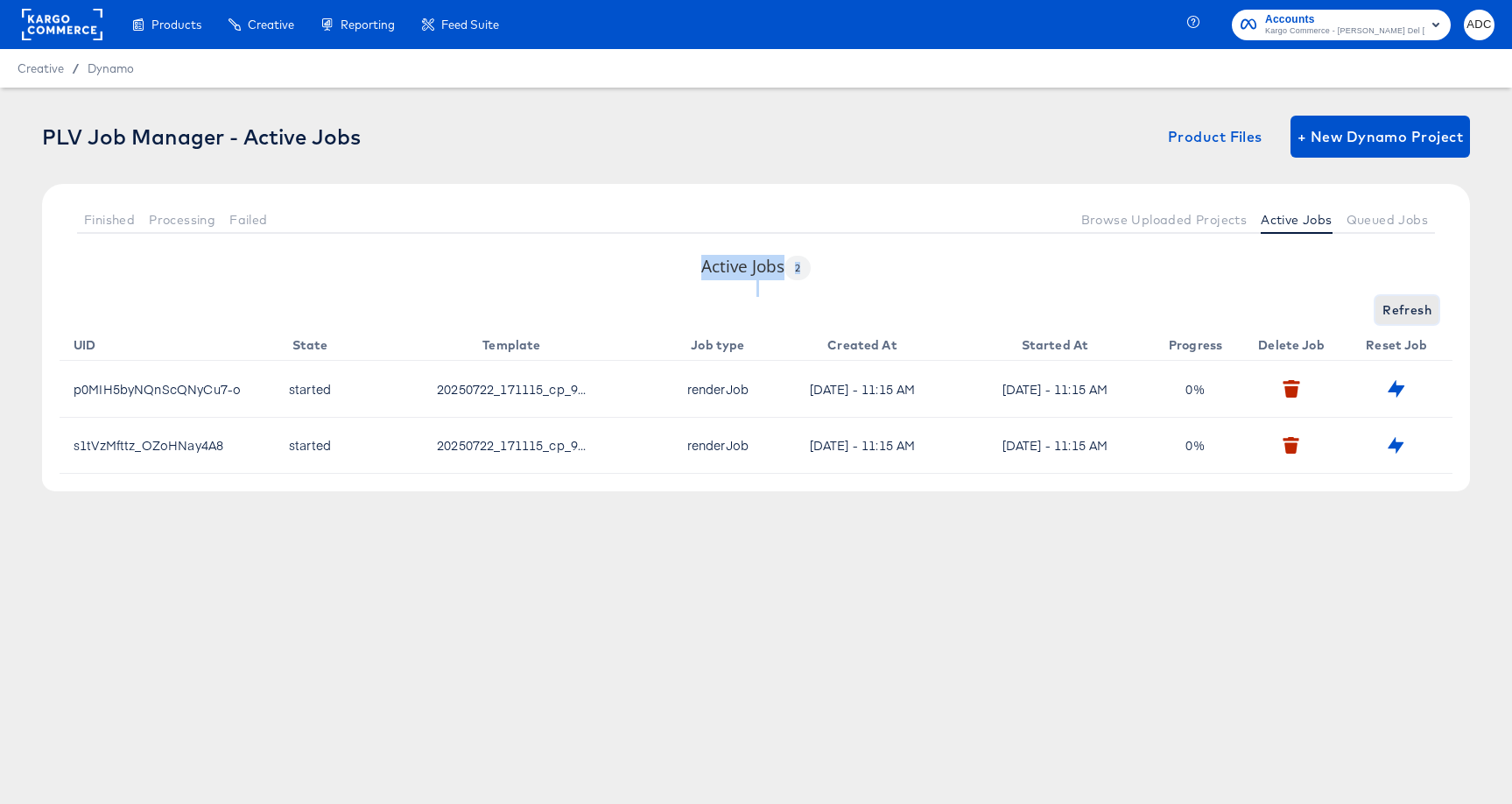
click at [1396, 313] on span "Refresh" at bounding box center [1407, 310] width 49 height 21
click at [1396, 313] on span "Refreshing..." at bounding box center [1392, 310] width 80 height 21
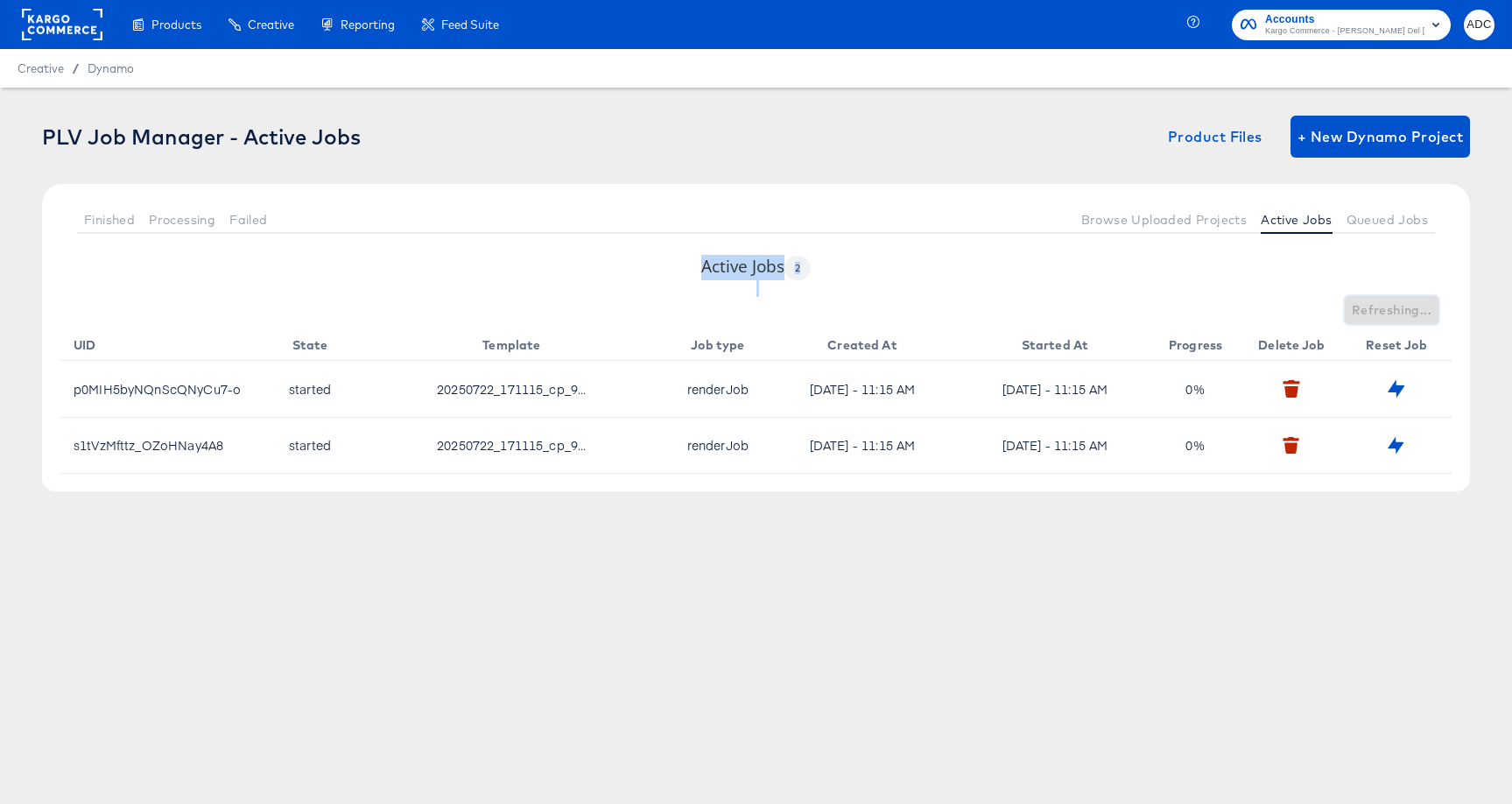
click at [1396, 313] on span "Refreshing..." at bounding box center [1392, 310] width 80 height 21
click at [1396, 313] on span "Refresh" at bounding box center [1407, 310] width 49 height 21
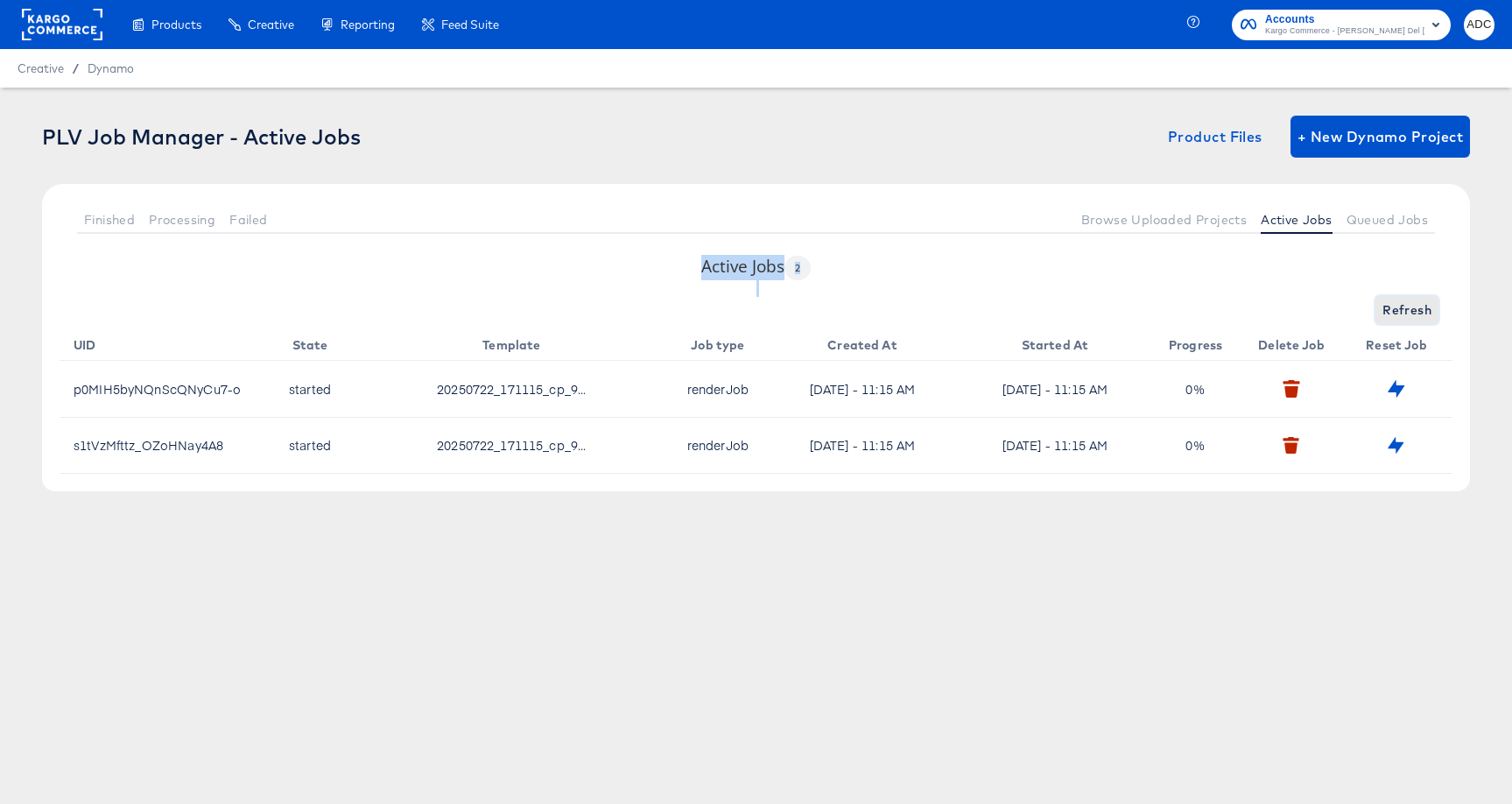
click at [1395, 313] on span "Refresh" at bounding box center [1407, 310] width 49 height 21
click at [1395, 313] on div "Refreshing..." at bounding box center [756, 310] width 1393 height 28
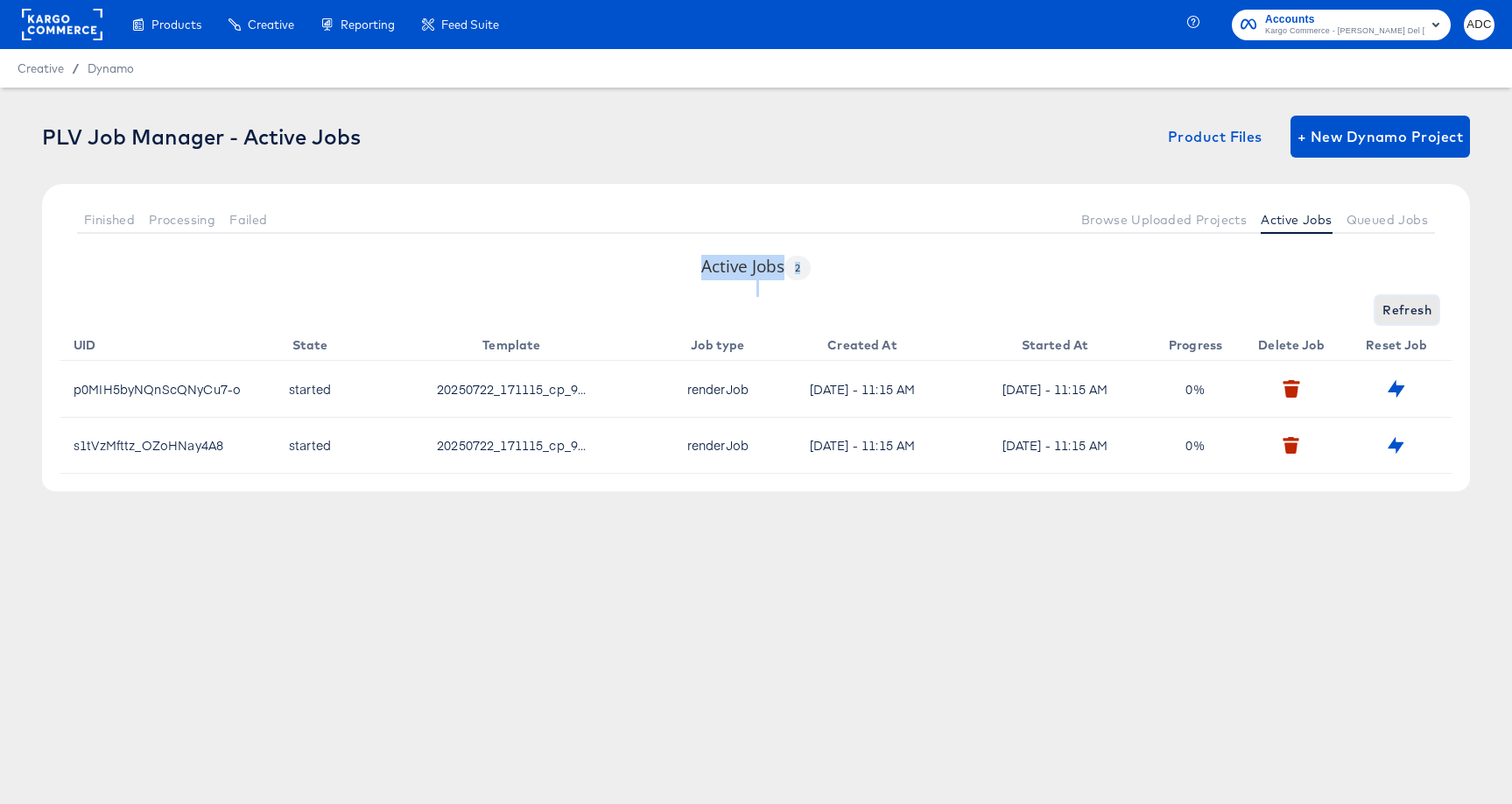
click at [1395, 313] on span "Refresh" at bounding box center [1407, 310] width 49 height 21
click at [1392, 313] on span "Refresh" at bounding box center [1407, 310] width 49 height 21
click at [1387, 313] on span "Refresh" at bounding box center [1407, 310] width 49 height 21
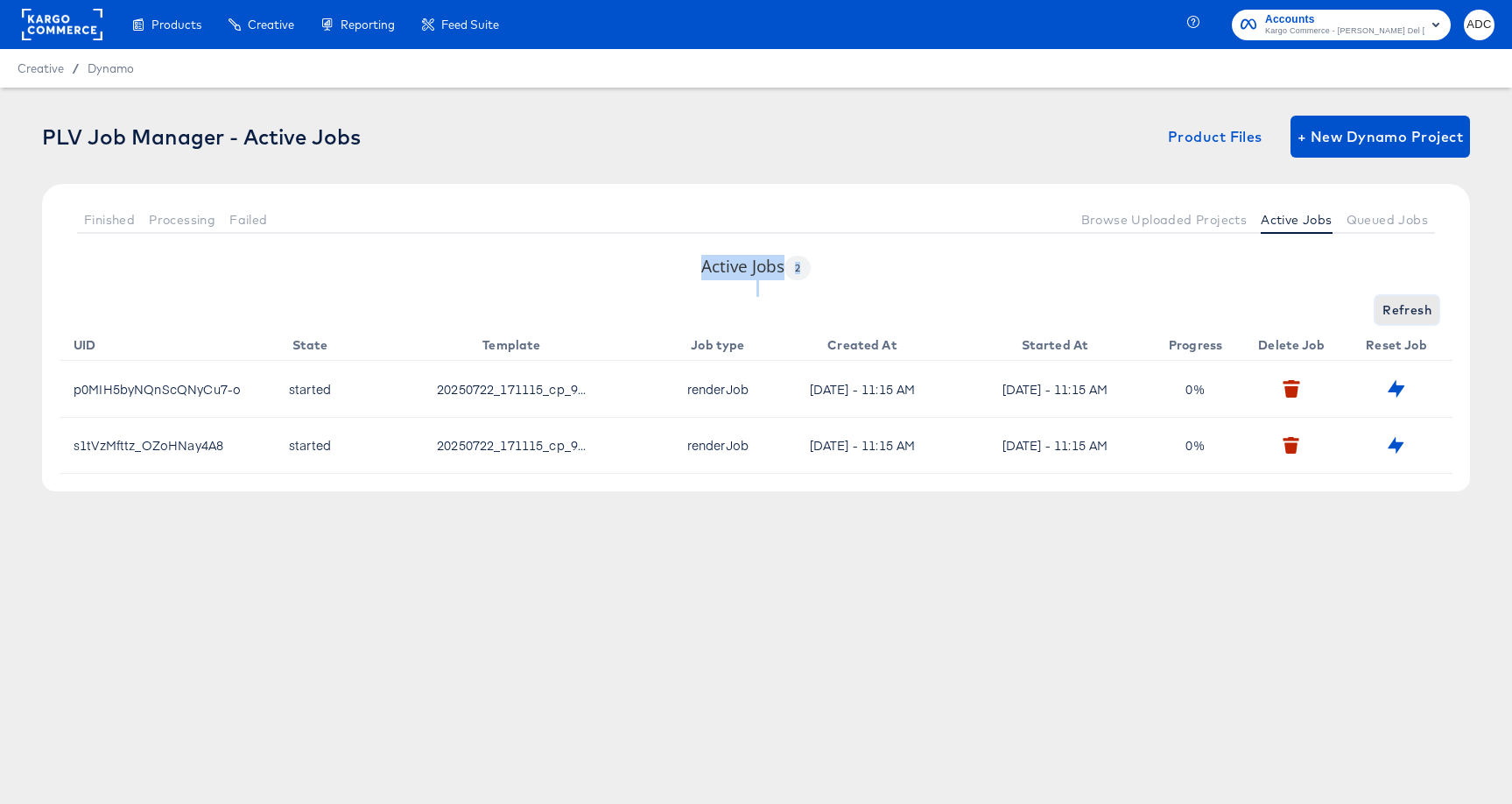
click at [1398, 313] on span "Refresh" at bounding box center [1407, 310] width 49 height 21
click at [1398, 313] on span "Refreshing..." at bounding box center [1392, 310] width 80 height 21
click at [1398, 313] on span "Refresh" at bounding box center [1407, 310] width 49 height 21
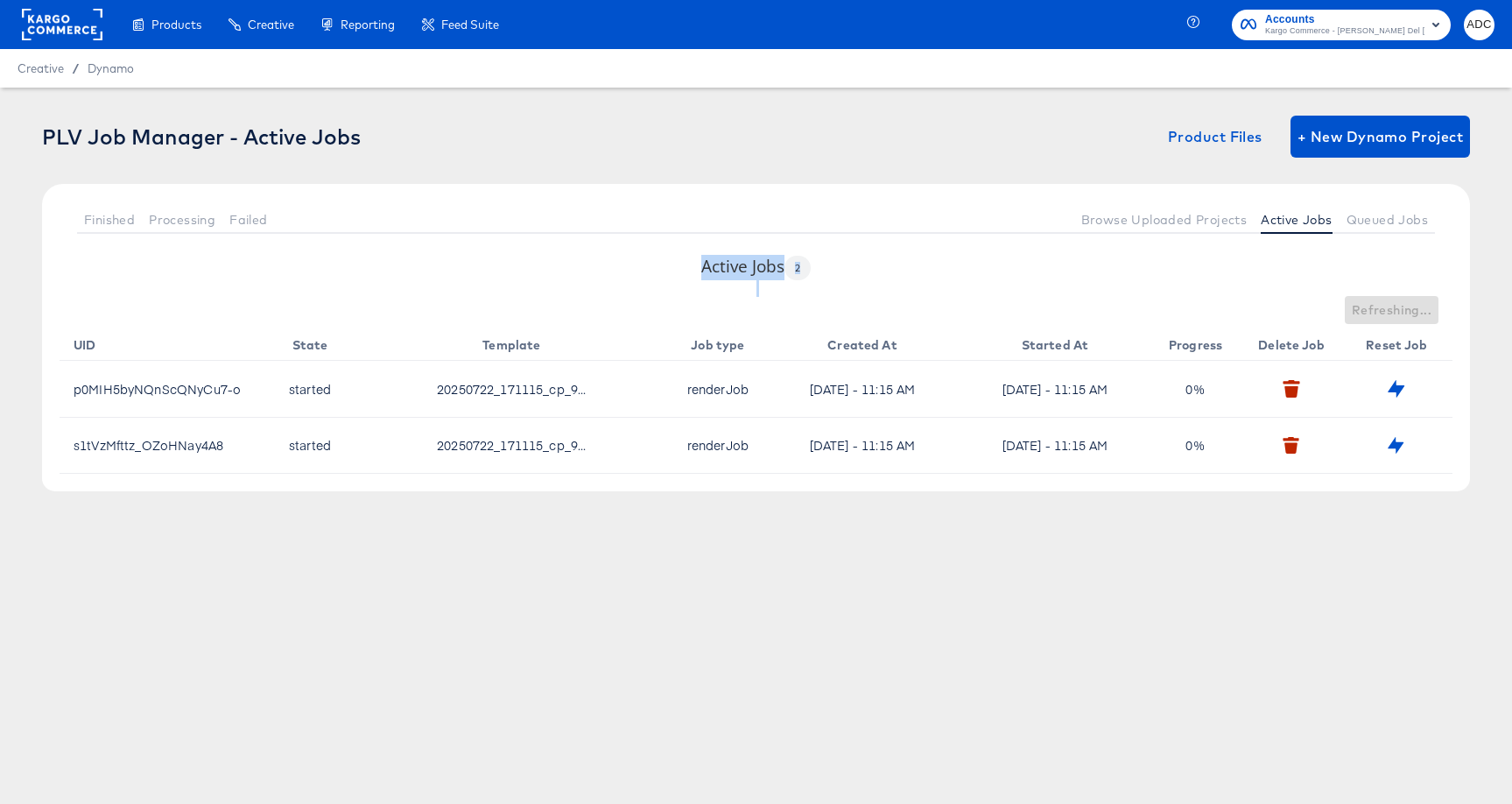
click at [1398, 313] on div "Refreshing..." at bounding box center [756, 310] width 1393 height 28
click at [1398, 313] on span "Refresh" at bounding box center [1407, 310] width 49 height 21
click at [1418, 313] on span "Refresh" at bounding box center [1407, 310] width 49 height 21
click at [1353, 227] on button "Queued Jobs" at bounding box center [1387, 219] width 96 height 29
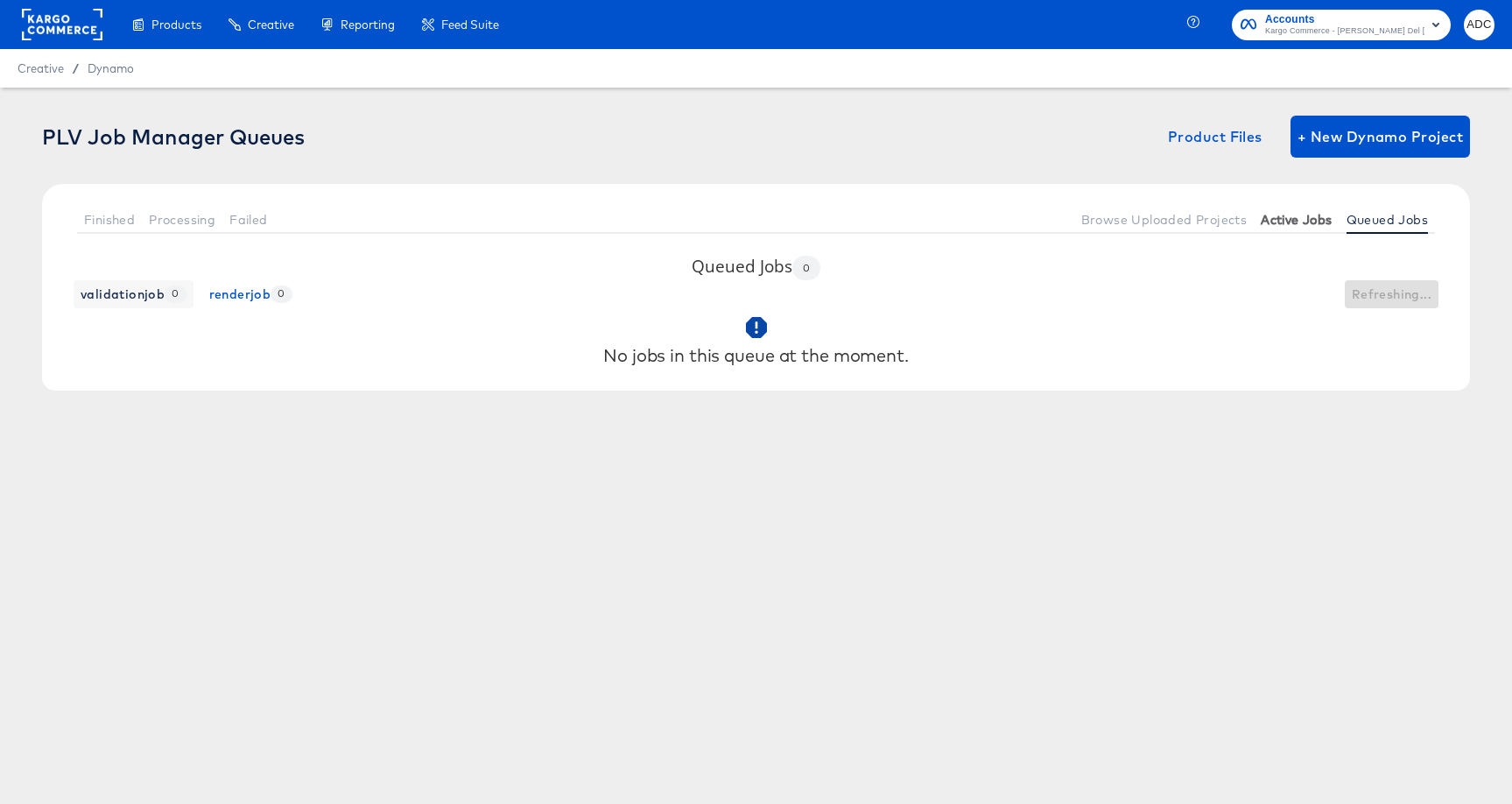
click at [1305, 227] on button "Active Jobs" at bounding box center [1296, 219] width 85 height 29
